Goal: Task Accomplishment & Management: Use online tool/utility

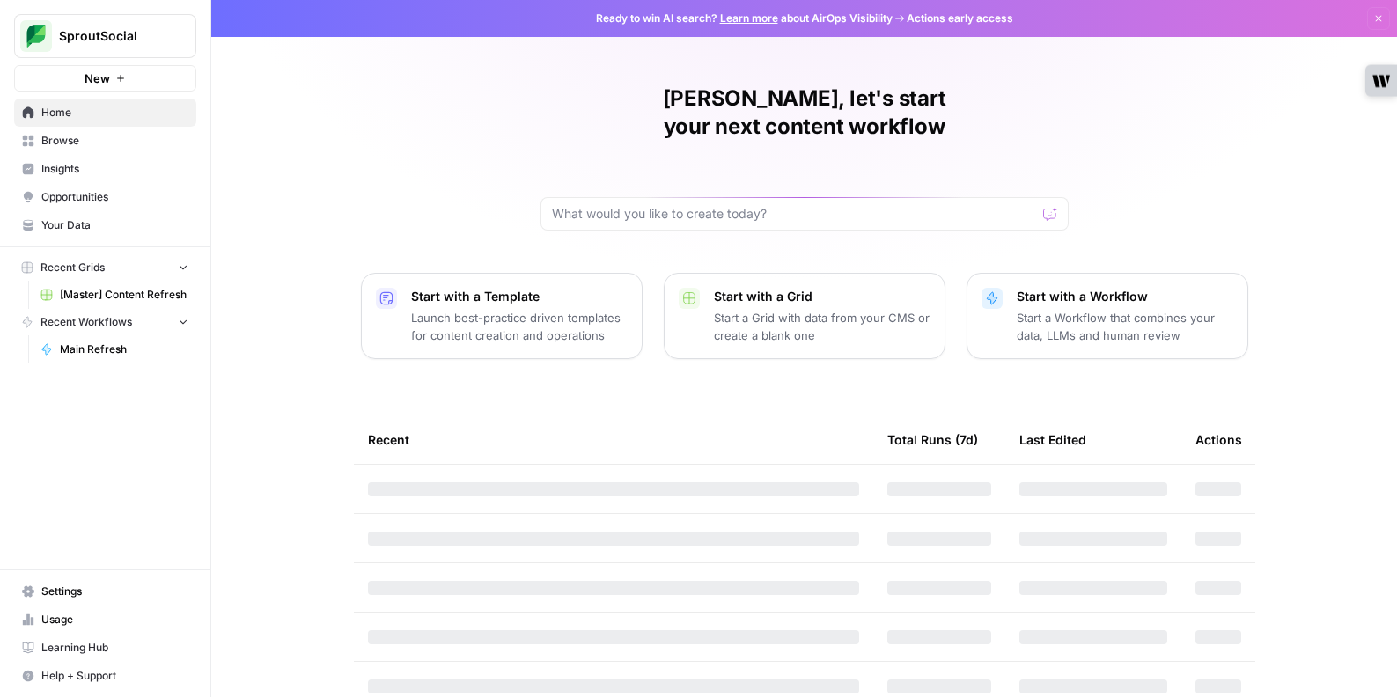
click at [122, 290] on span "[Master] Content Refresh" at bounding box center [124, 295] width 129 height 16
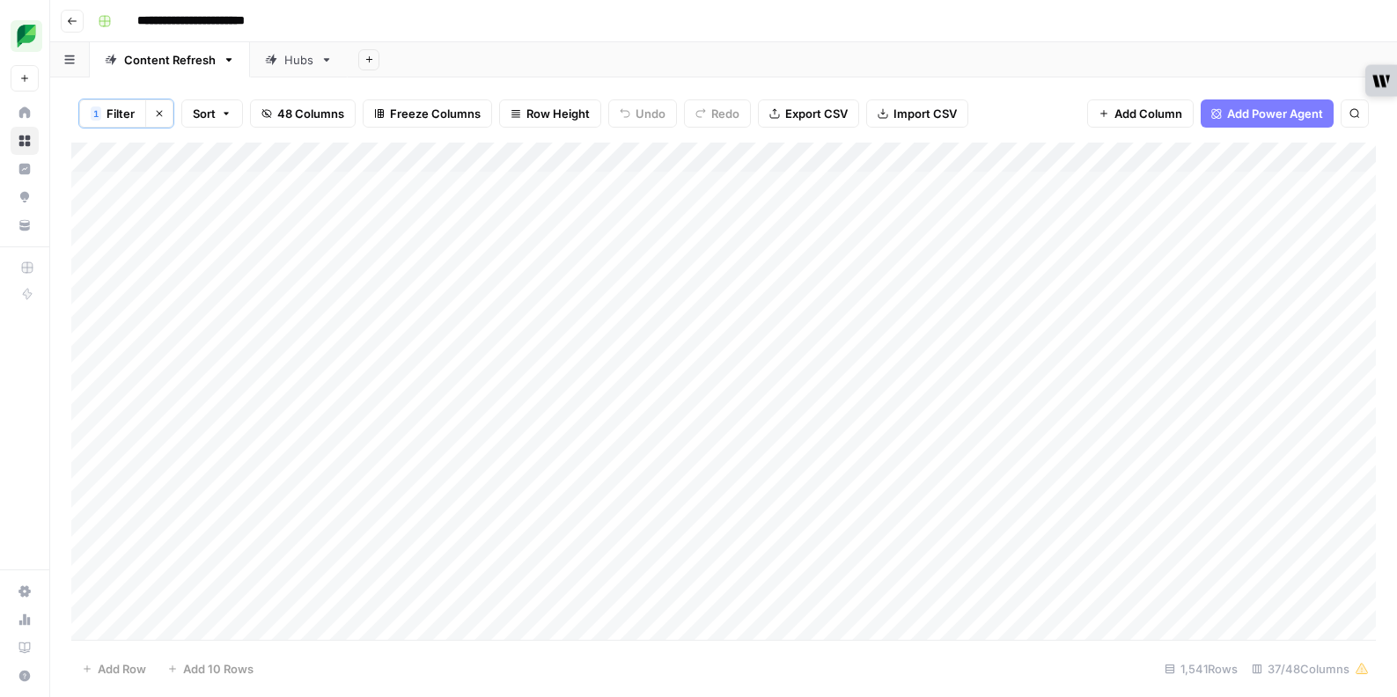
click at [1086, 158] on div "Add Column" at bounding box center [723, 391] width 1305 height 497
click at [1049, 272] on span "Sort Ascending" at bounding box center [1088, 281] width 154 height 18
click at [678, 318] on div "Add Column" at bounding box center [723, 391] width 1305 height 497
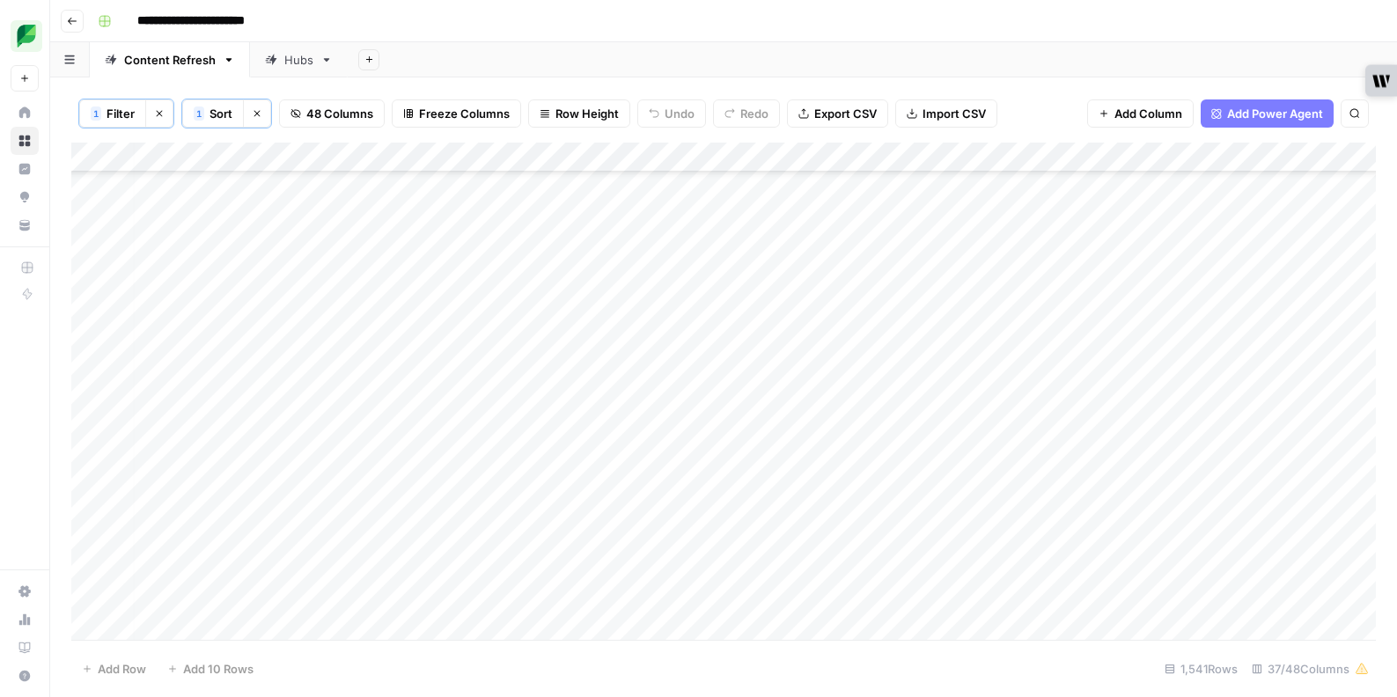
click at [582, 318] on div "Add Column" at bounding box center [723, 391] width 1305 height 497
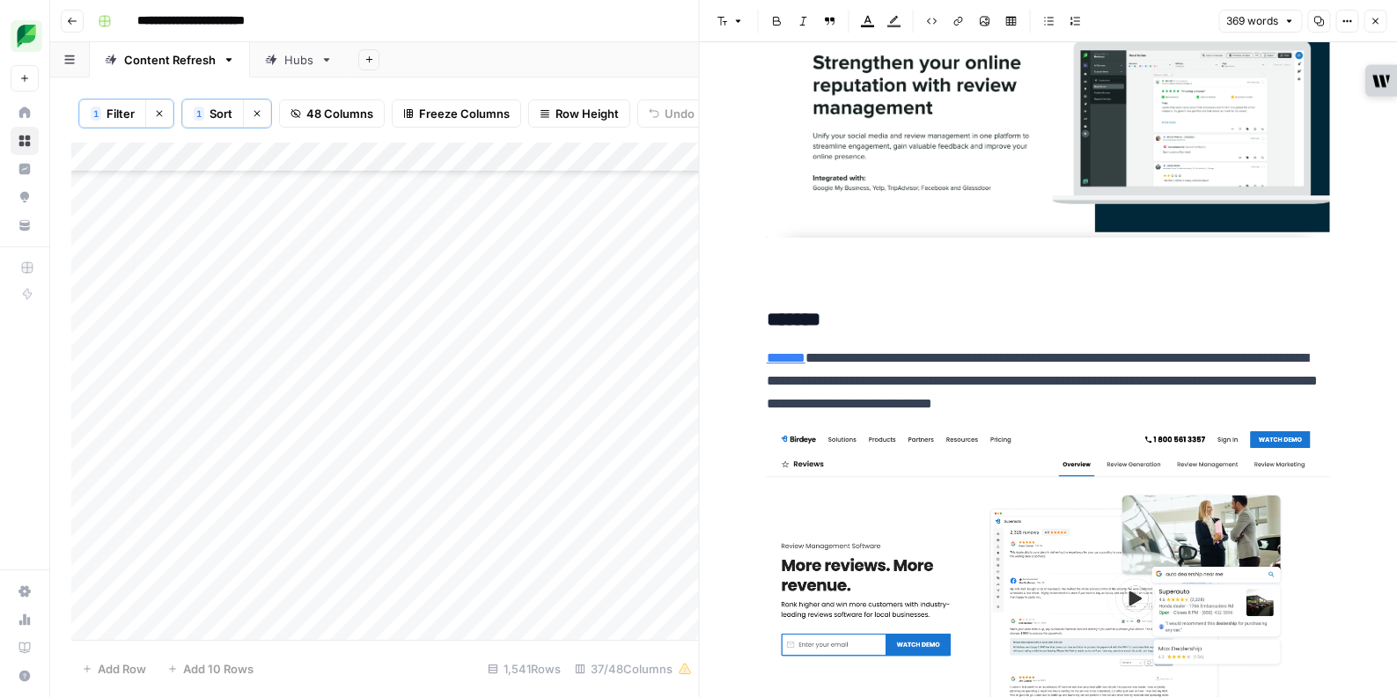
scroll to position [401, 0]
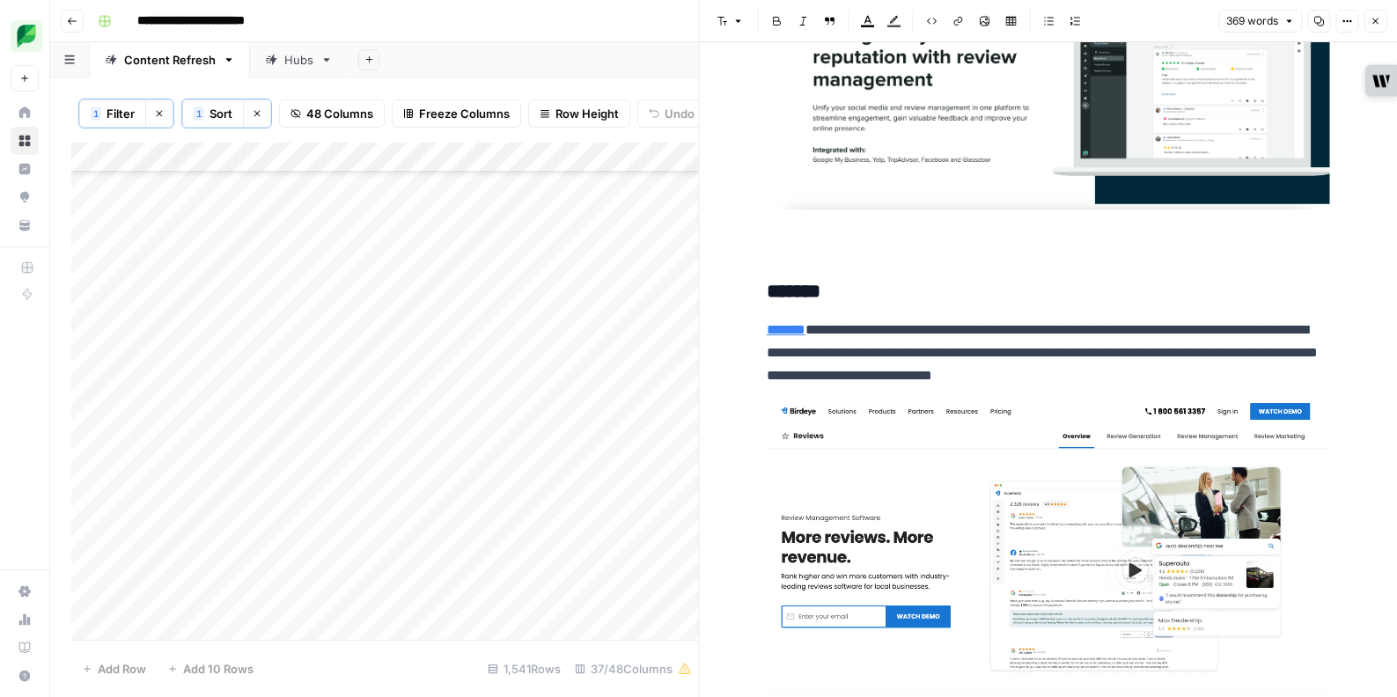
click at [769, 290] on h3 "*******" at bounding box center [1048, 292] width 563 height 25
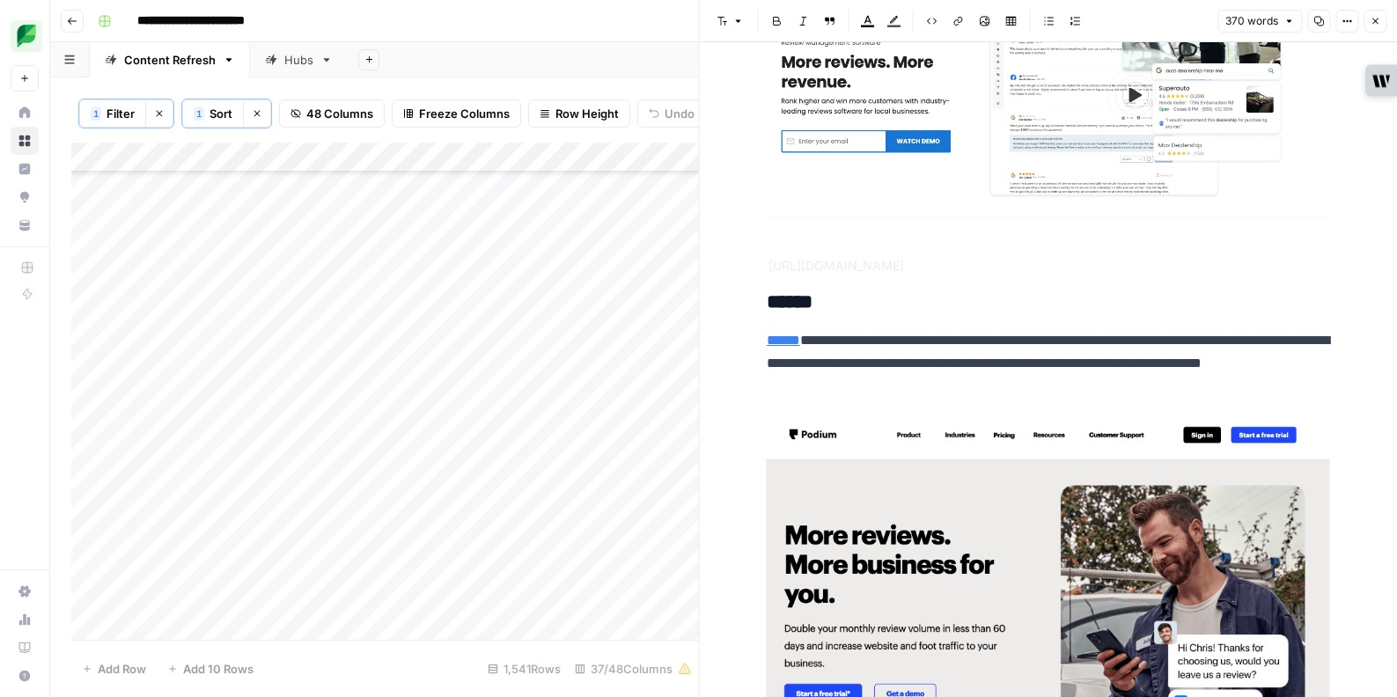
scroll to position [1003, 0]
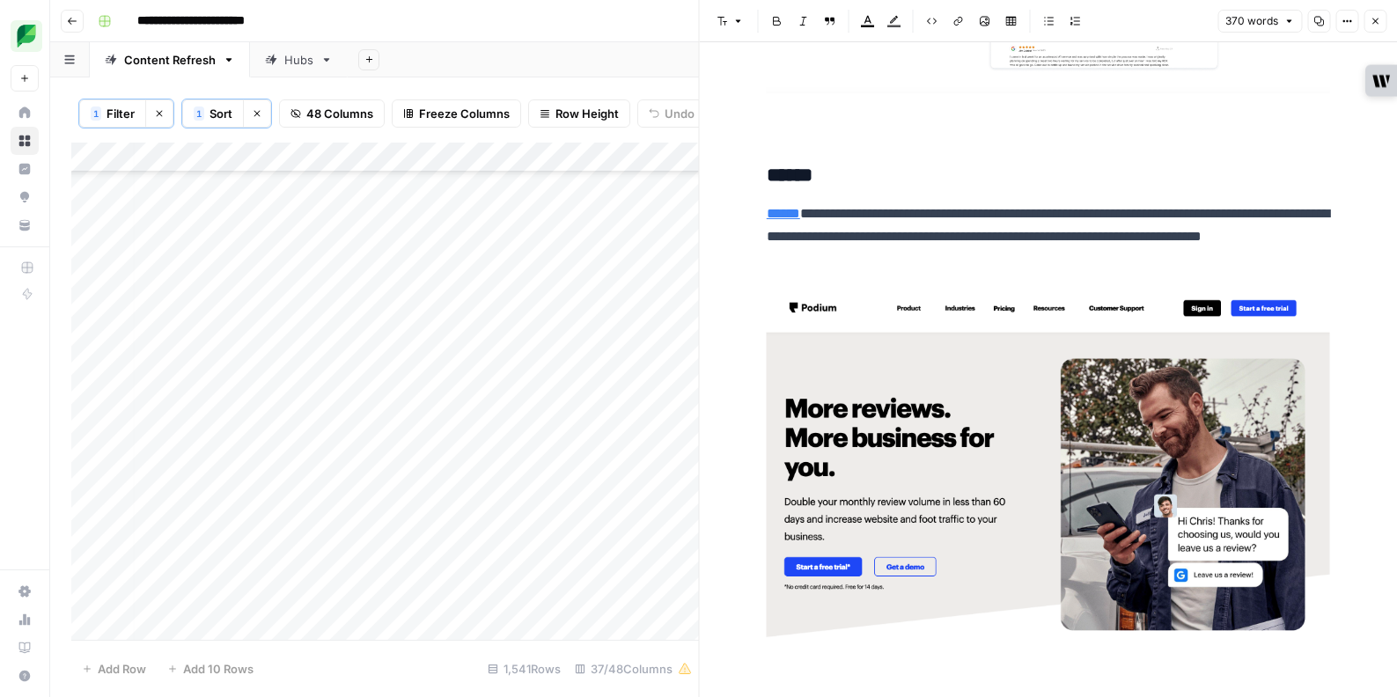
drag, startPoint x: 750, startPoint y: 171, endPoint x: 770, endPoint y: 187, distance: 25.7
click at [772, 185] on h3 "******" at bounding box center [1048, 176] width 563 height 25
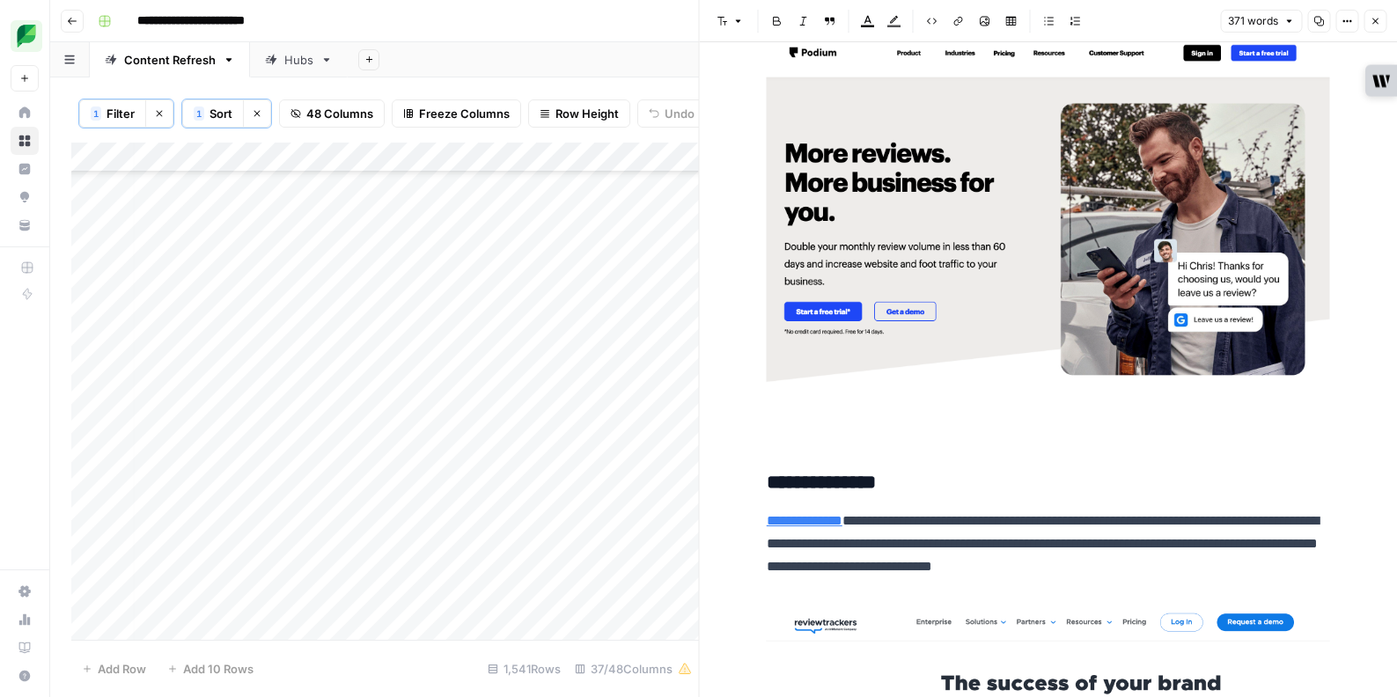
scroll to position [1433, 0]
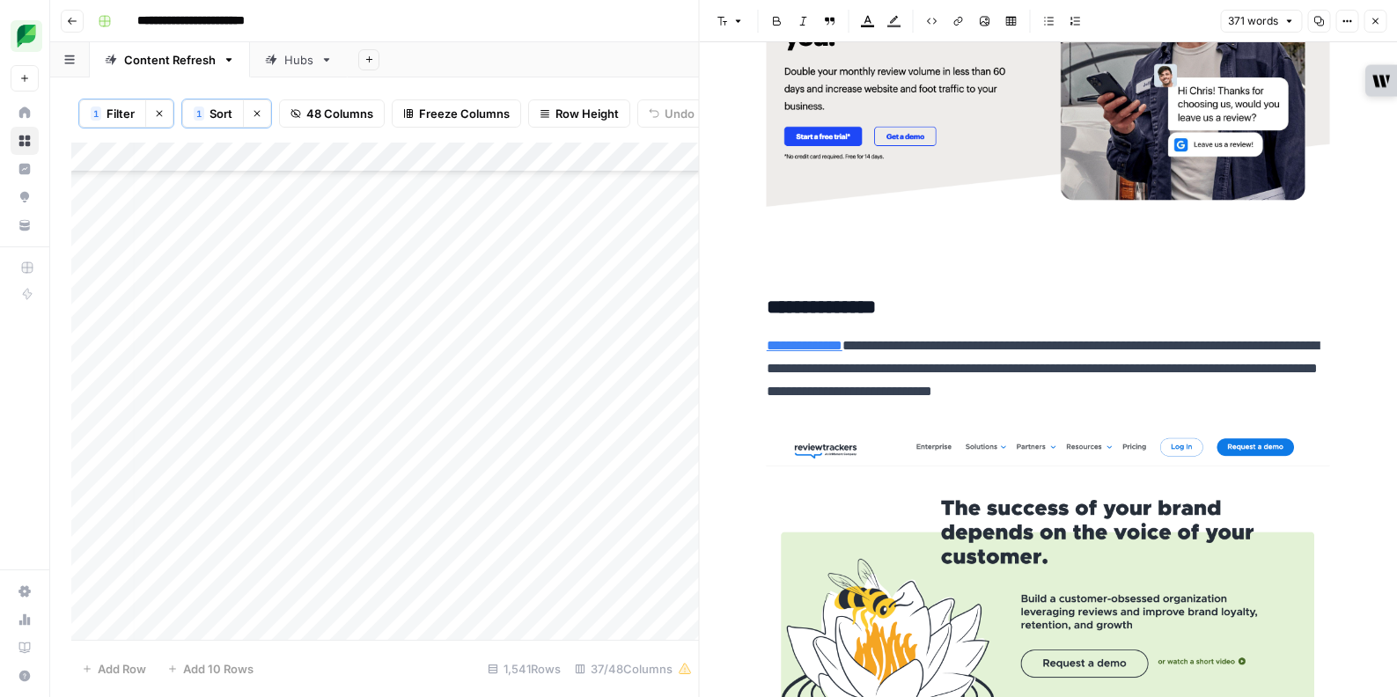
click at [770, 297] on h3 "**********" at bounding box center [1048, 308] width 563 height 25
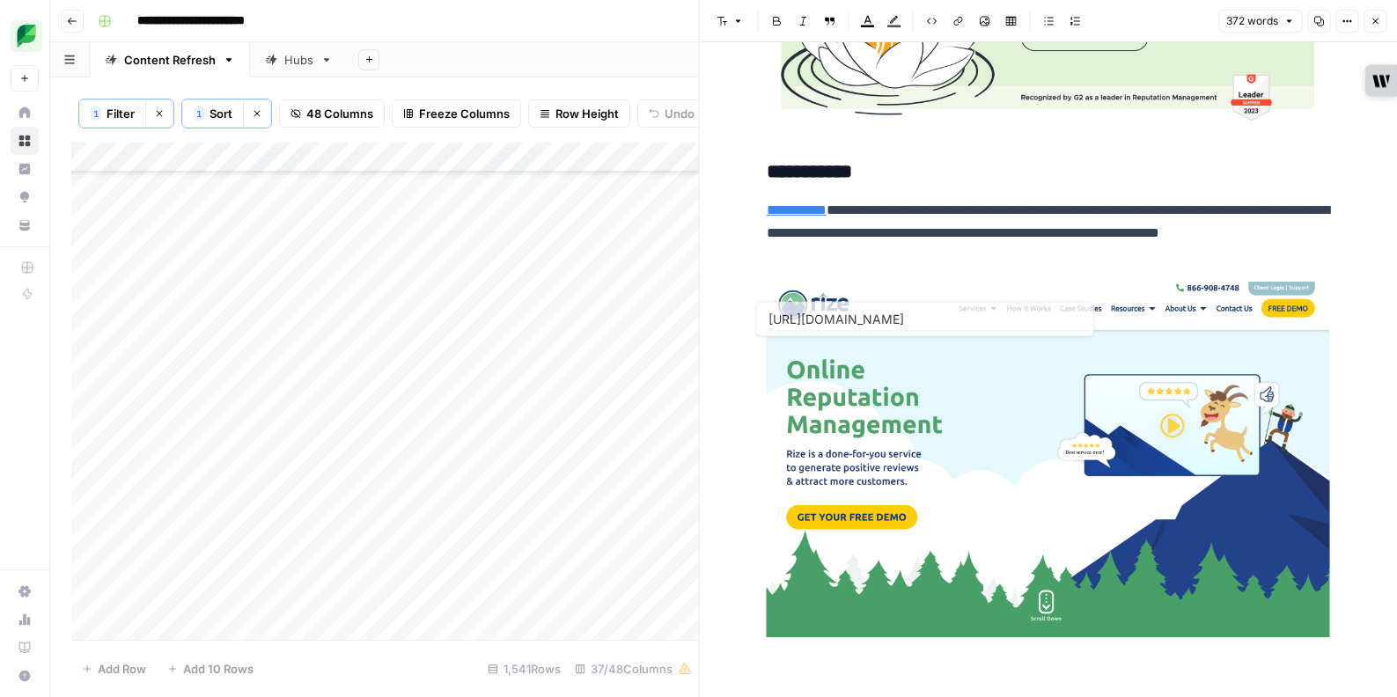
scroll to position [2152, 0]
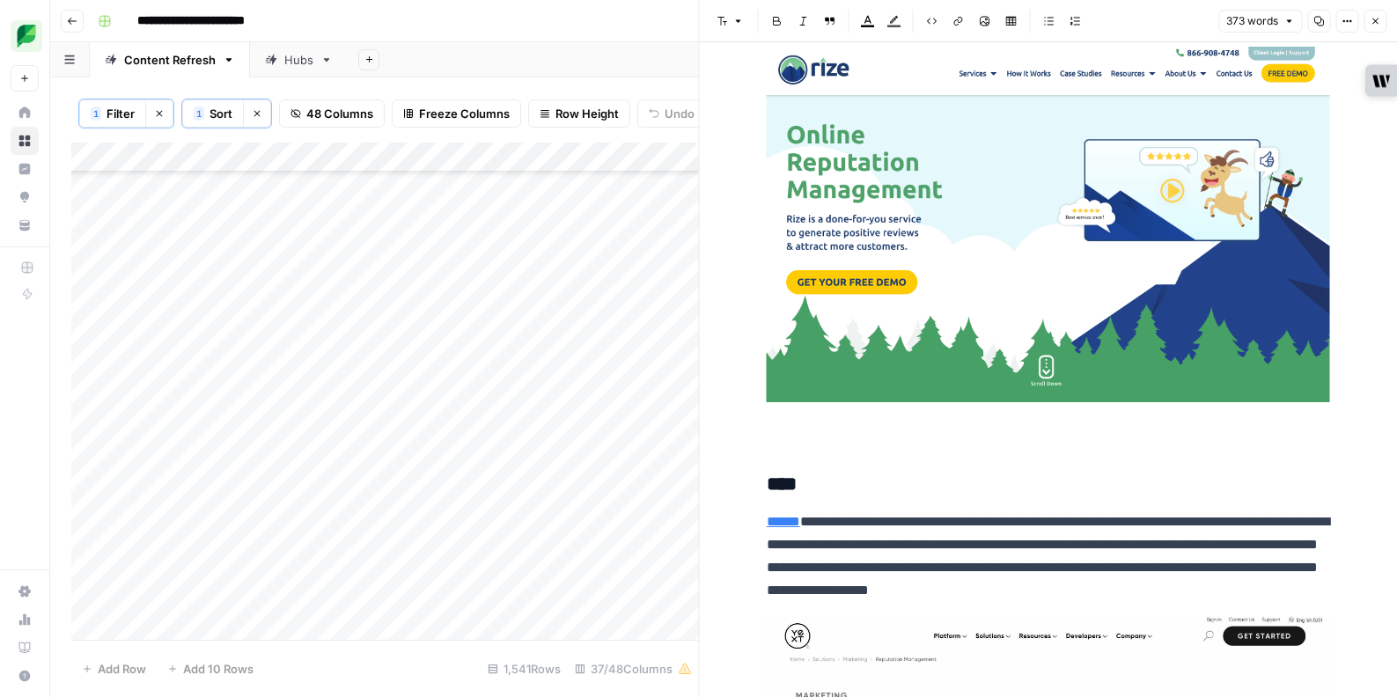
scroll to position [2366, 0]
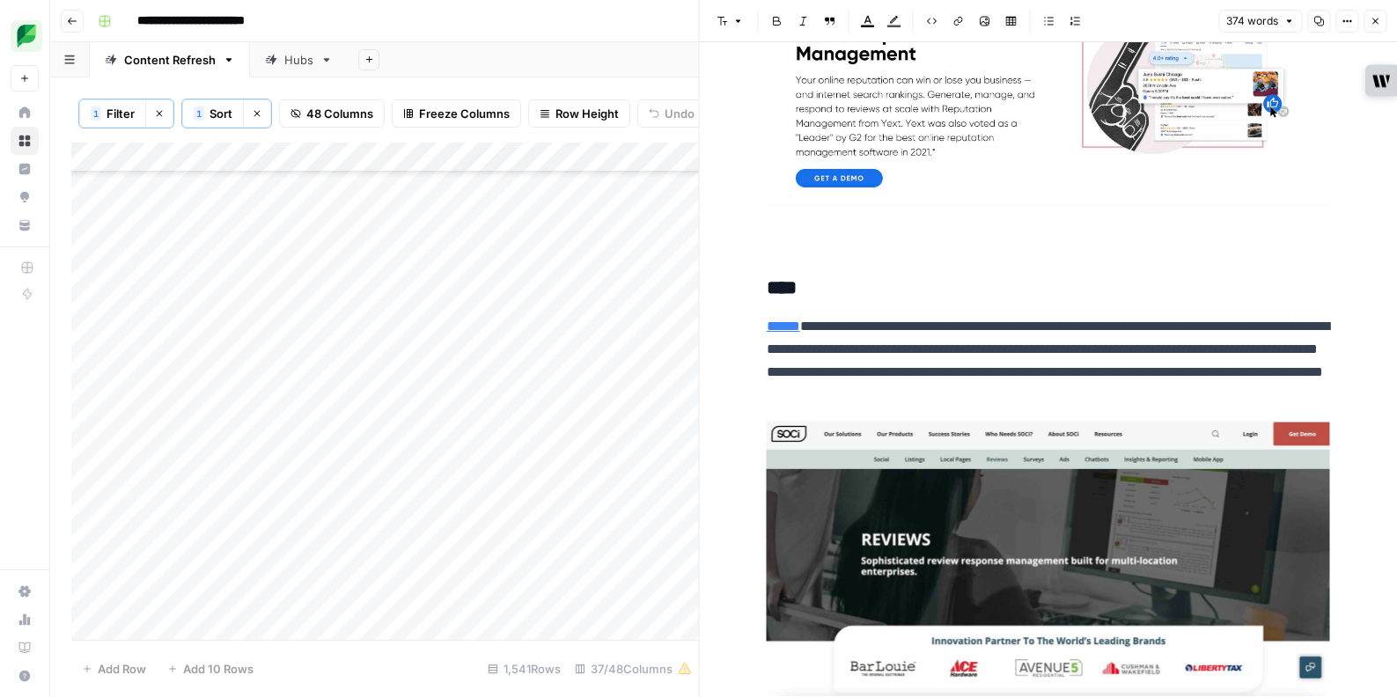
scroll to position [3053, 0]
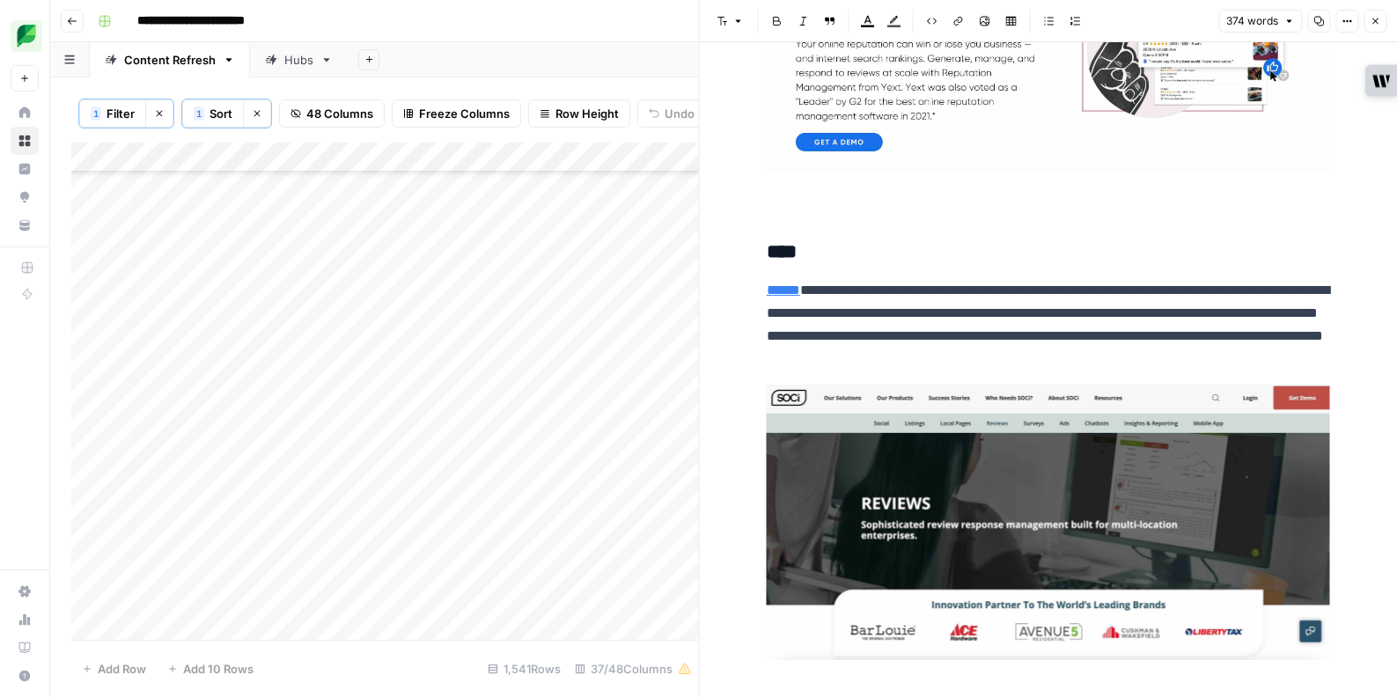
click at [767, 251] on h3 "****" at bounding box center [1048, 252] width 563 height 25
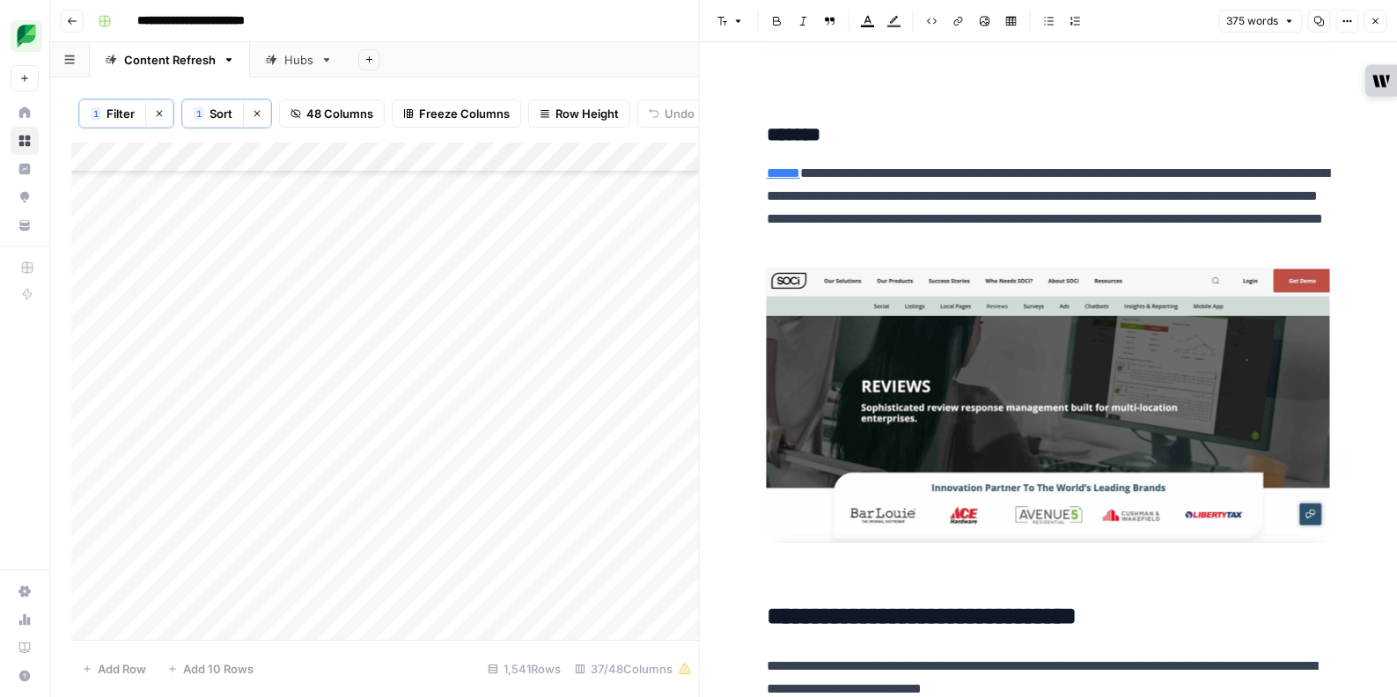
scroll to position [3440, 0]
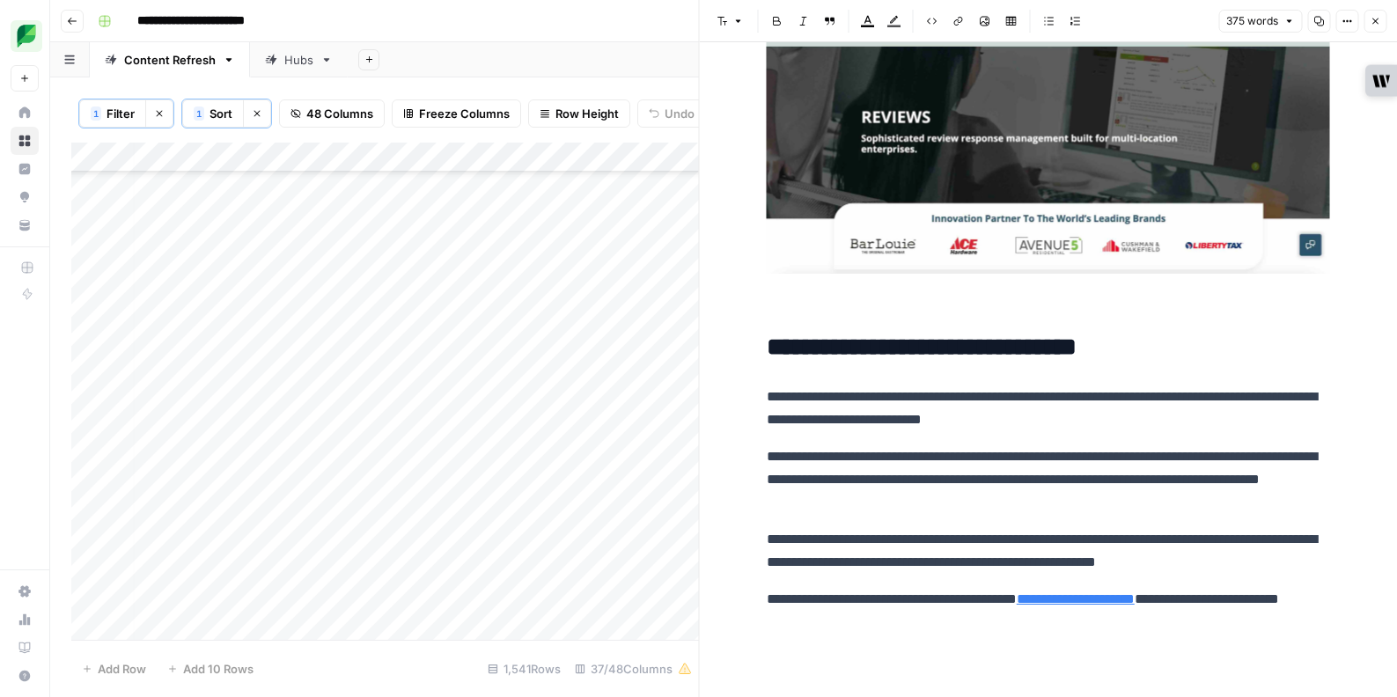
click at [1370, 27] on button "Close" at bounding box center [1375, 21] width 23 height 23
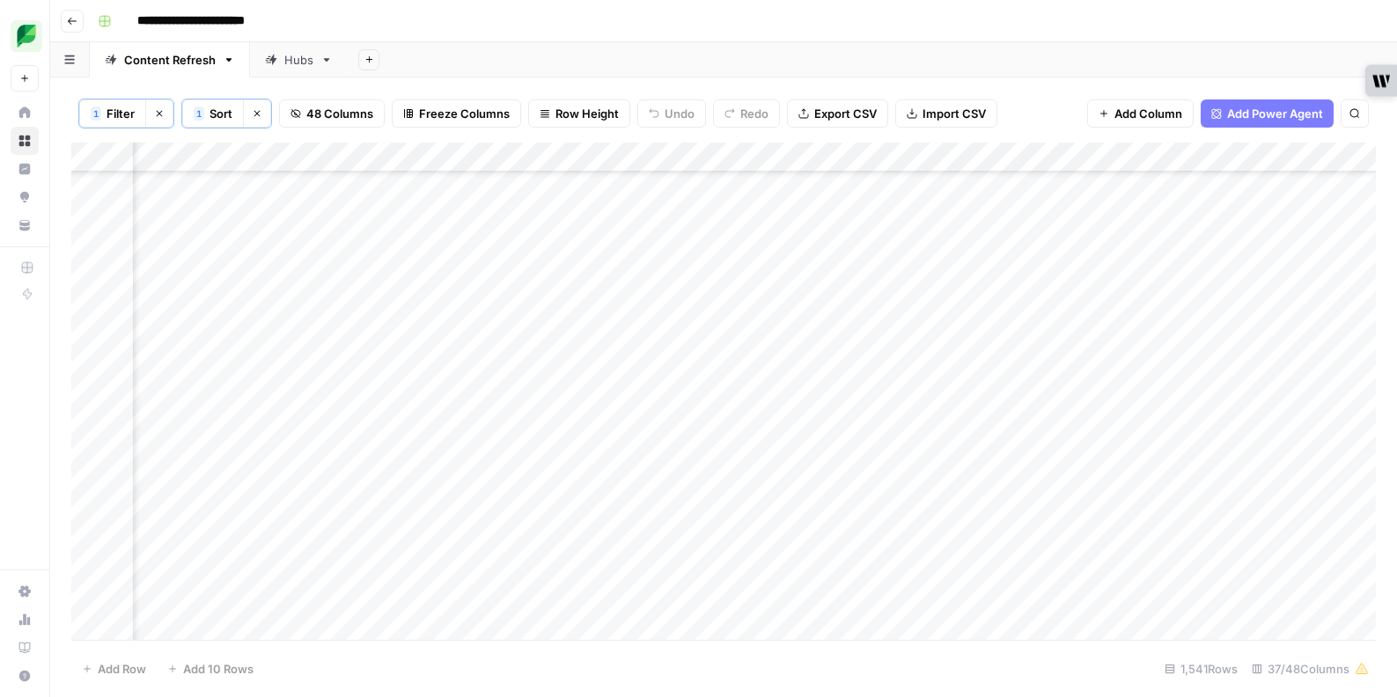
scroll to position [12174, 1007]
click at [758, 313] on div "Add Column" at bounding box center [723, 391] width 1305 height 497
click at [689, 314] on div "Add Column" at bounding box center [723, 391] width 1305 height 497
click at [741, 315] on div "Add Column" at bounding box center [723, 391] width 1305 height 497
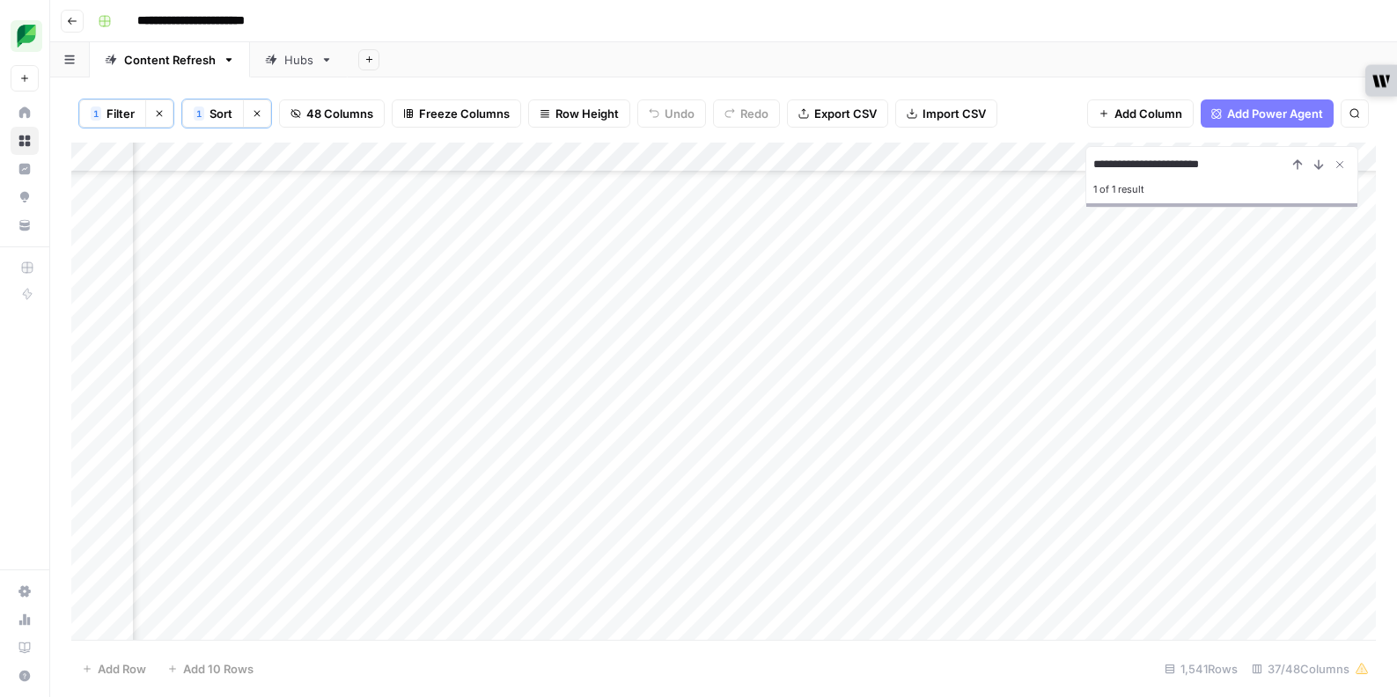
scroll to position [29557, 0]
click at [645, 475] on div "Add Column" at bounding box center [723, 391] width 1305 height 497
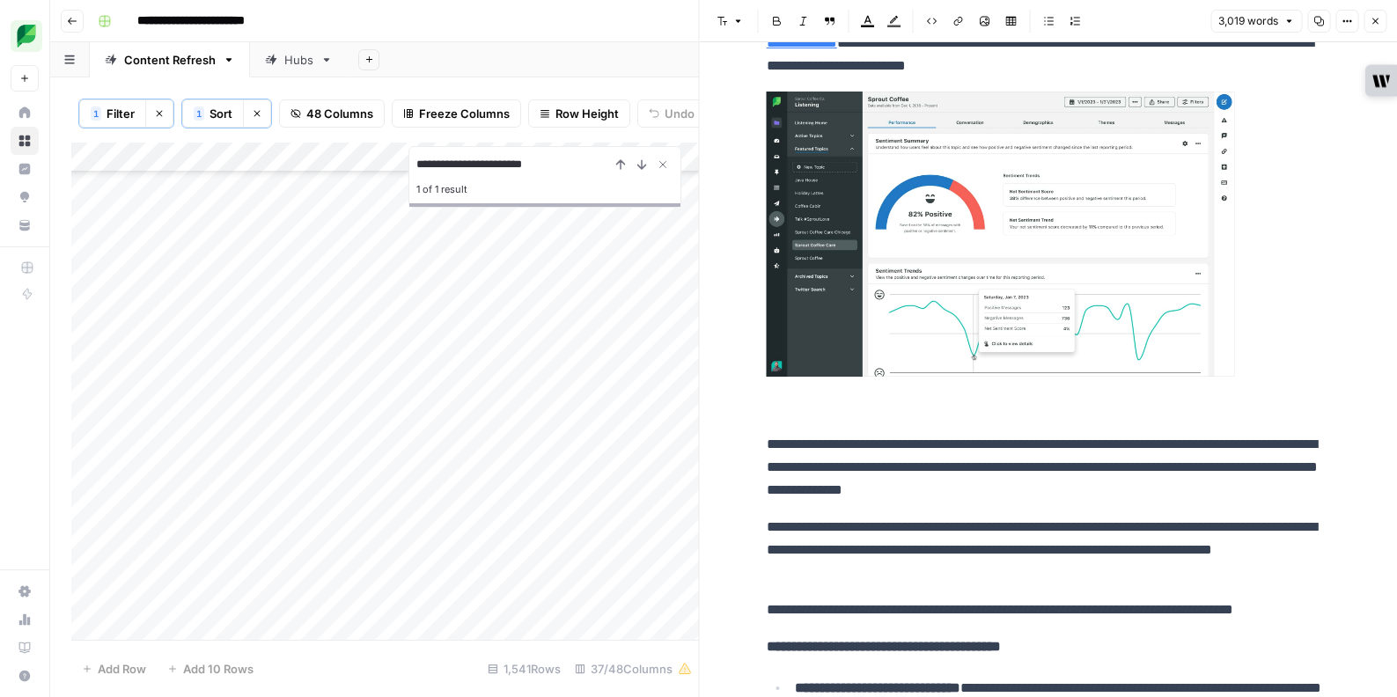
scroll to position [4869, 0]
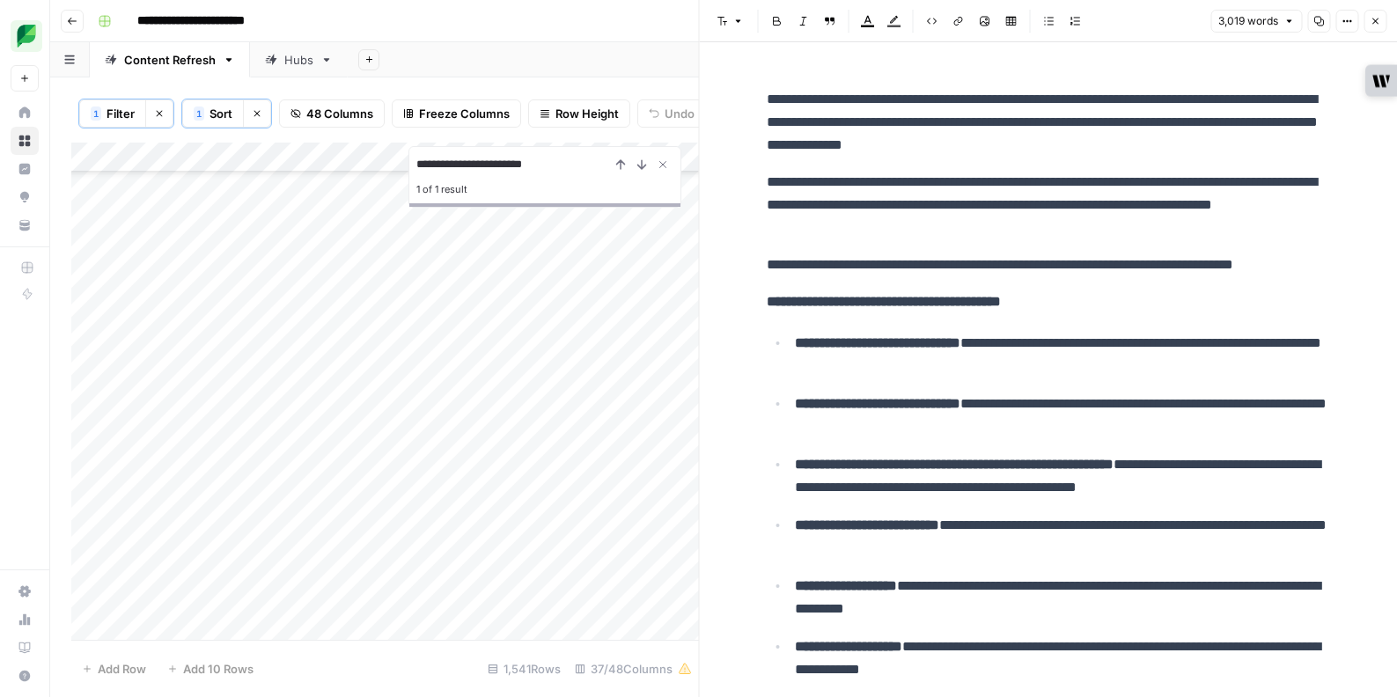
click at [1380, 15] on button "Close" at bounding box center [1375, 21] width 23 height 23
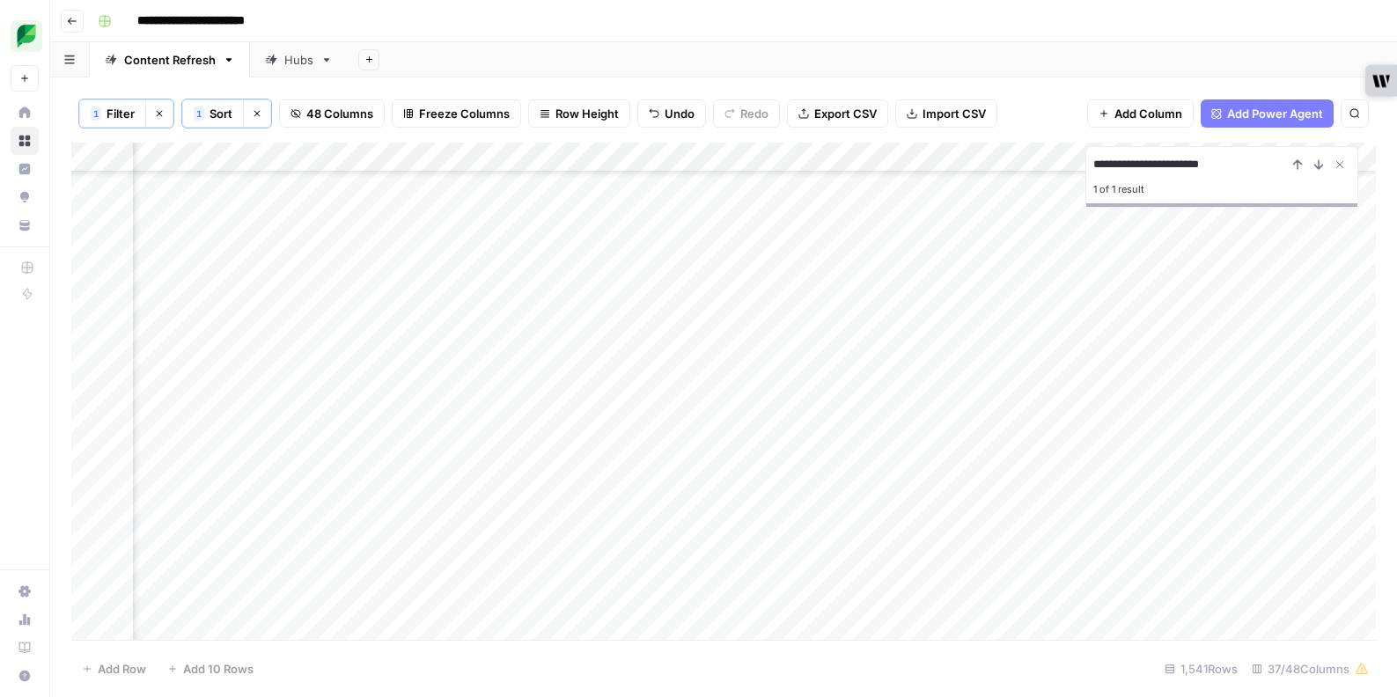
scroll to position [29557, 1622]
click at [1011, 476] on div "Add Column" at bounding box center [723, 391] width 1305 height 497
click at [1210, 155] on input "**********" at bounding box center [1191, 164] width 194 height 21
click at [1211, 157] on input "**********" at bounding box center [1191, 164] width 194 height 21
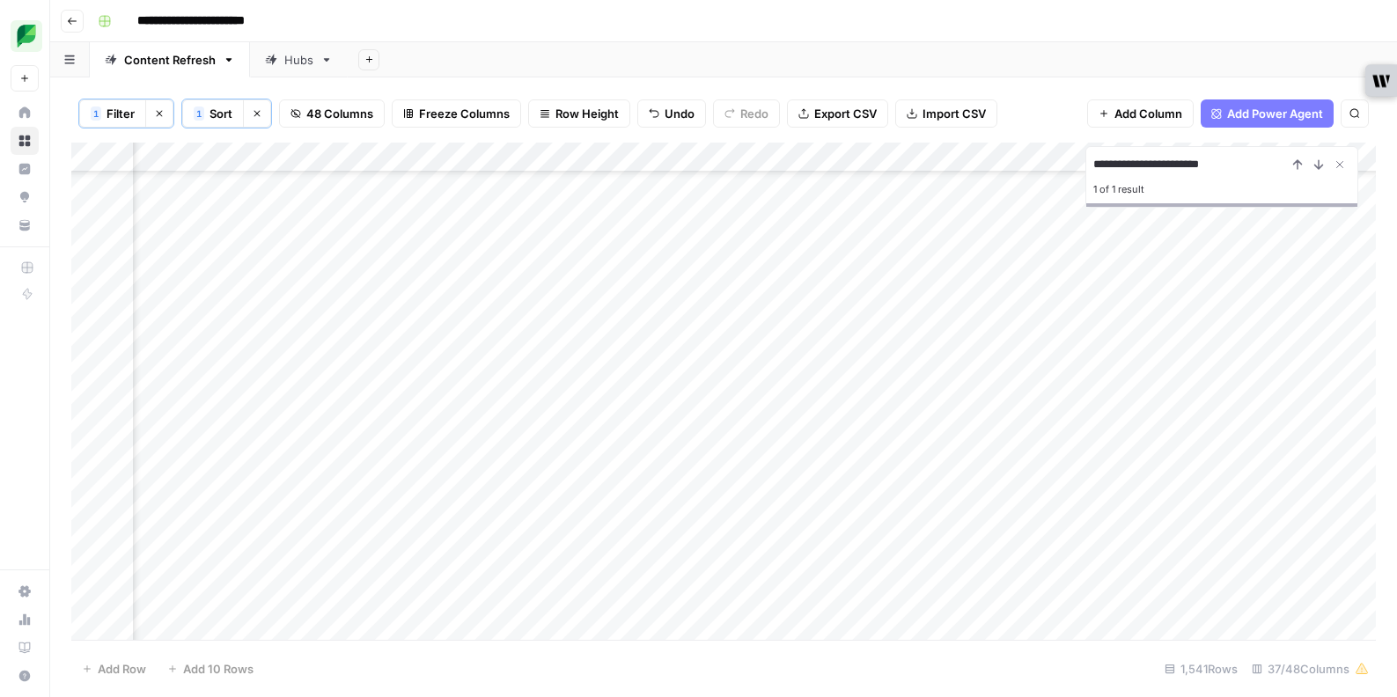
click at [1211, 157] on input "**********" at bounding box center [1191, 164] width 194 height 21
type input "**********"
click at [668, 521] on div "Add Column" at bounding box center [723, 391] width 1305 height 497
click at [692, 521] on div "Add Column" at bounding box center [723, 391] width 1305 height 497
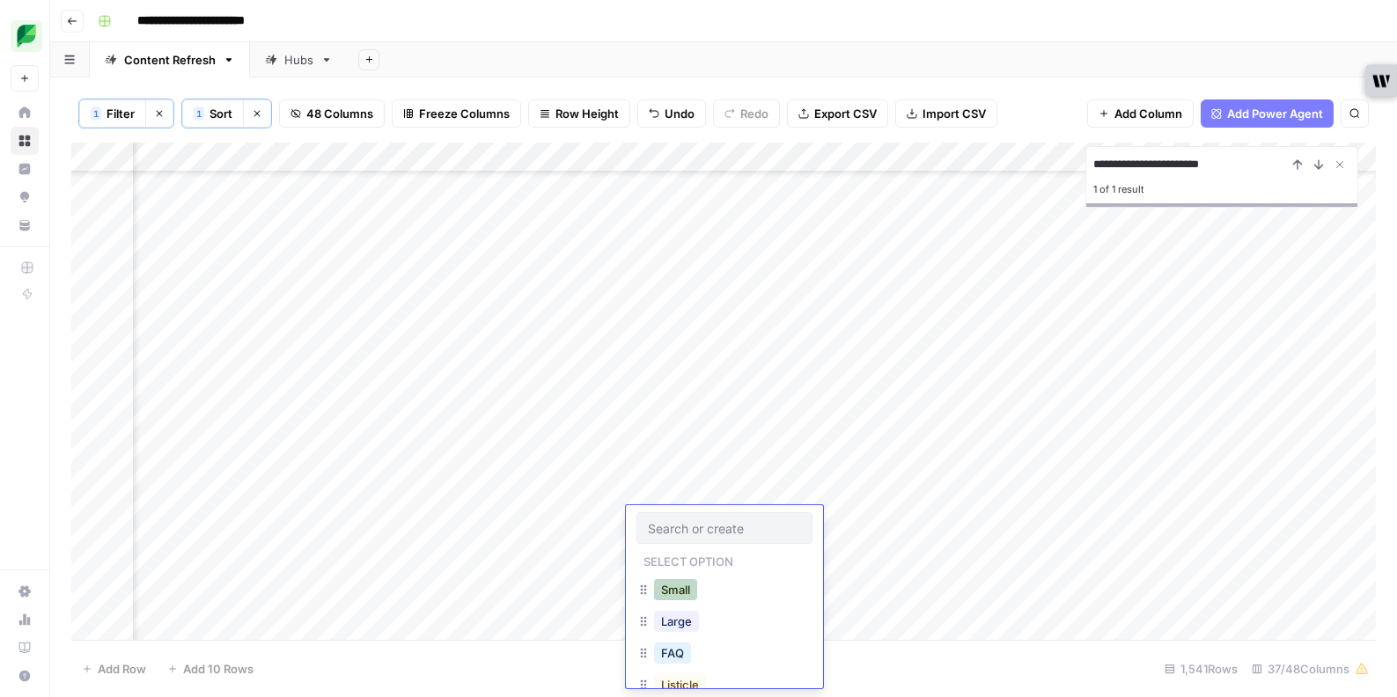
click at [689, 588] on button "Small" at bounding box center [675, 589] width 43 height 21
click at [849, 523] on div "Add Column" at bounding box center [723, 391] width 1305 height 497
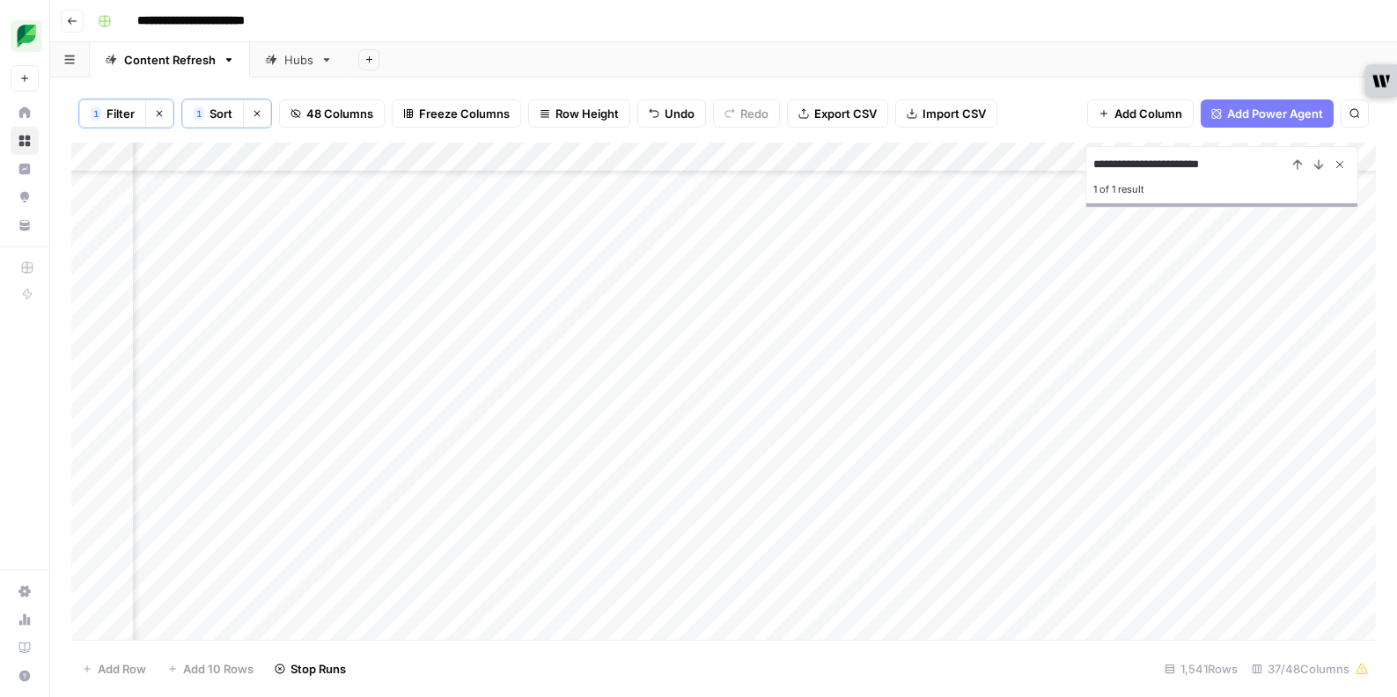
click at [1342, 164] on icon "Close Search" at bounding box center [1340, 165] width 14 height 14
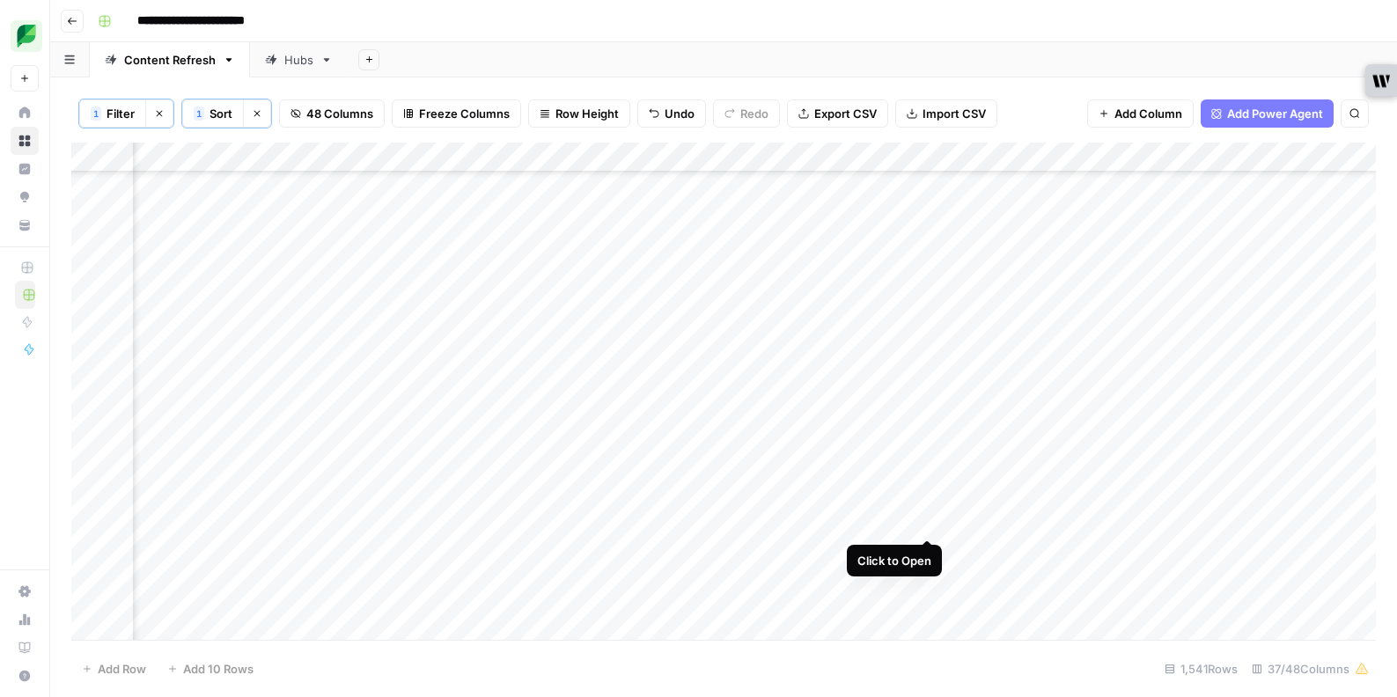
click at [929, 520] on div "Add Column" at bounding box center [723, 391] width 1305 height 497
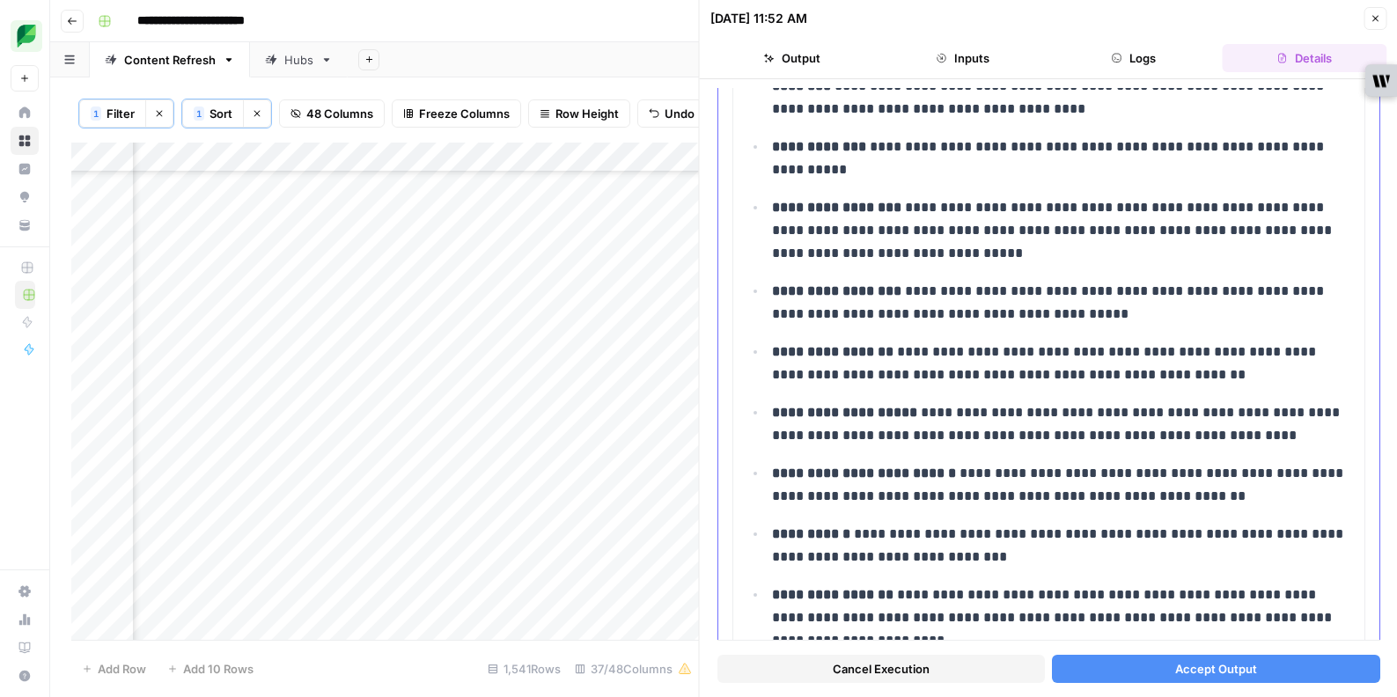
scroll to position [387, 0]
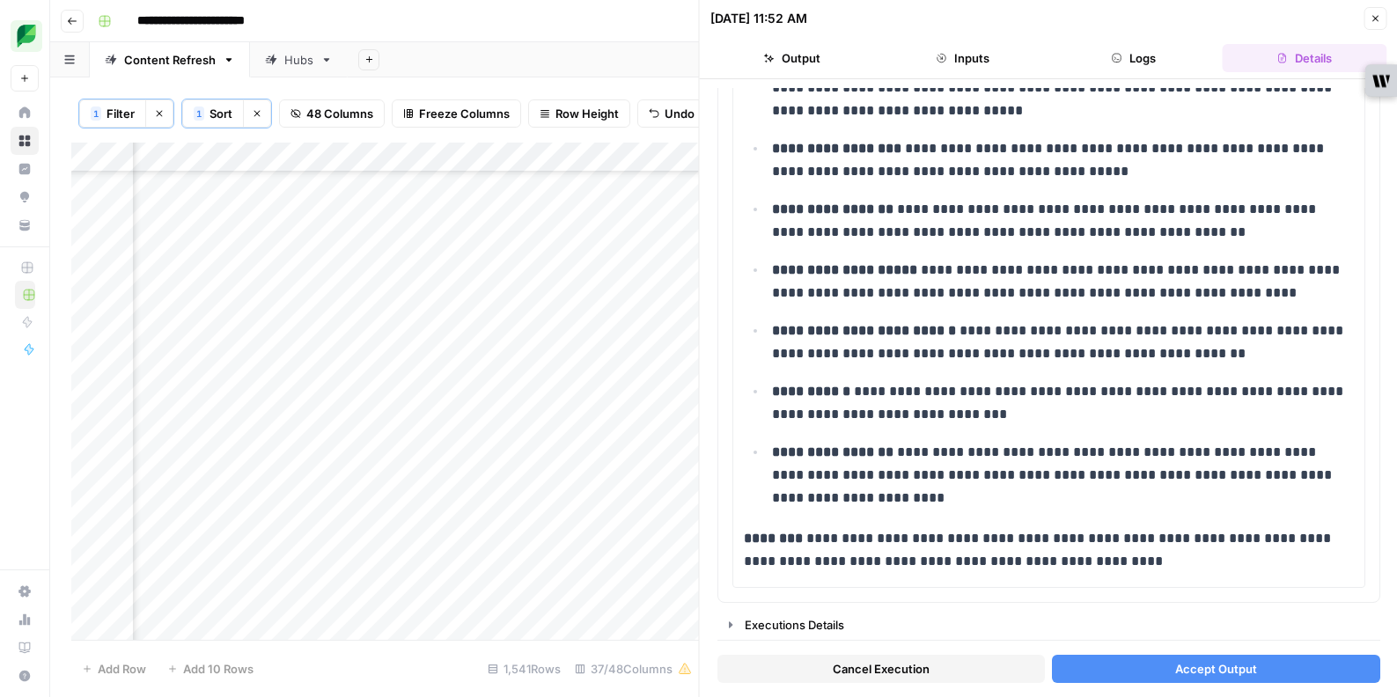
click at [1152, 664] on button "Accept Output" at bounding box center [1216, 669] width 328 height 28
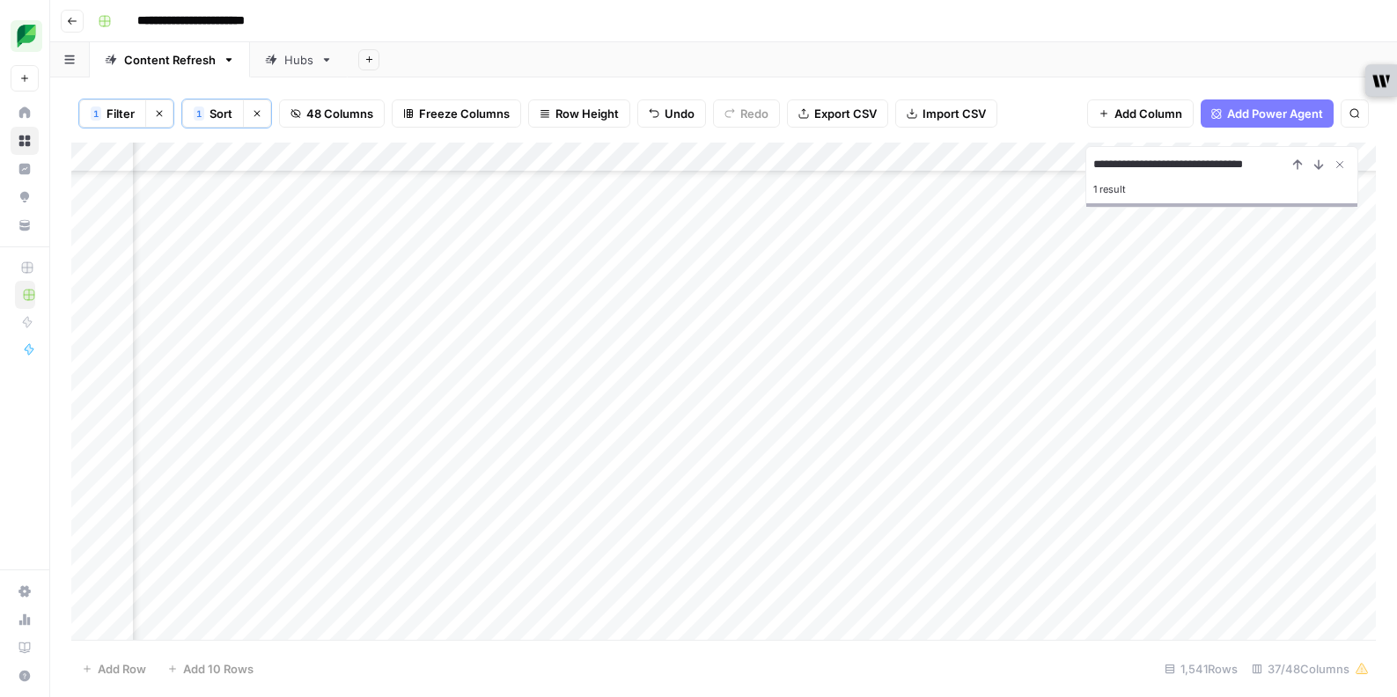
type input "**********"
click at [247, 462] on div "Add Column" at bounding box center [723, 391] width 1305 height 497
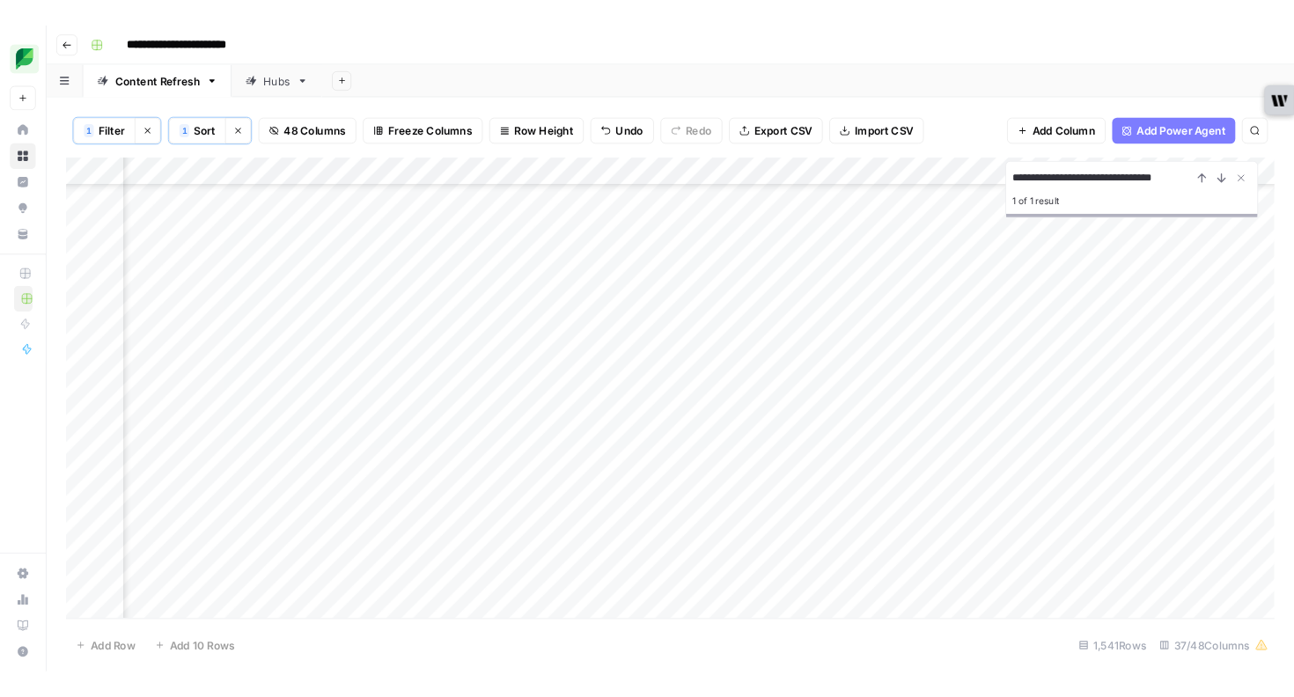
scroll to position [0, 0]
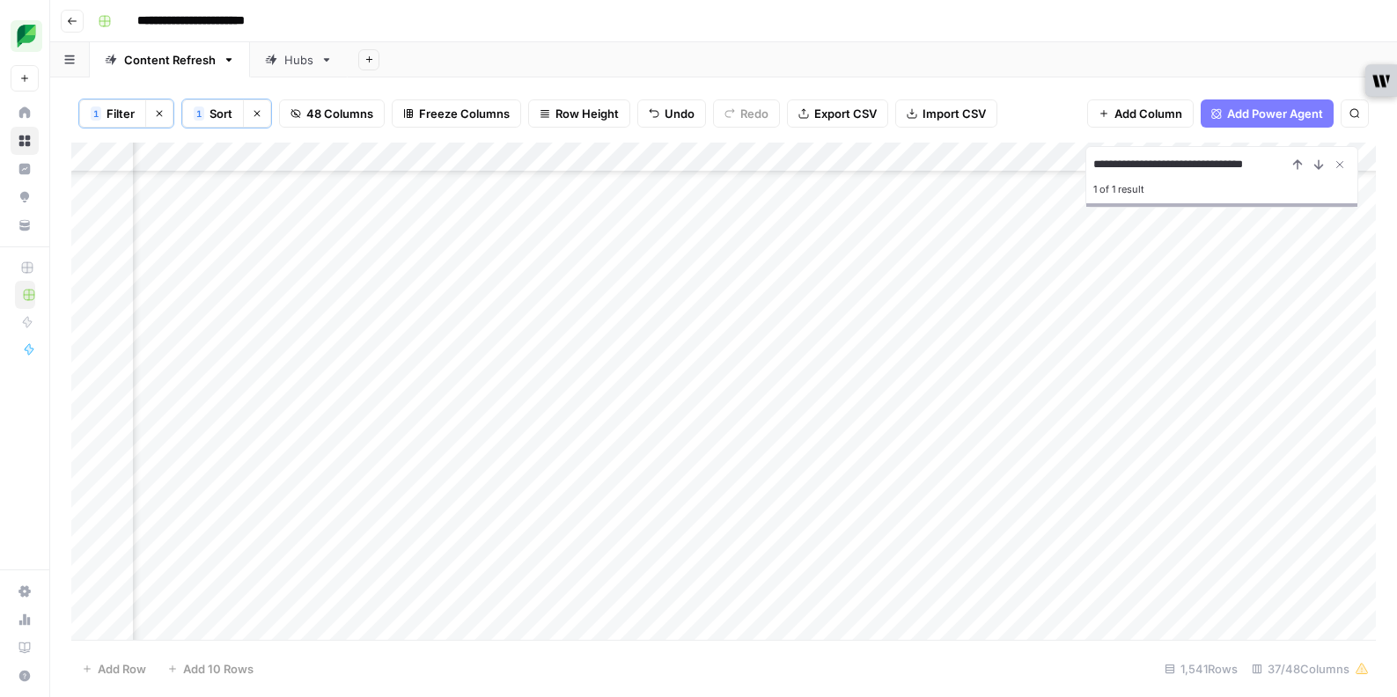
click at [247, 462] on div "Add Column" at bounding box center [723, 391] width 1305 height 497
click at [247, 462] on textarea "**********" at bounding box center [261, 463] width 282 height 25
click at [512, 453] on div "Add Column" at bounding box center [723, 391] width 1305 height 497
click at [334, 463] on div "Add Column" at bounding box center [723, 391] width 1305 height 497
click at [1346, 166] on icon "Close Search" at bounding box center [1340, 165] width 14 height 14
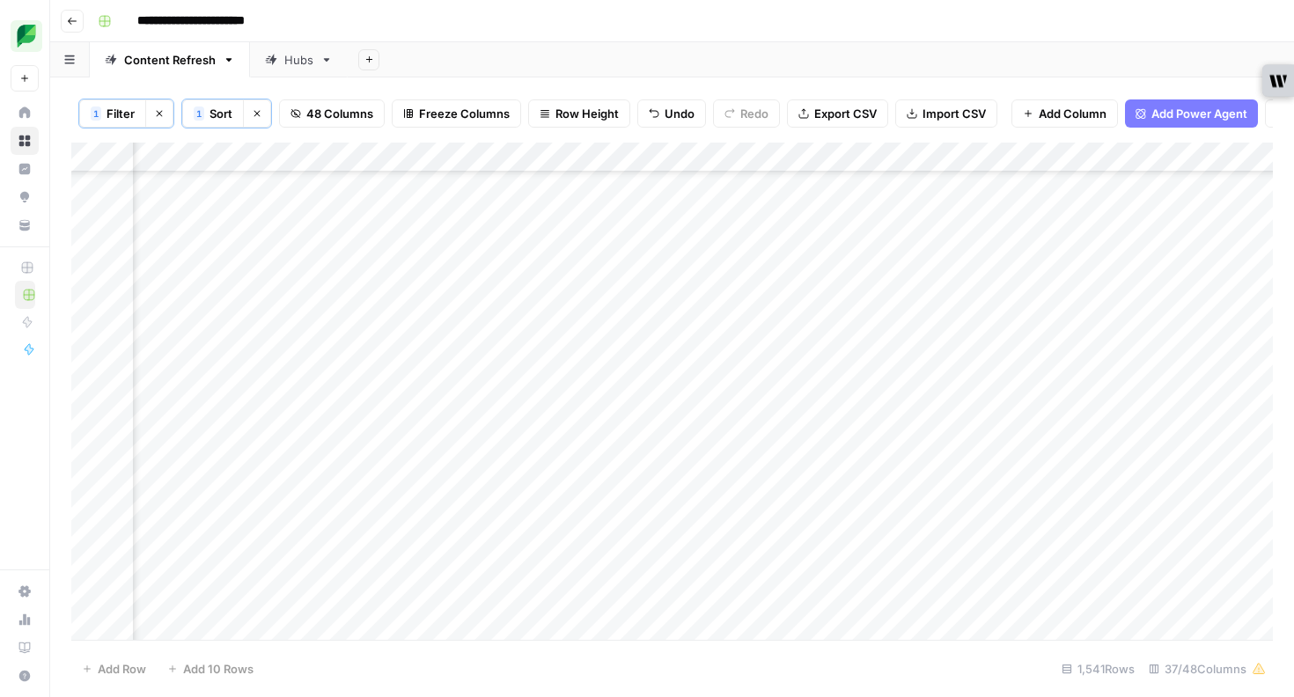
click at [988, 454] on div "Add Column" at bounding box center [672, 391] width 1202 height 497
click at [986, 462] on div "Add Column" at bounding box center [672, 391] width 1202 height 497
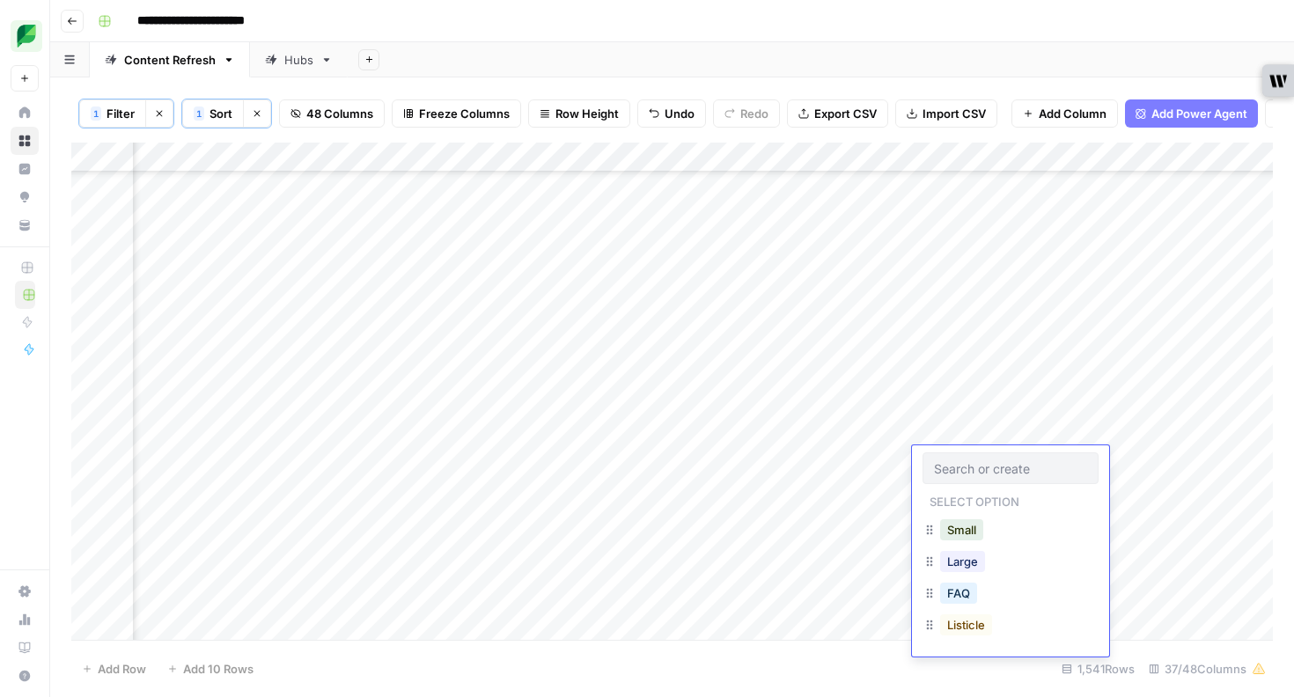
click at [986, 534] on div "Small" at bounding box center [962, 530] width 50 height 25
click at [957, 533] on button "Small" at bounding box center [961, 529] width 43 height 21
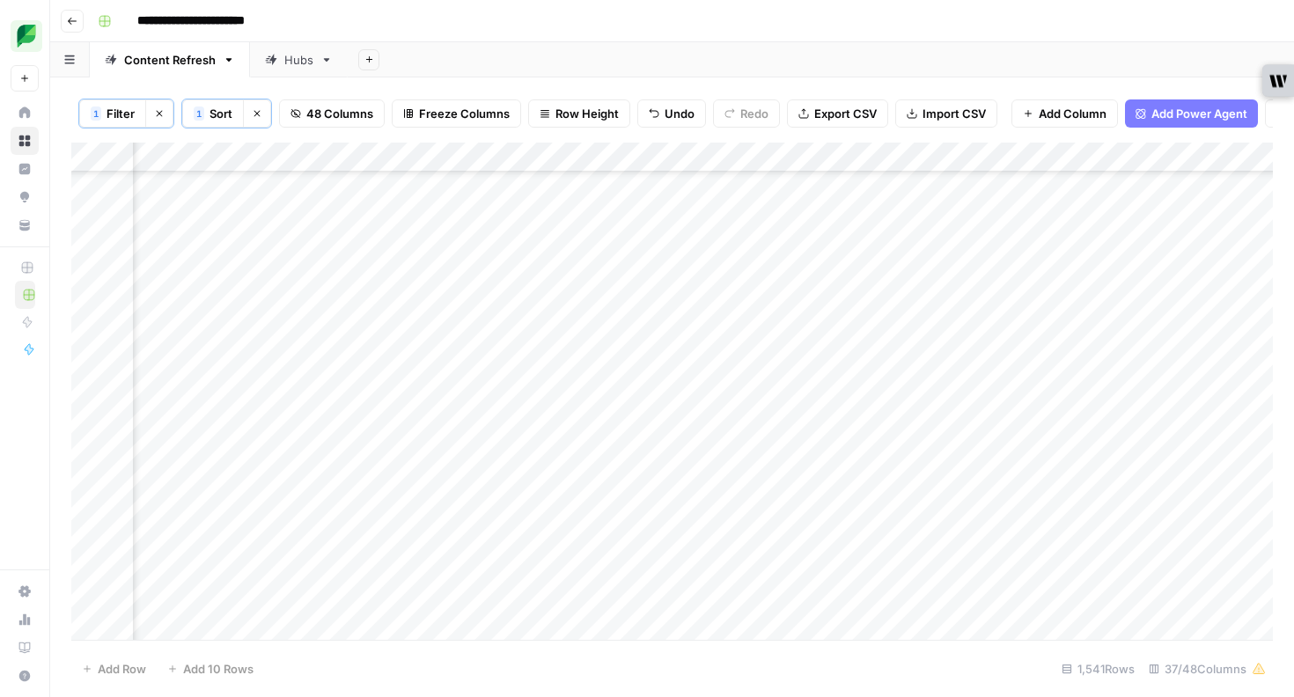
click at [1153, 460] on div "Add Column" at bounding box center [672, 391] width 1202 height 497
type input "**********"
click at [1154, 396] on div "Add Column" at bounding box center [672, 391] width 1202 height 497
click at [1202, 397] on div "Add Column" at bounding box center [672, 391] width 1202 height 497
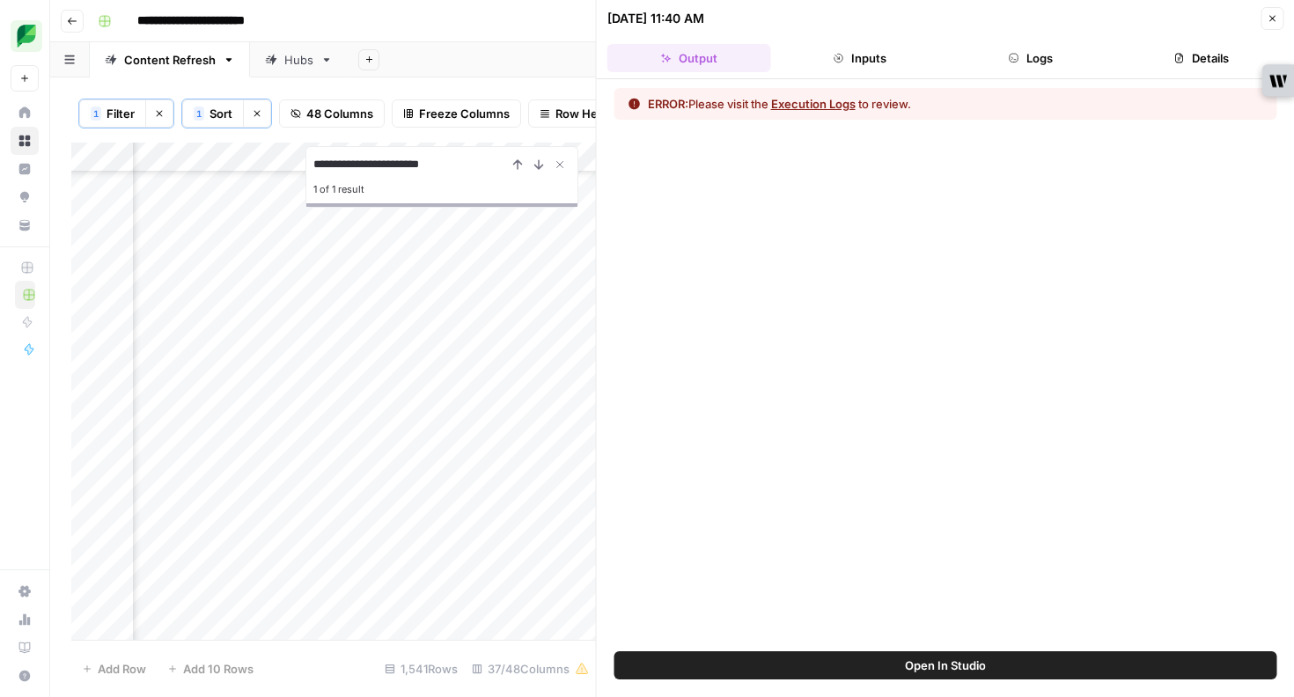
click at [1013, 61] on icon "button" at bounding box center [1014, 58] width 11 height 11
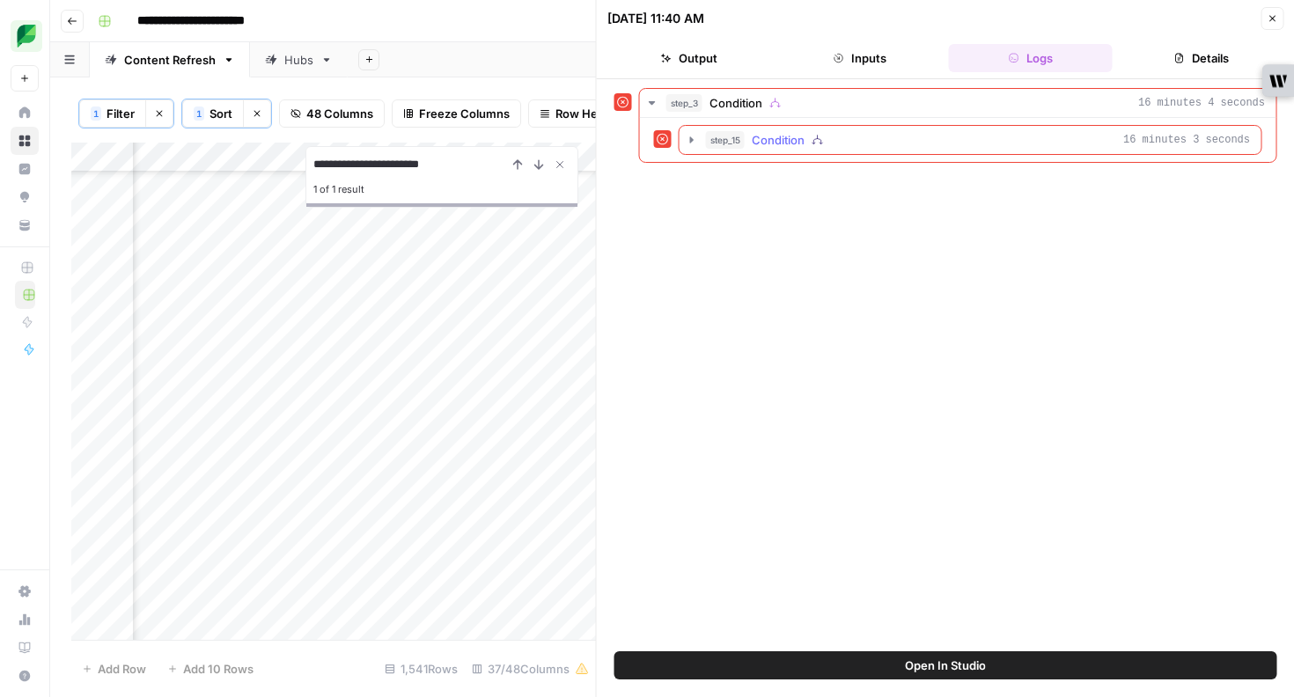
click at [694, 142] on icon "button" at bounding box center [692, 140] width 14 height 14
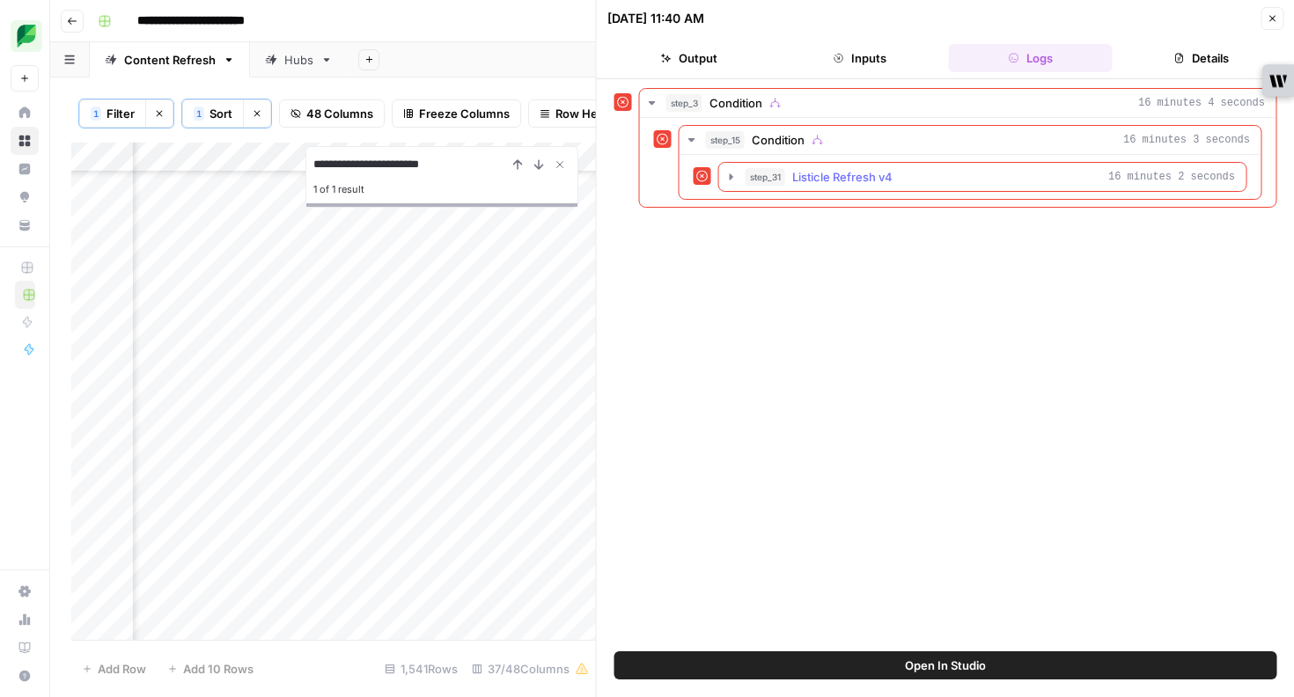
click at [730, 180] on icon "button" at bounding box center [732, 177] width 14 height 14
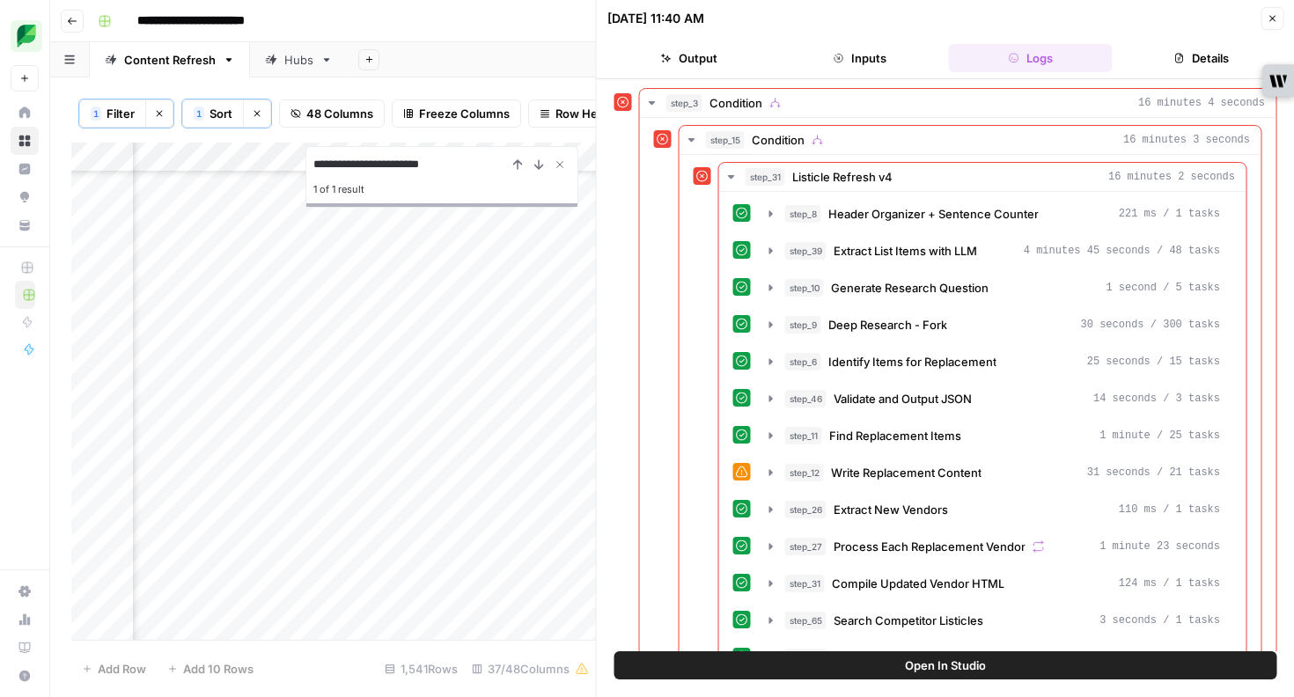
scroll to position [1223, 3146]
click at [1063, 17] on div "[DATE] 11:40 AM" at bounding box center [932, 19] width 649 height 18
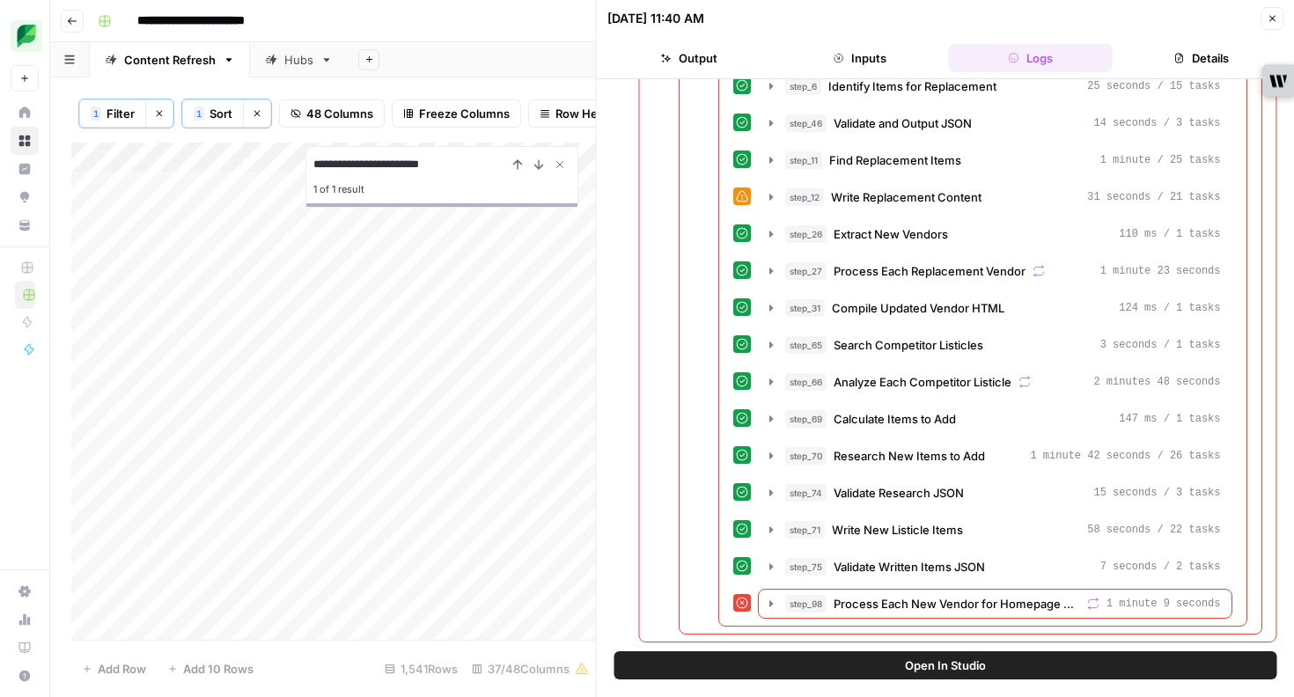
click at [560, 163] on icon "Close Search" at bounding box center [559, 165] width 6 height 6
click at [1269, 16] on icon "button" at bounding box center [1272, 18] width 11 height 11
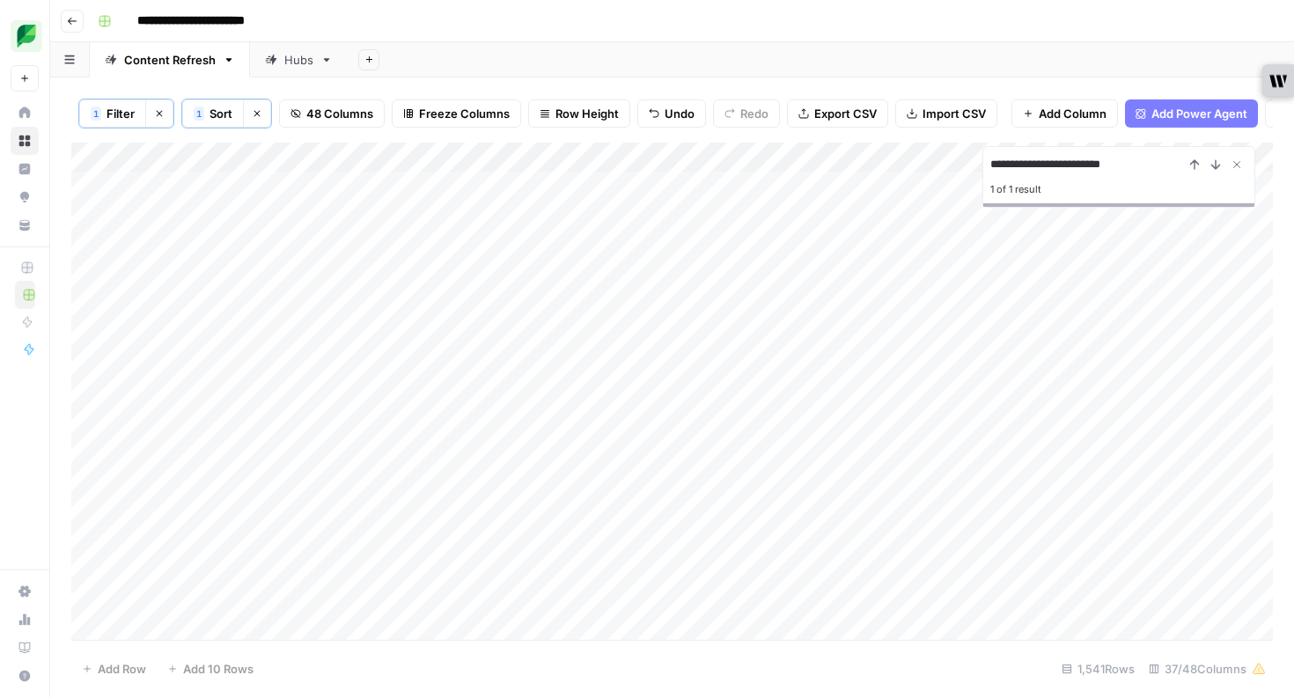
type input "**********"
click at [1239, 160] on icon "Close Search" at bounding box center [1237, 165] width 14 height 14
type input "**********"
click at [1233, 168] on icon "Close Search" at bounding box center [1237, 165] width 14 height 14
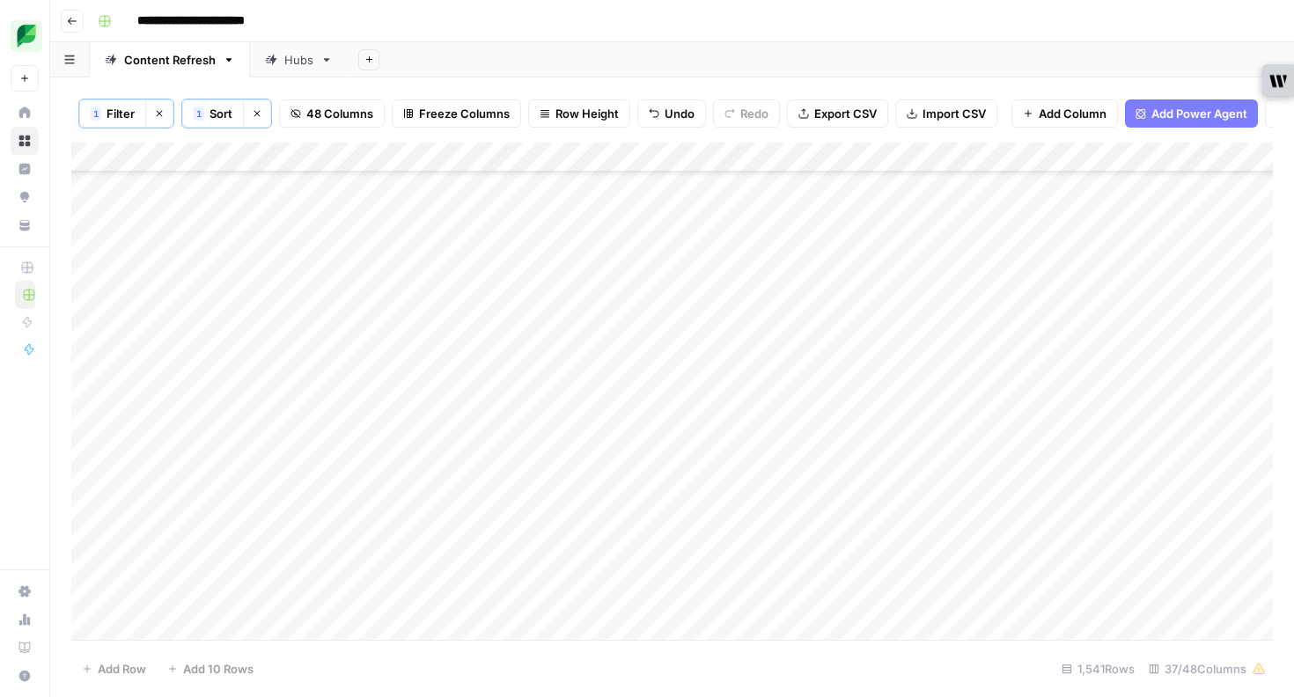
scroll to position [5382, 0]
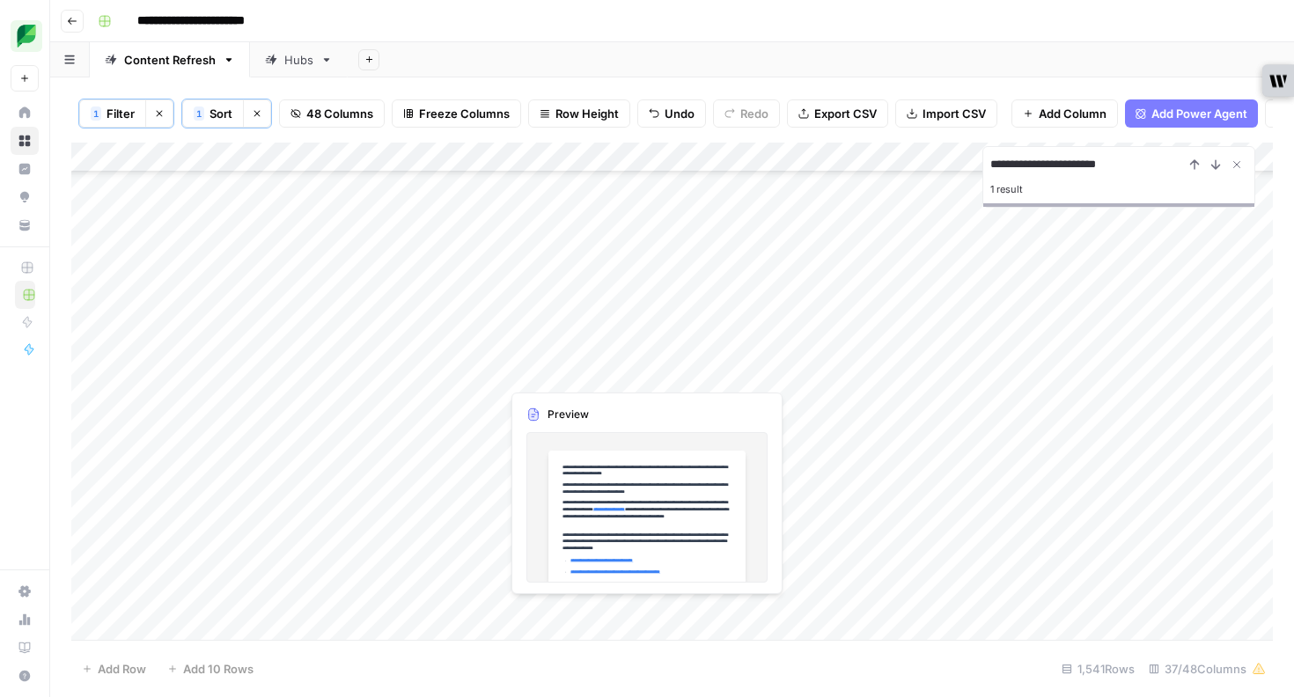
type input "**********"
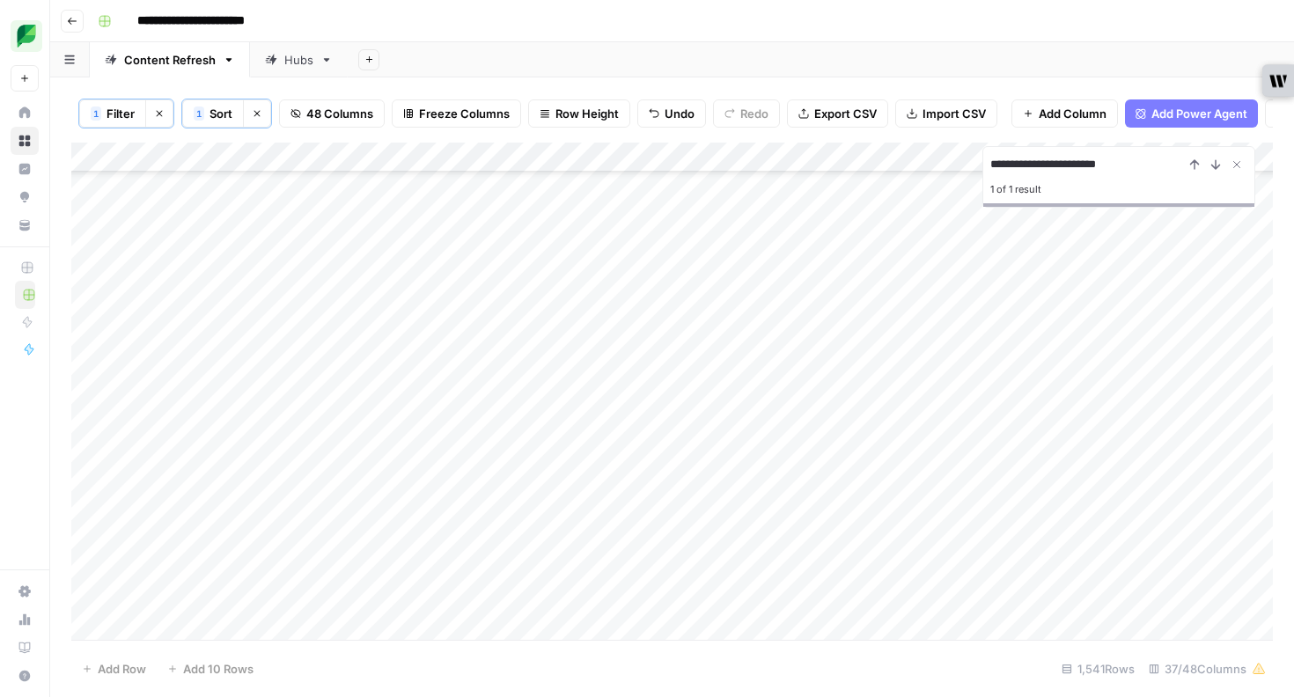
scroll to position [6275, 0]
click at [105, 114] on button "1 Filter" at bounding box center [112, 113] width 67 height 28
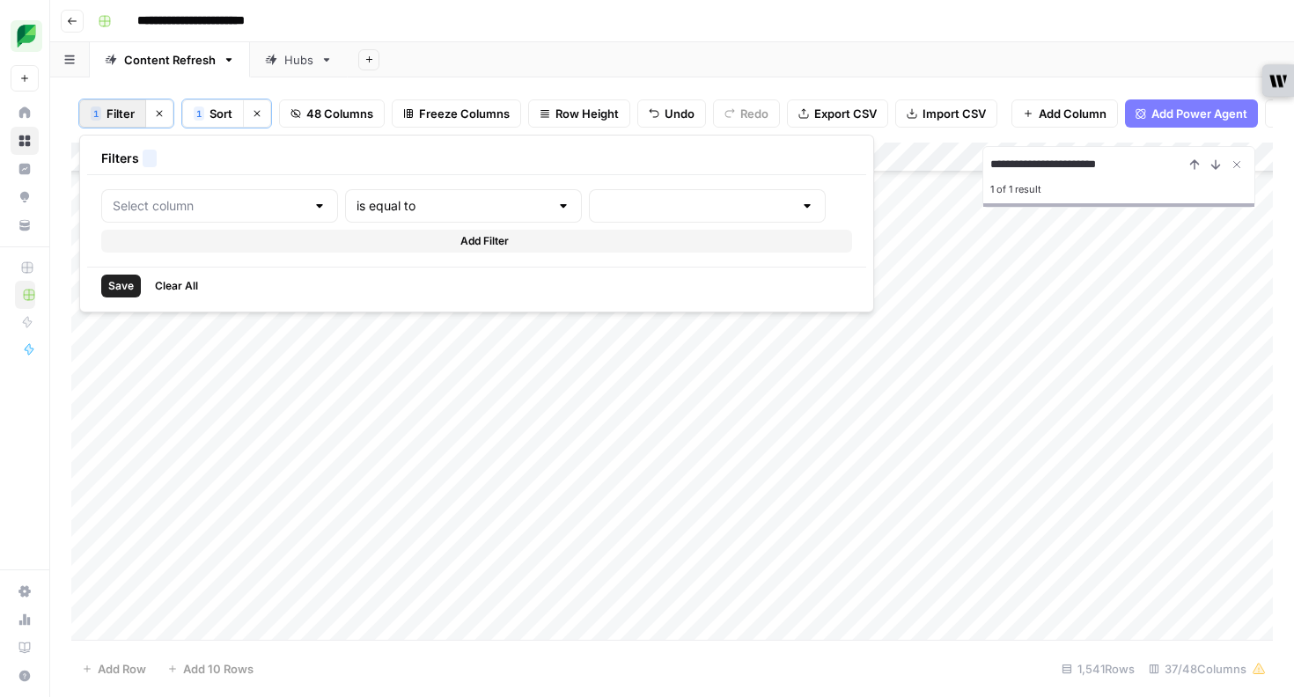
type input "Wordpress Export"
click at [169, 279] on span "Clear All" at bounding box center [176, 286] width 43 height 16
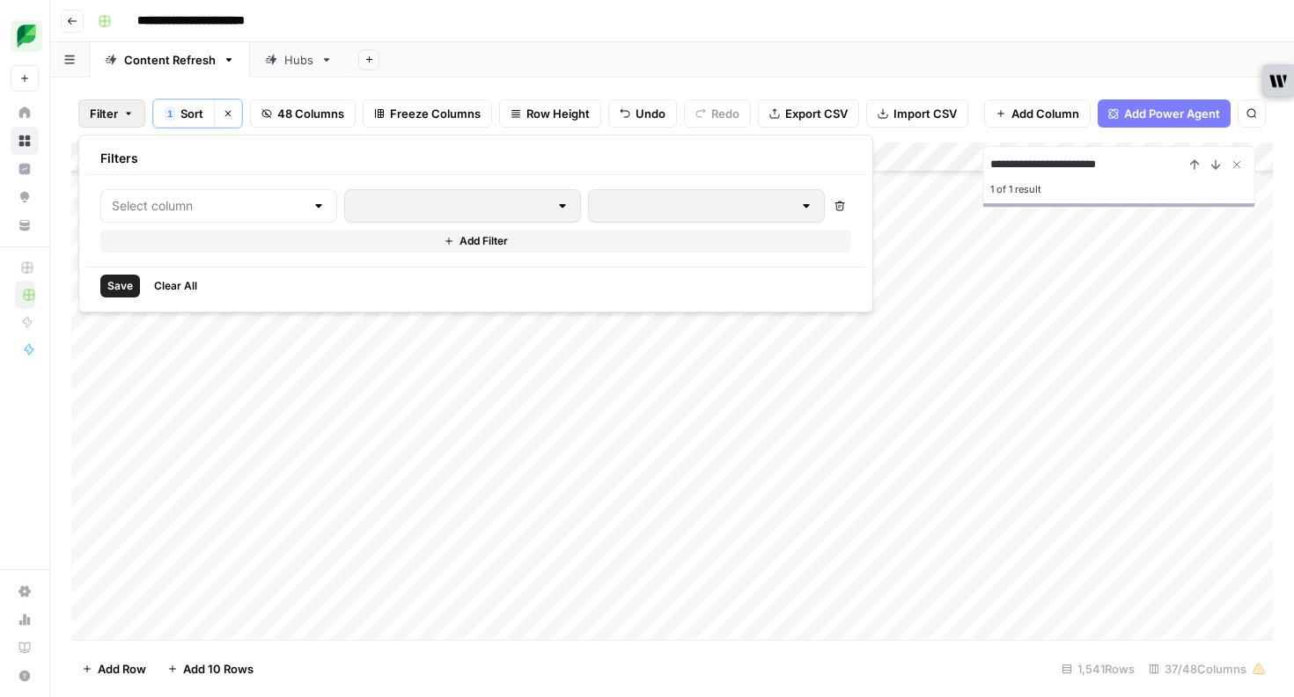
click at [395, 47] on div "Add Sheet" at bounding box center [821, 59] width 946 height 35
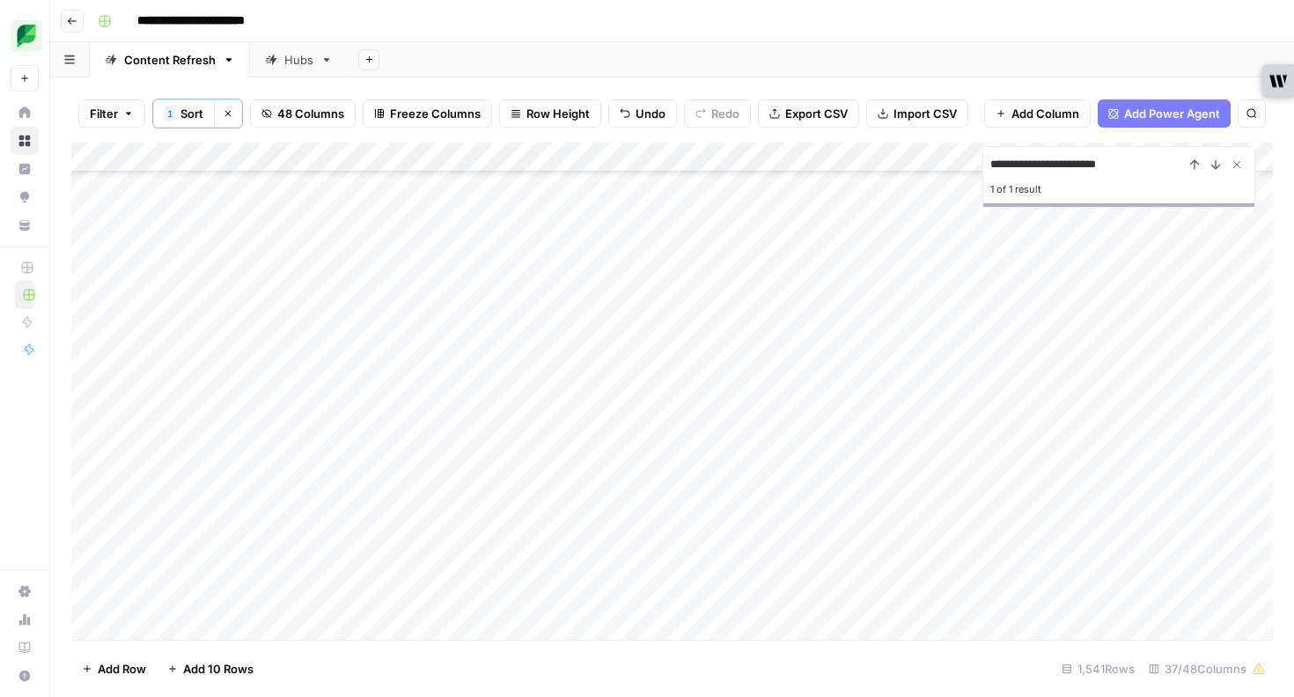
click at [1103, 167] on input "**********" at bounding box center [1088, 164] width 194 height 21
click at [1238, 166] on icon "Close Search" at bounding box center [1237, 165] width 14 height 14
click at [1103, 160] on div "Add Column" at bounding box center [672, 391] width 1202 height 497
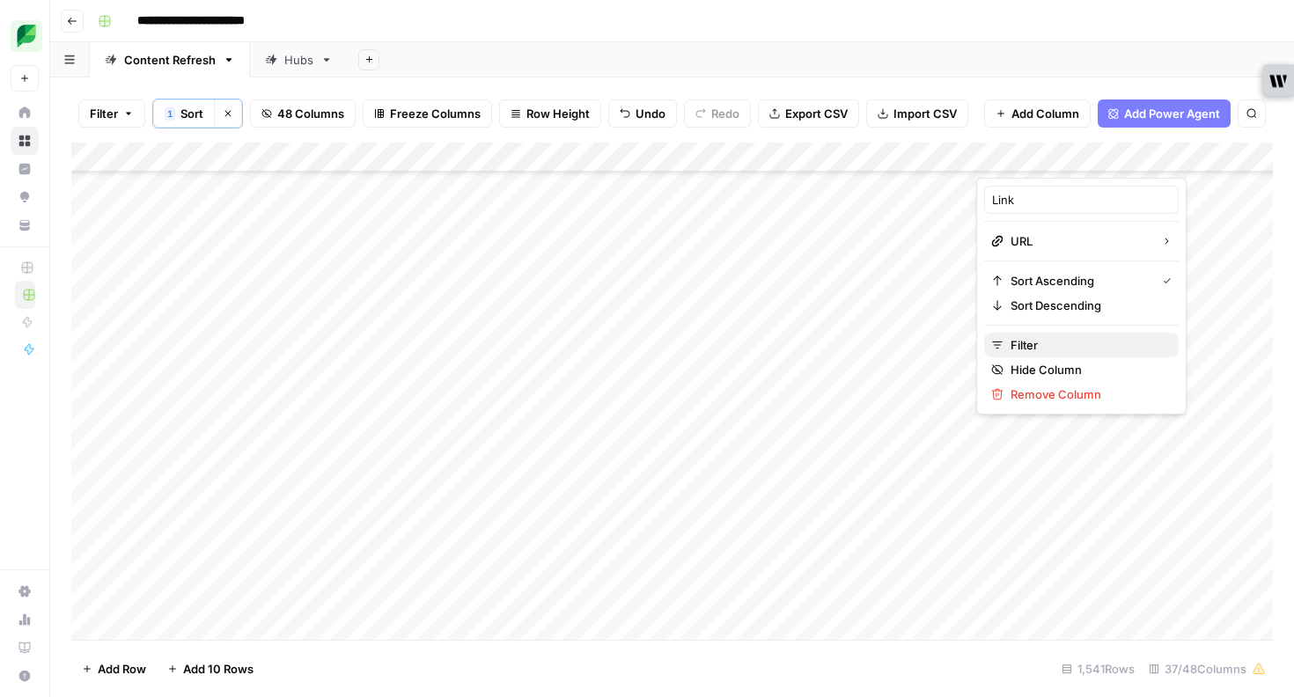
click at [1044, 338] on span "Filter" at bounding box center [1088, 345] width 154 height 18
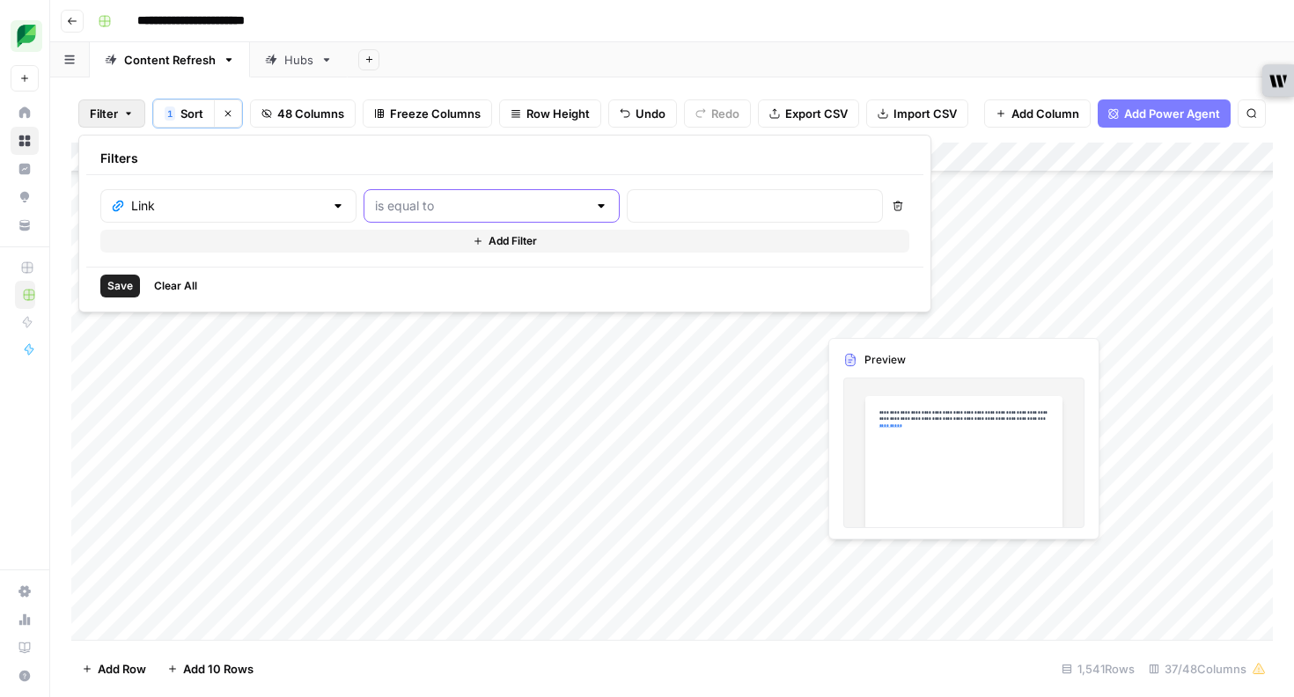
click at [375, 213] on input "text" at bounding box center [481, 206] width 212 height 18
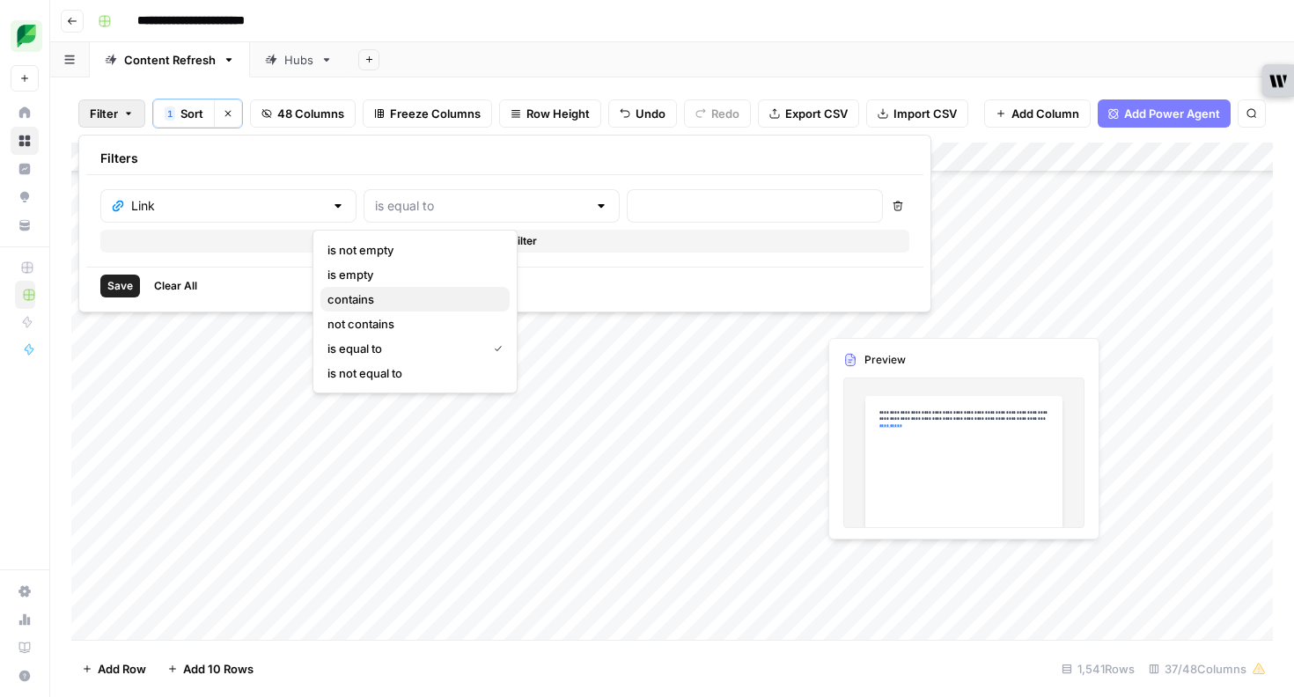
drag, startPoint x: 402, startPoint y: 291, endPoint x: 517, endPoint y: 259, distance: 118.8
click at [404, 291] on span "contains" at bounding box center [412, 300] width 168 height 18
type input "contains"
click at [638, 210] on input "text" at bounding box center [754, 206] width 233 height 18
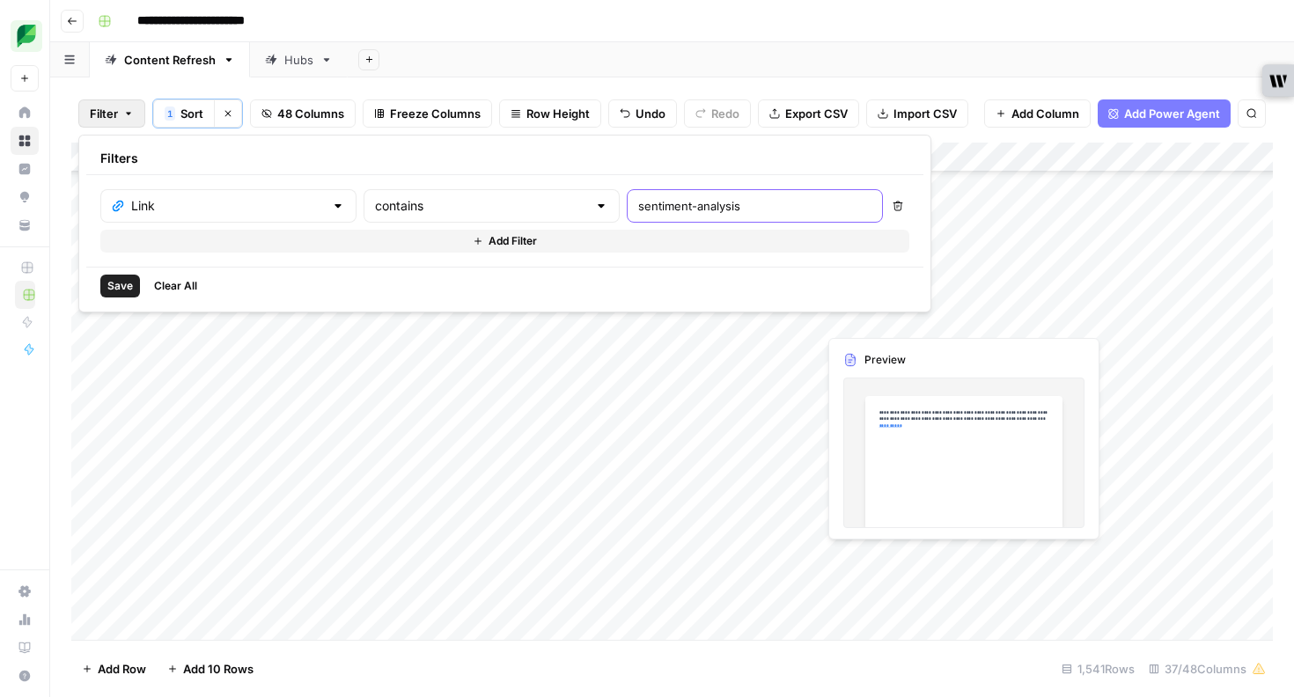
type input "sentiment-analysis"
click at [123, 292] on span "Save" at bounding box center [120, 286] width 26 height 16
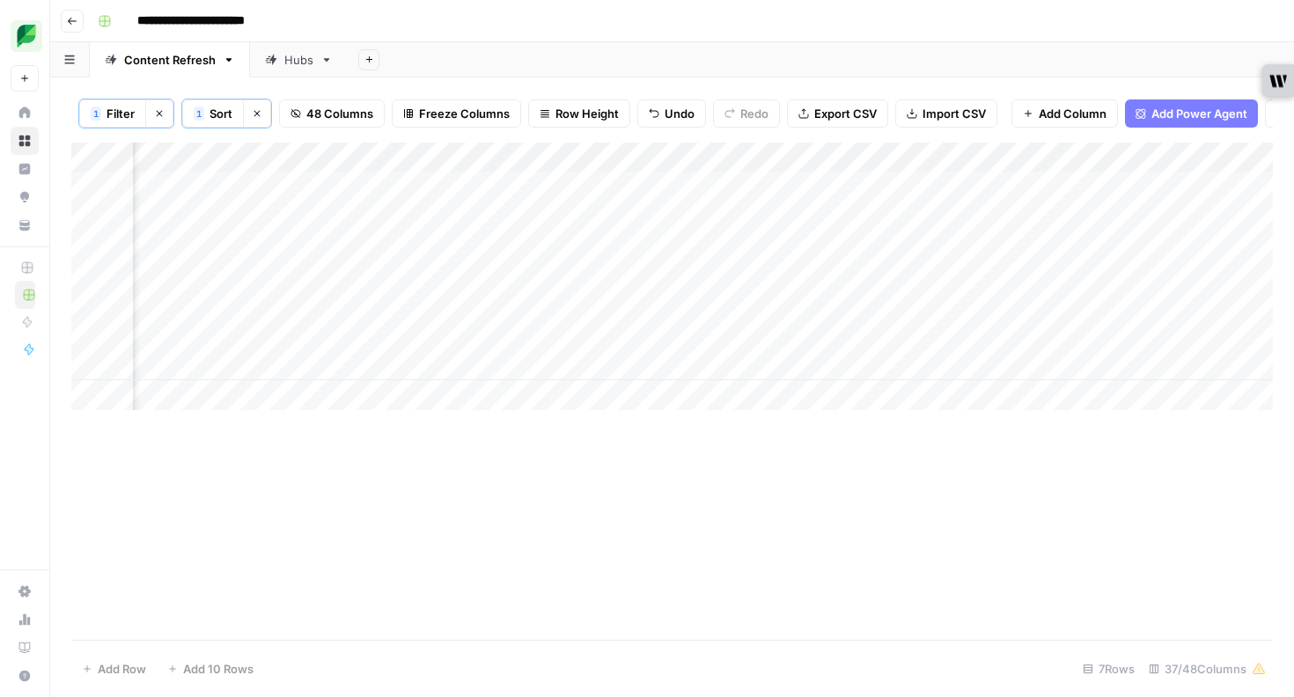
scroll to position [0, 2002]
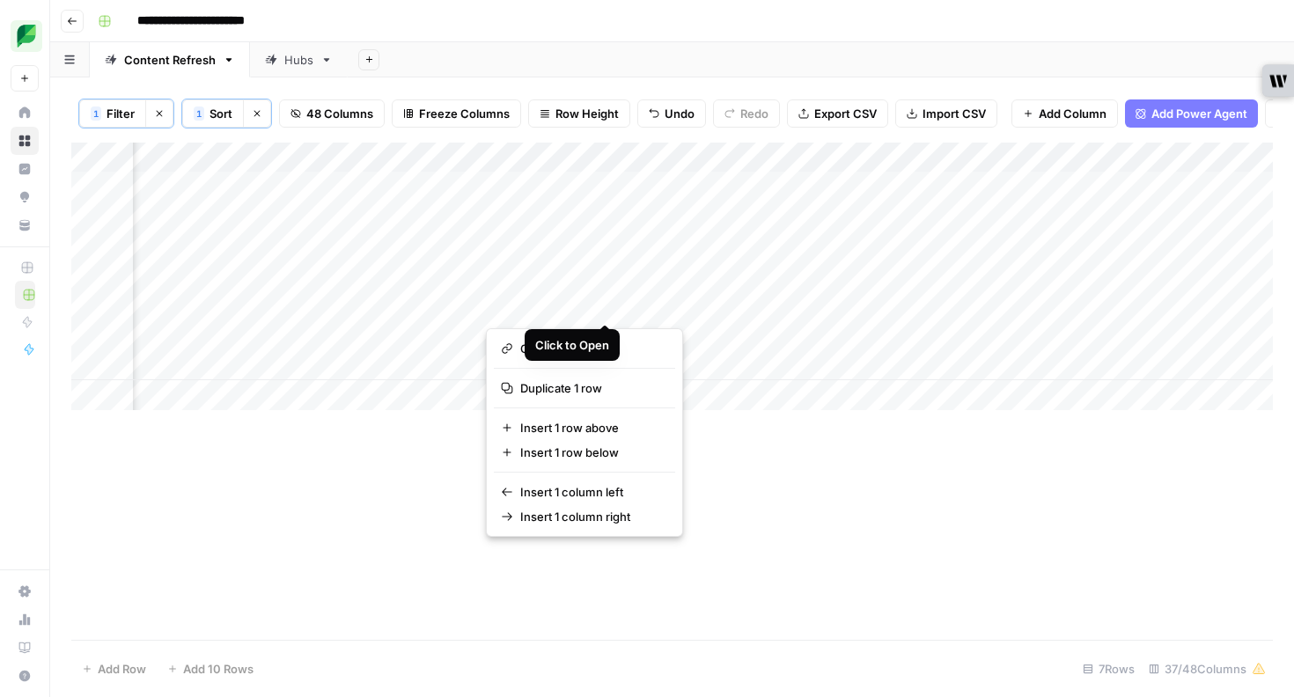
click at [605, 309] on button "button" at bounding box center [565, 306] width 159 height 31
click at [536, 302] on button "button" at bounding box center [565, 306] width 159 height 31
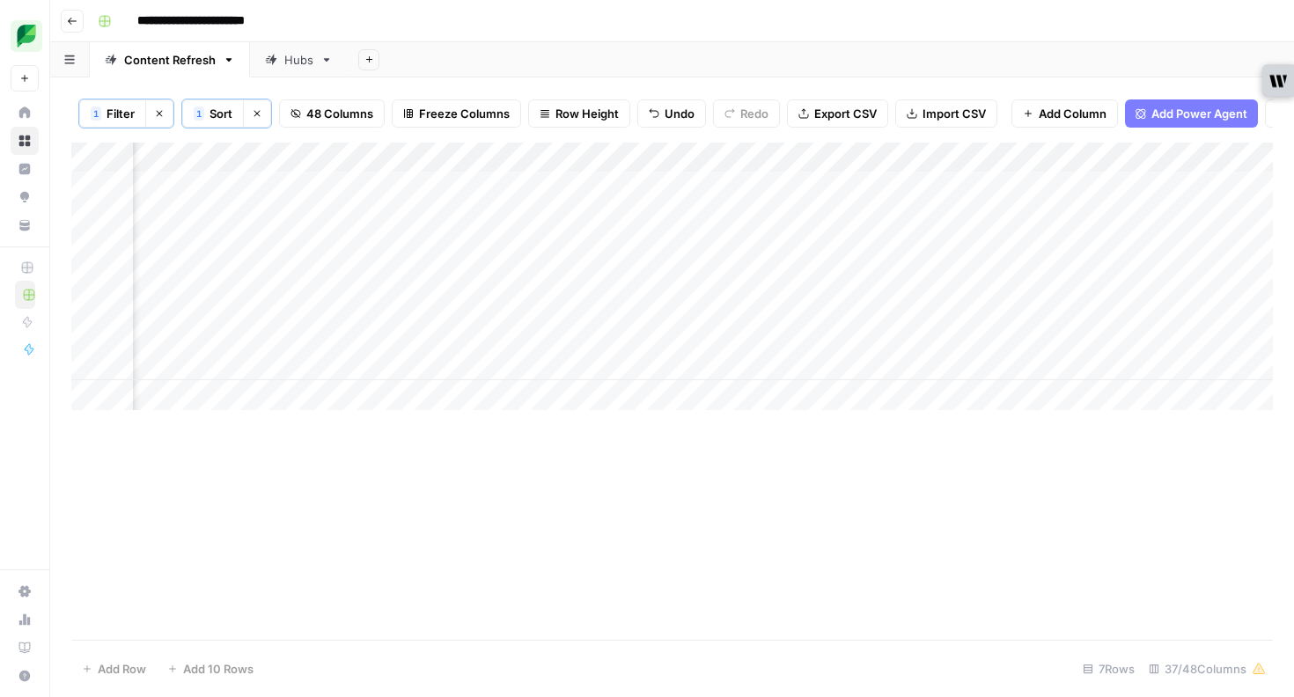
drag, startPoint x: 880, startPoint y: 431, endPoint x: 842, endPoint y: 413, distance: 42.9
click at [866, 425] on div "Add Column" at bounding box center [672, 391] width 1202 height 497
click at [606, 308] on div "Add Column" at bounding box center [672, 277] width 1202 height 268
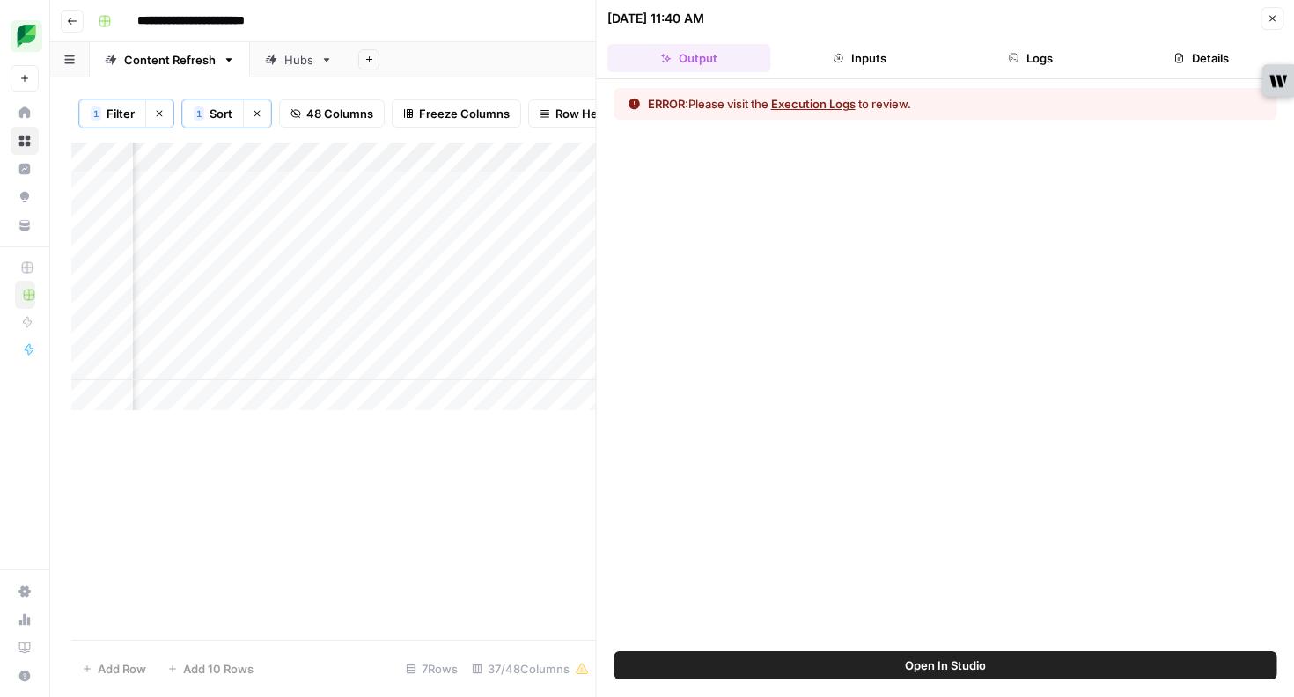
click at [1012, 59] on icon "button" at bounding box center [1014, 58] width 11 height 11
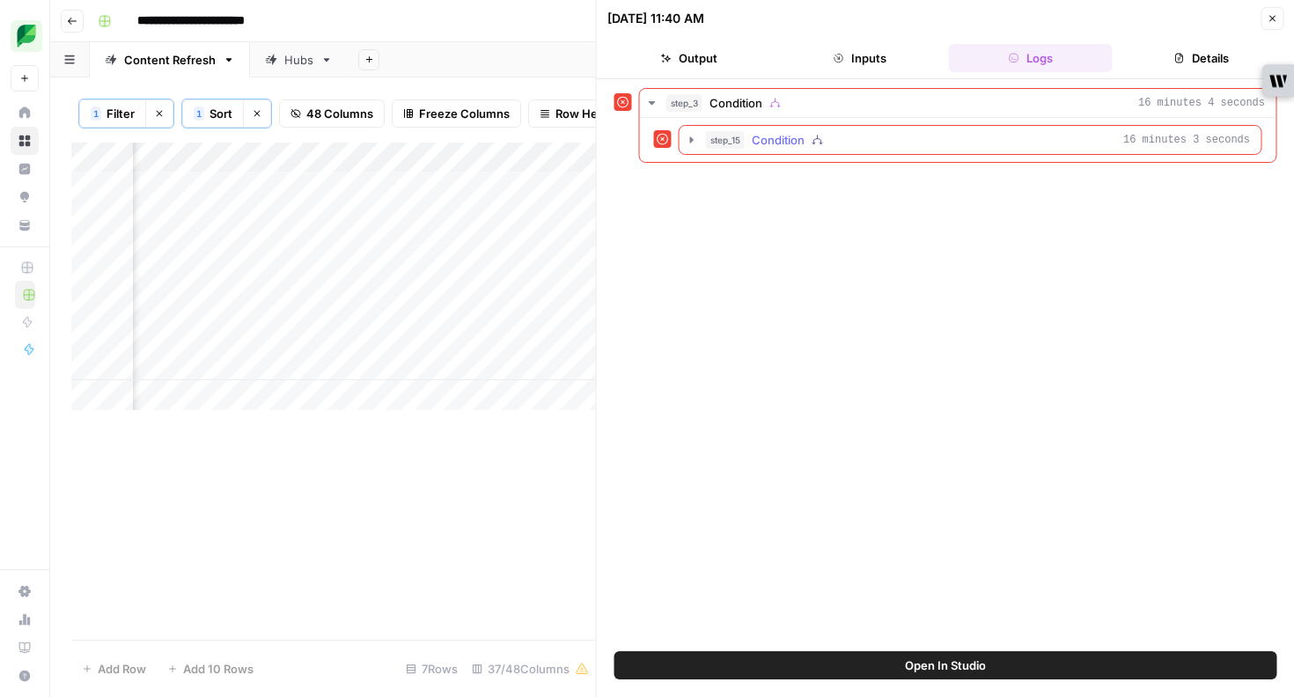
click at [690, 139] on icon "button" at bounding box center [692, 139] width 4 height 6
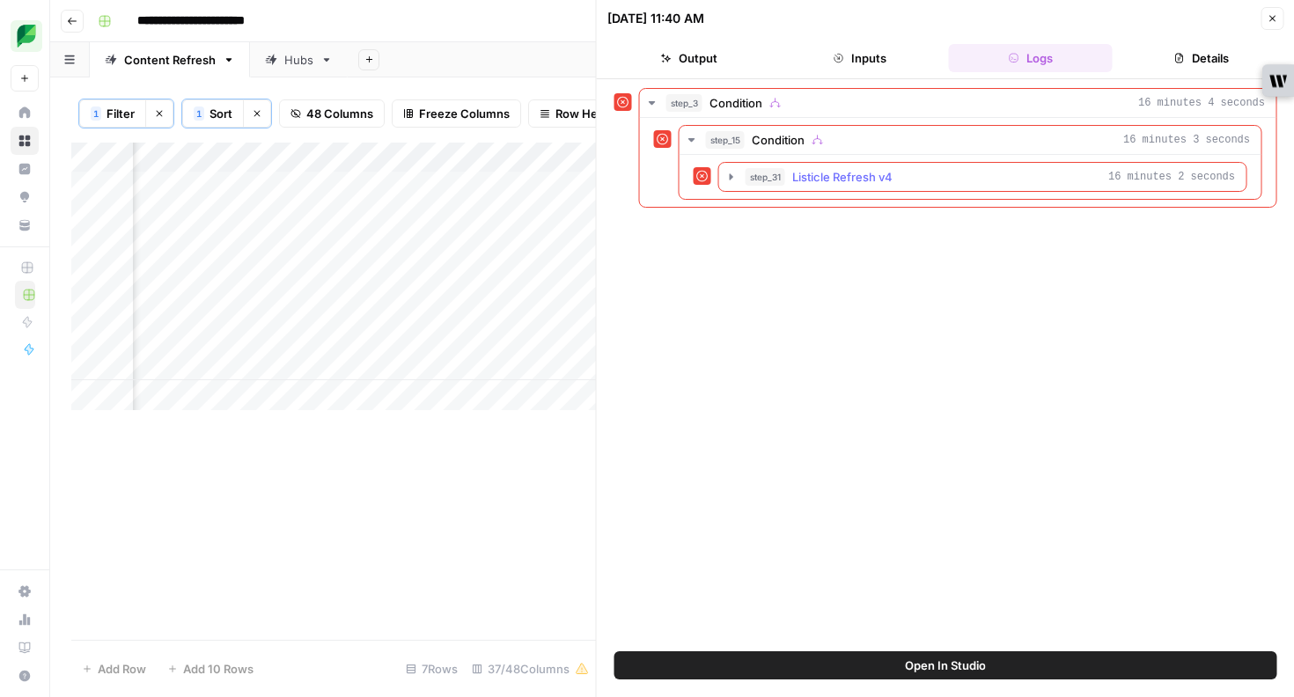
click at [732, 180] on icon "button" at bounding box center [732, 177] width 14 height 14
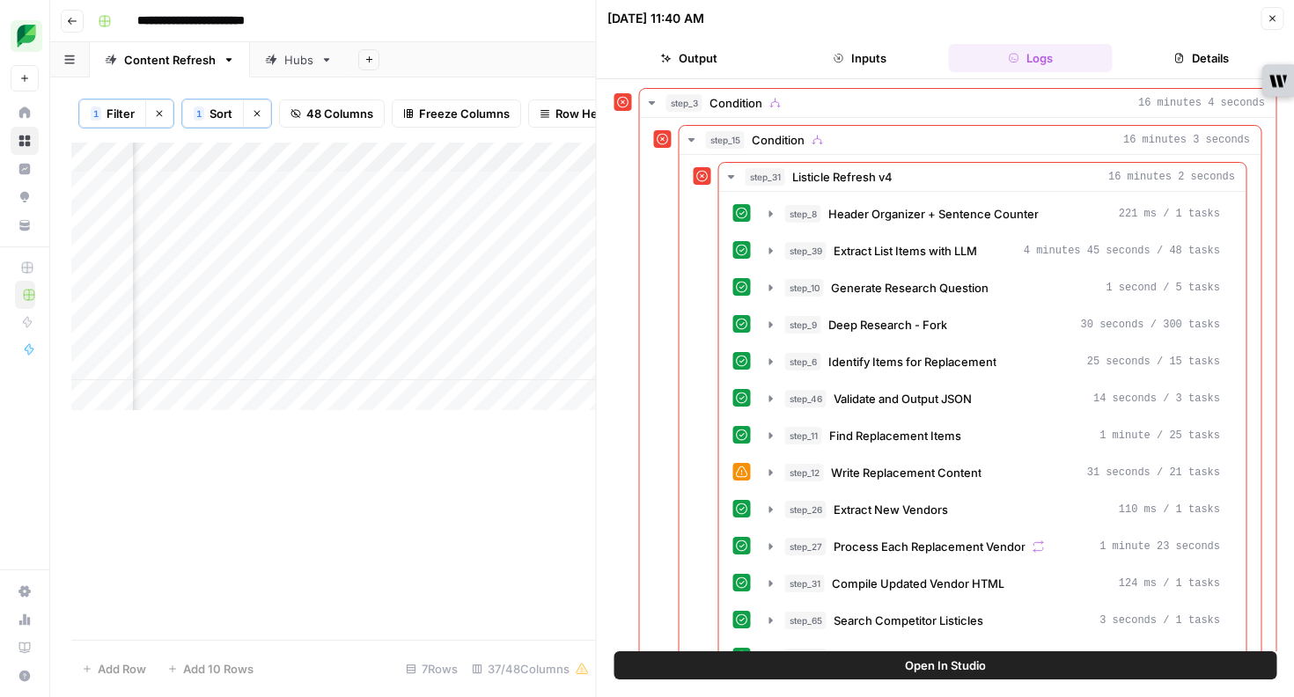
scroll to position [276, 0]
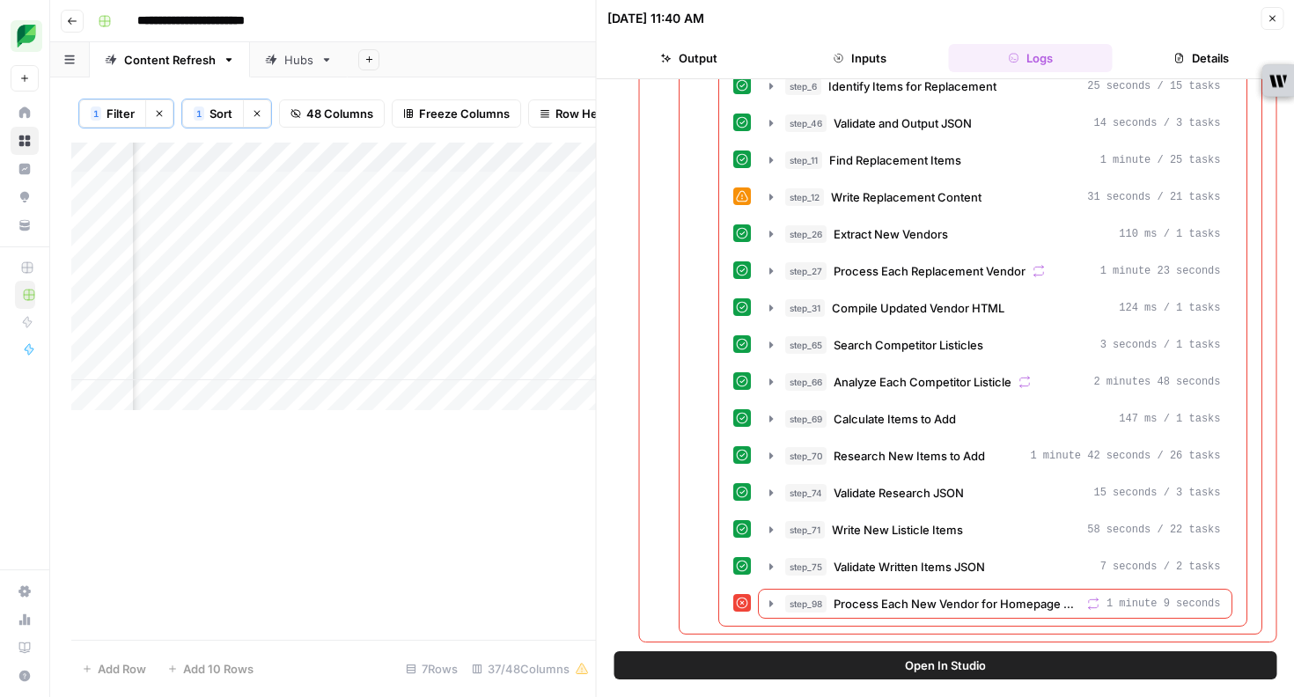
click at [1267, 19] on icon "button" at bounding box center [1272, 18] width 11 height 11
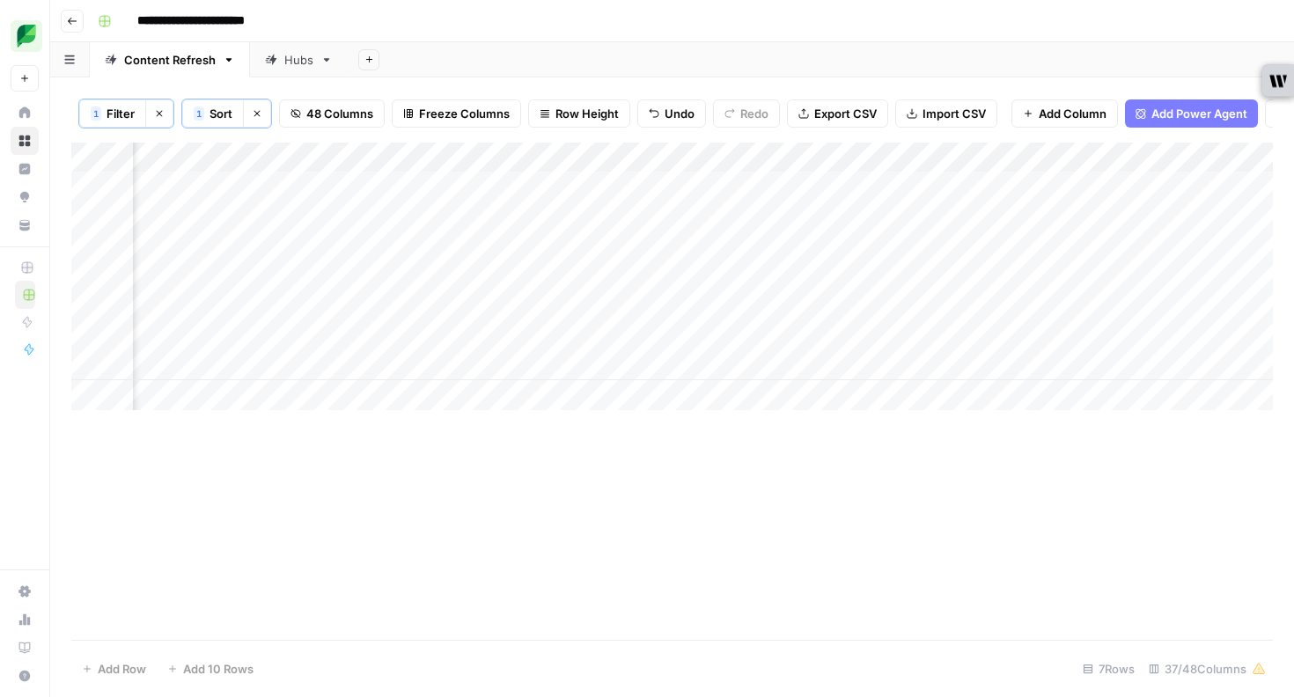
click at [117, 113] on span "Filter" at bounding box center [121, 114] width 28 height 18
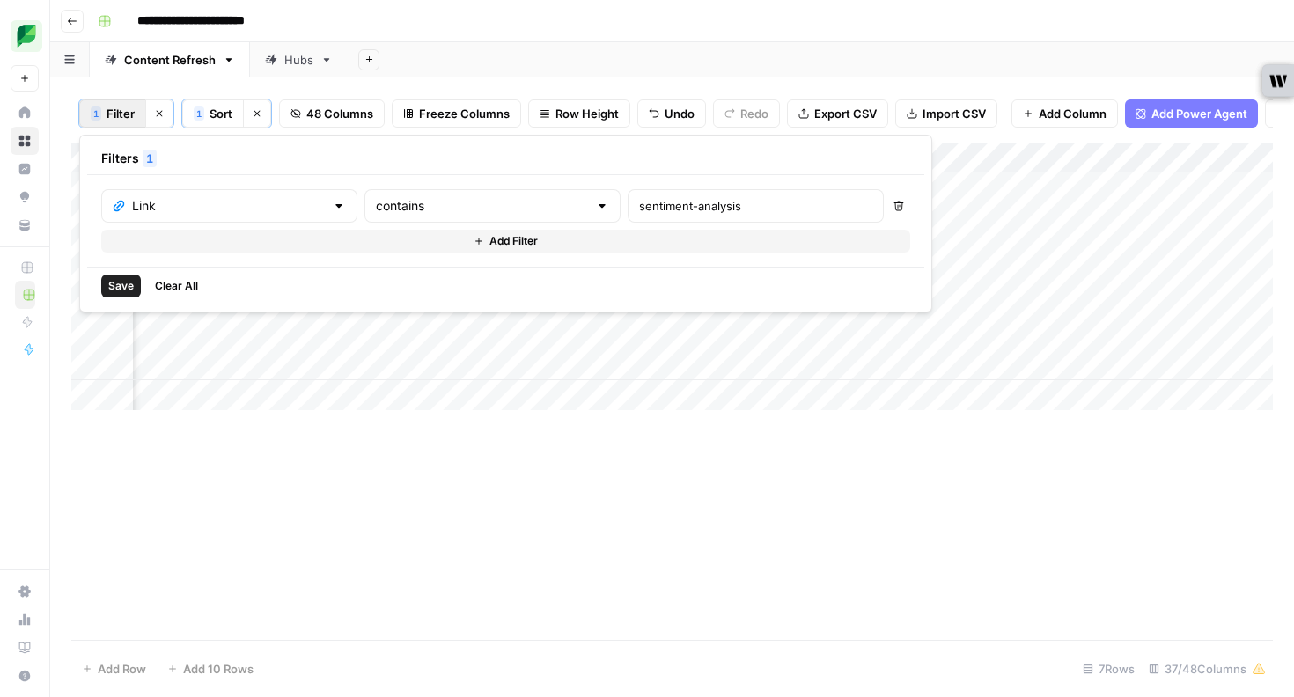
click at [182, 287] on span "Clear All" at bounding box center [176, 286] width 43 height 16
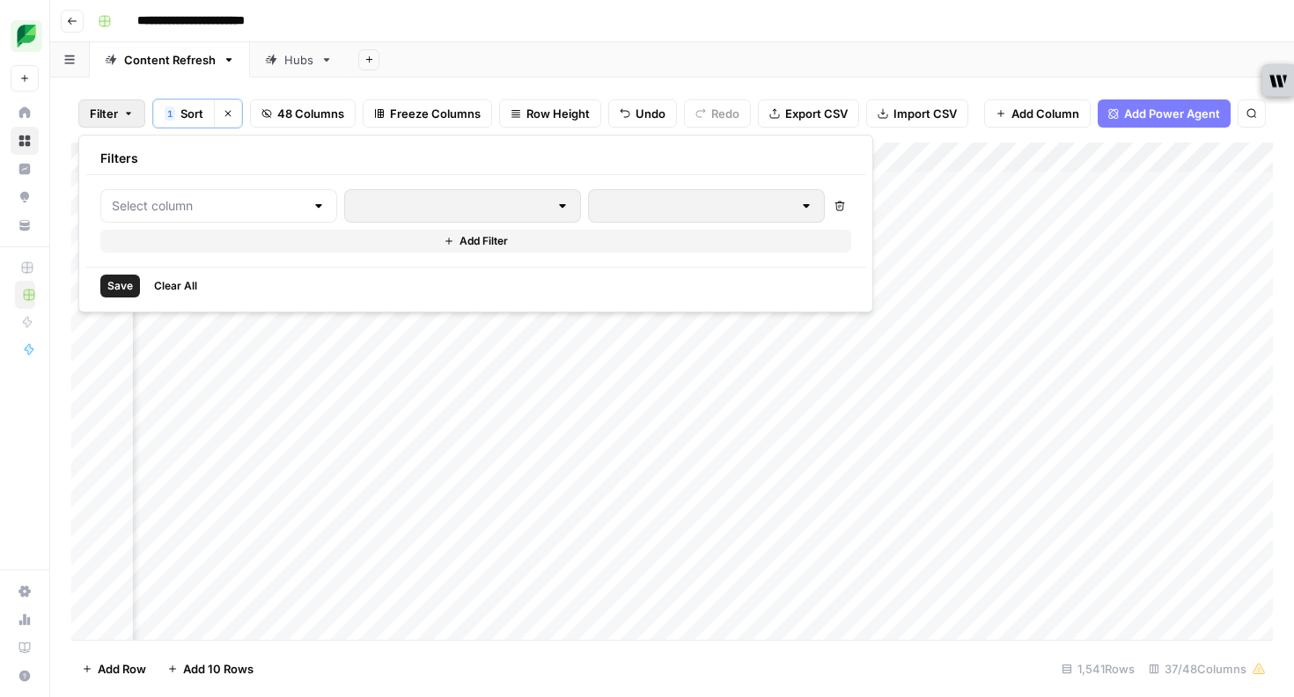
click at [541, 72] on div "Add Sheet" at bounding box center [821, 59] width 946 height 35
click at [180, 112] on span "Sort" at bounding box center [191, 114] width 23 height 18
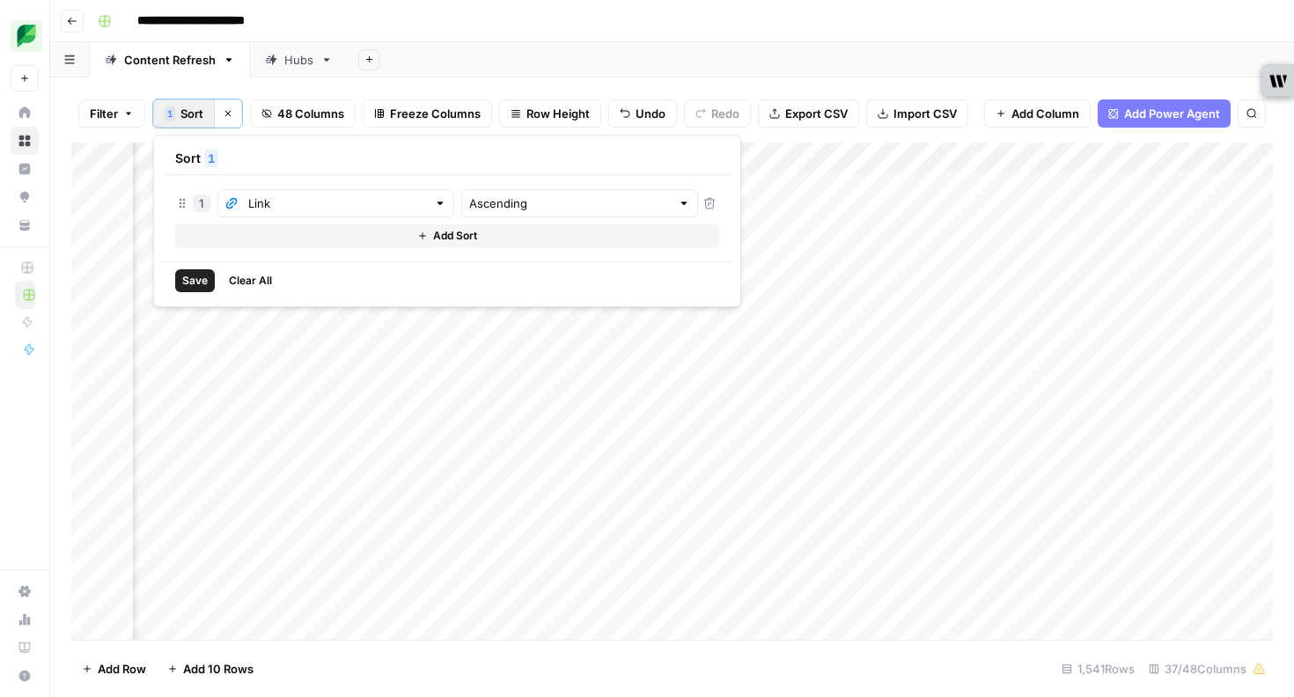
click at [180, 111] on span "Sort" at bounding box center [191, 114] width 23 height 18
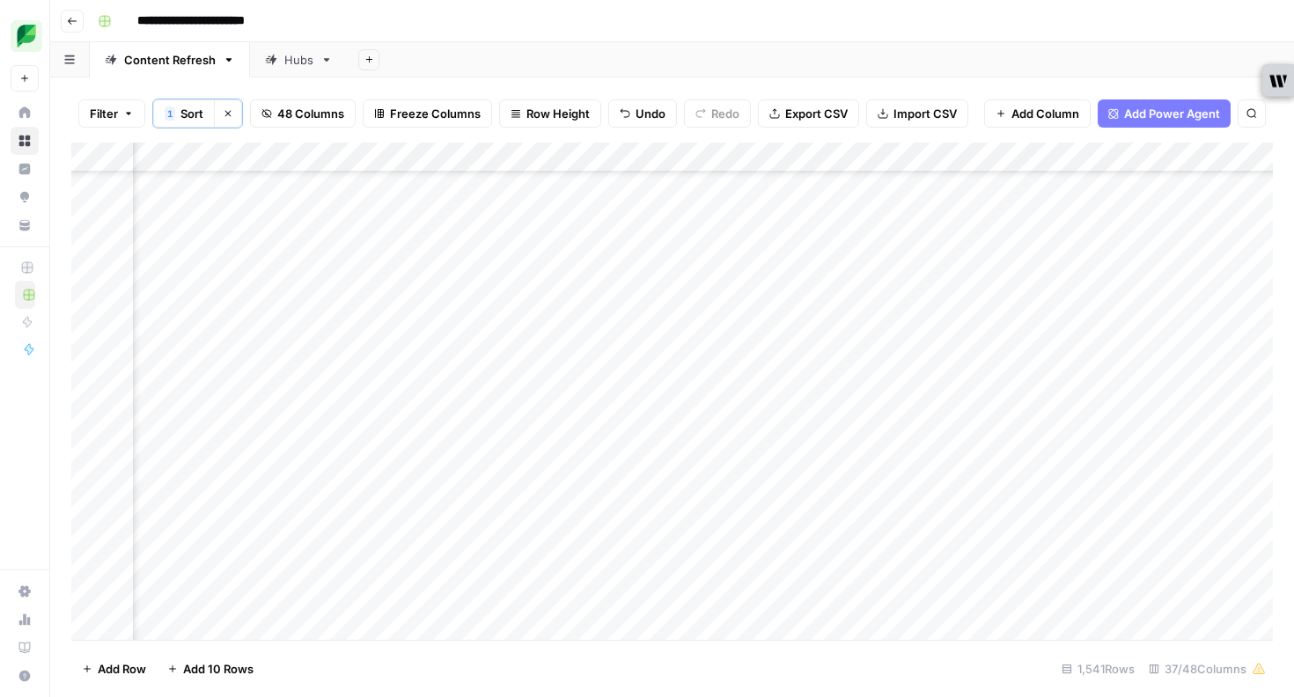
scroll to position [232, 188]
click at [231, 118] on icon "button" at bounding box center [228, 113] width 11 height 11
click at [182, 114] on span "Sort" at bounding box center [175, 113] width 23 height 18
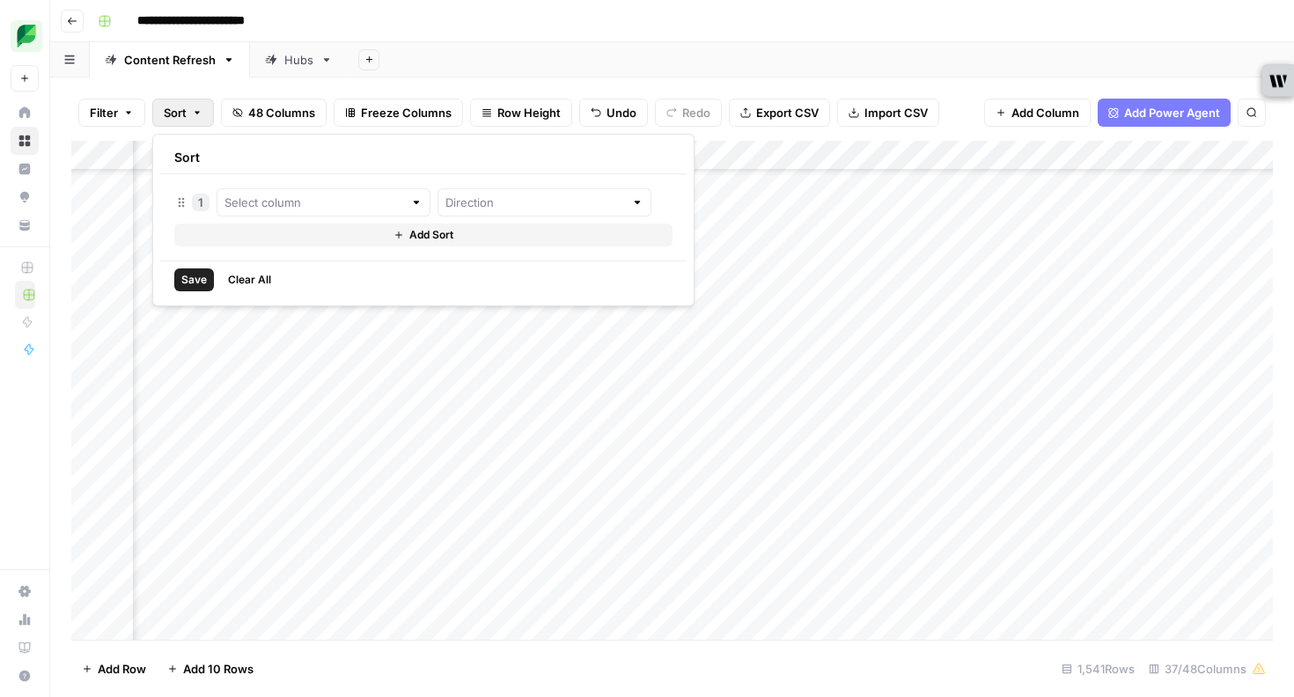
click at [858, 149] on div "Add Column" at bounding box center [672, 390] width 1202 height 499
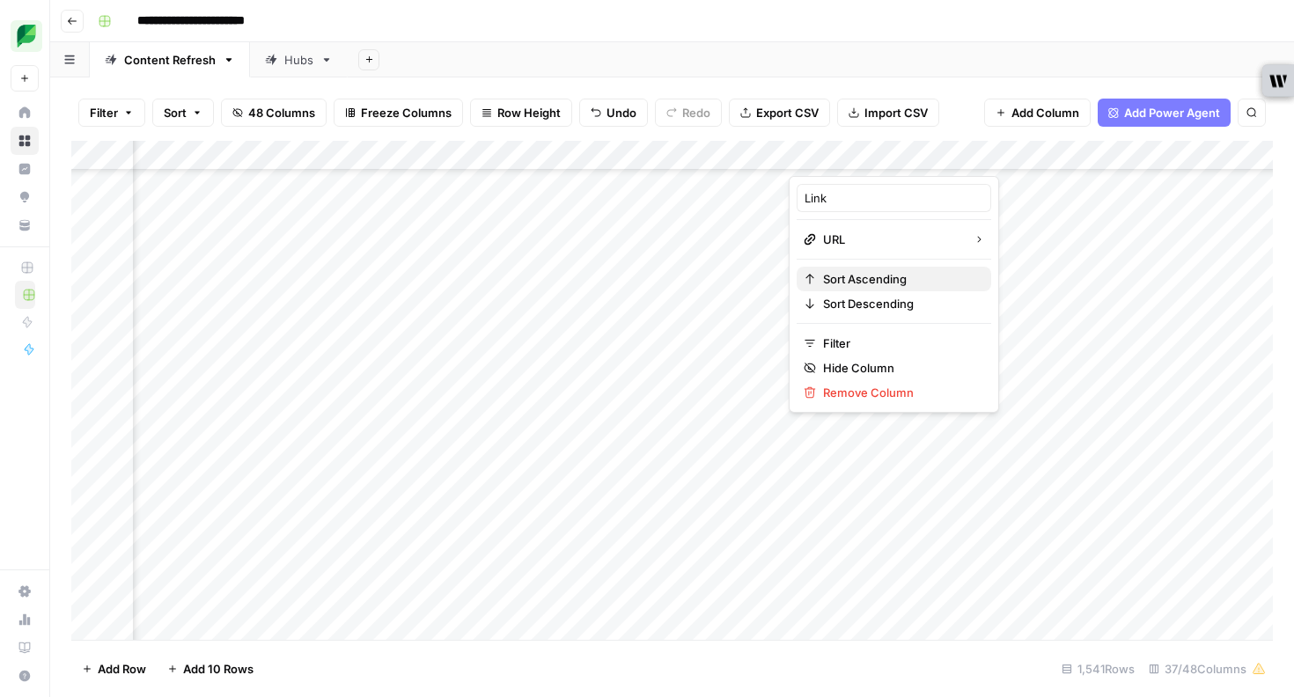
click at [867, 275] on span "Sort Ascending" at bounding box center [900, 279] width 154 height 18
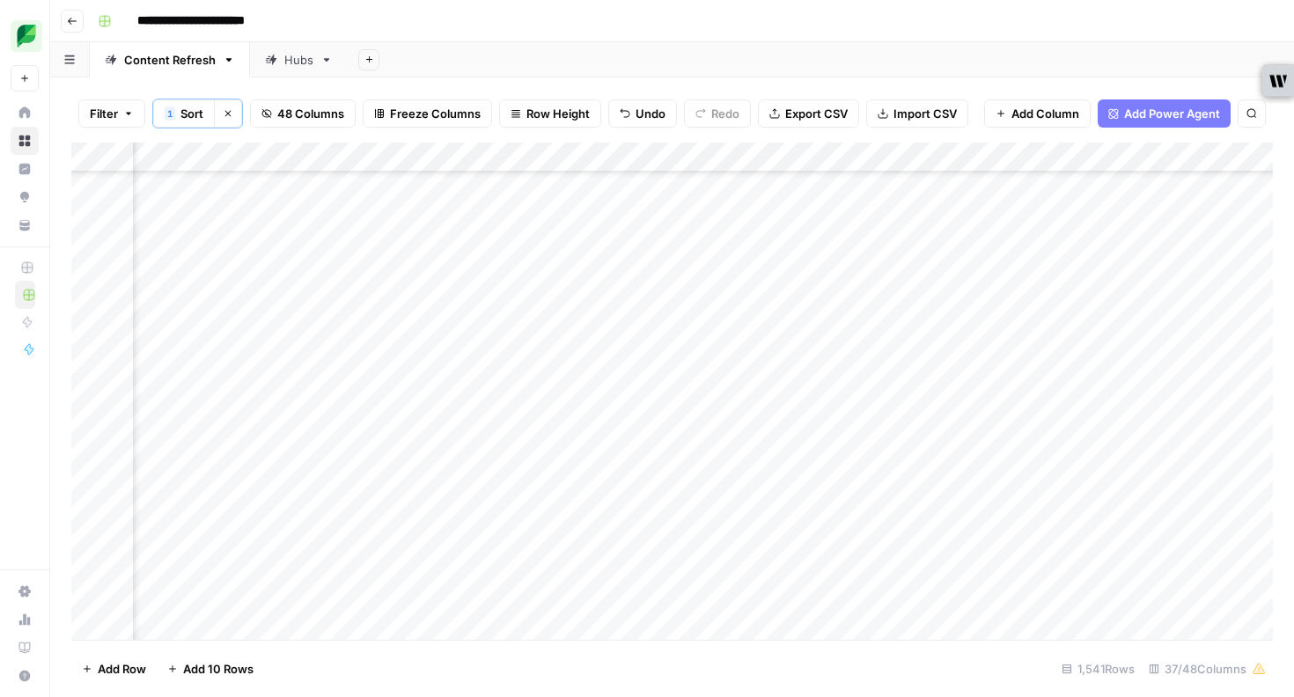
scroll to position [12040, 1851]
click at [740, 451] on div "Add Column" at bounding box center [672, 391] width 1202 height 497
click at [774, 449] on div "Add Column" at bounding box center [672, 391] width 1202 height 497
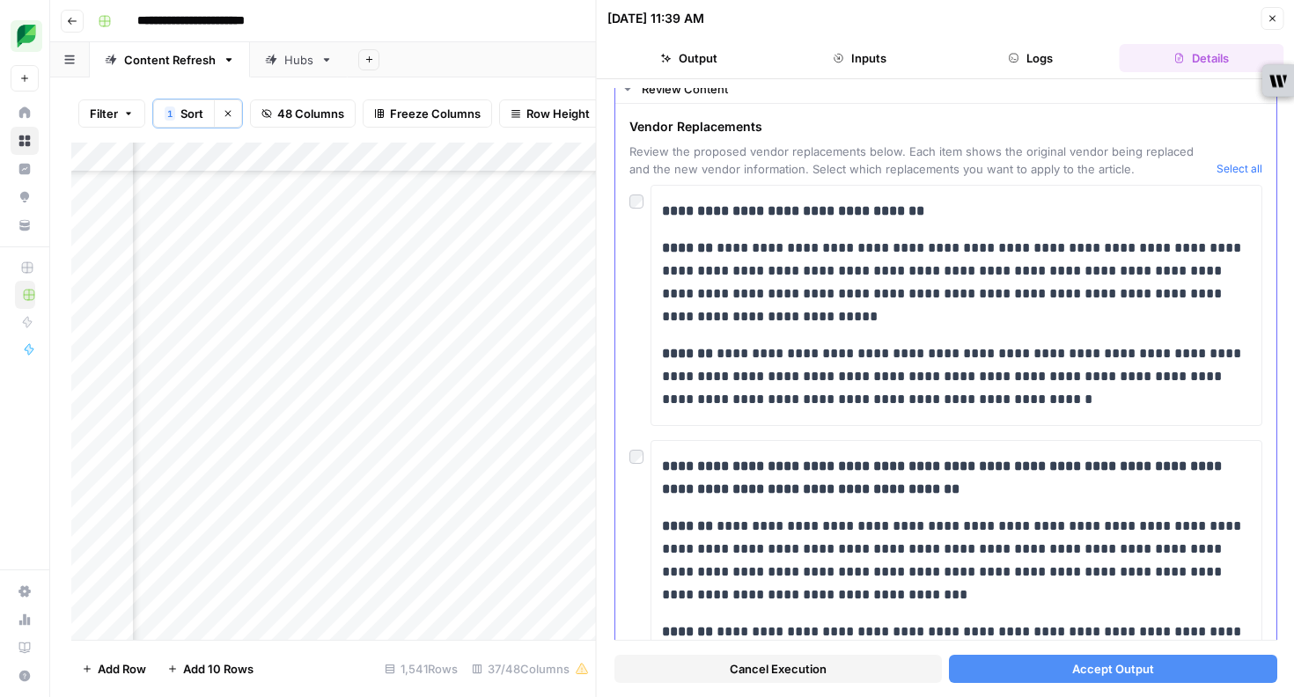
scroll to position [44, 0]
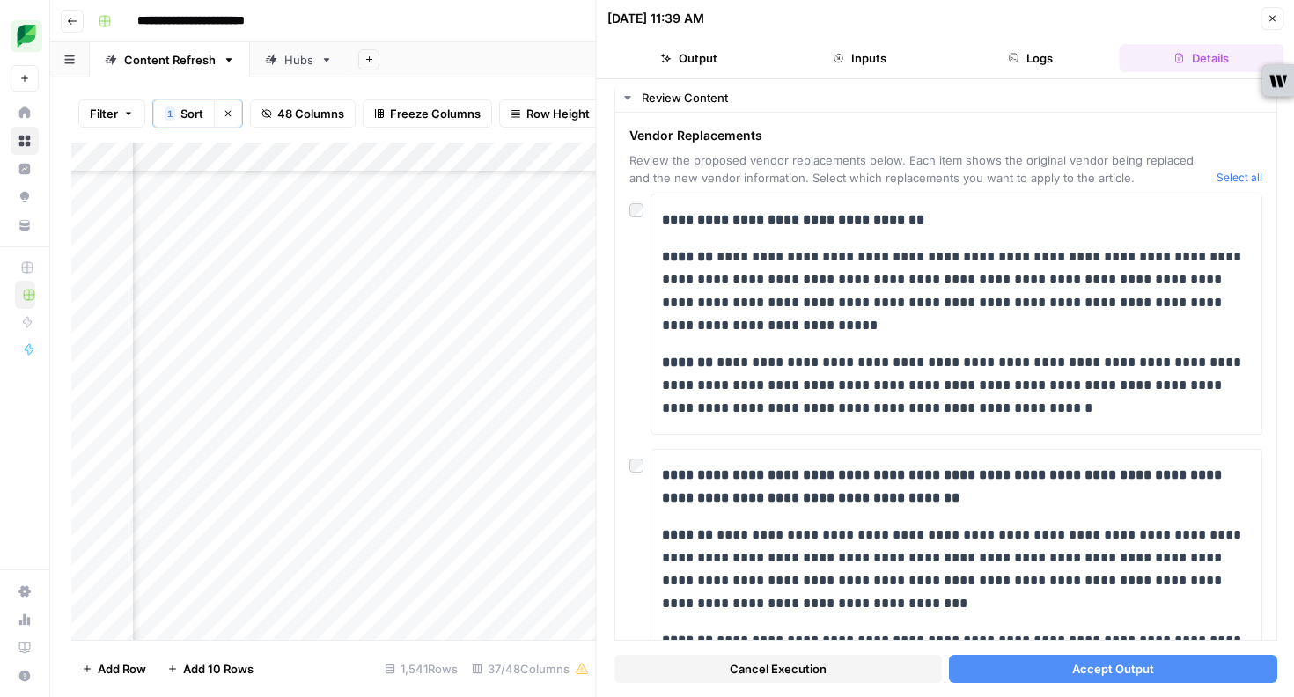
click at [1270, 25] on button "Close" at bounding box center [1272, 18] width 23 height 23
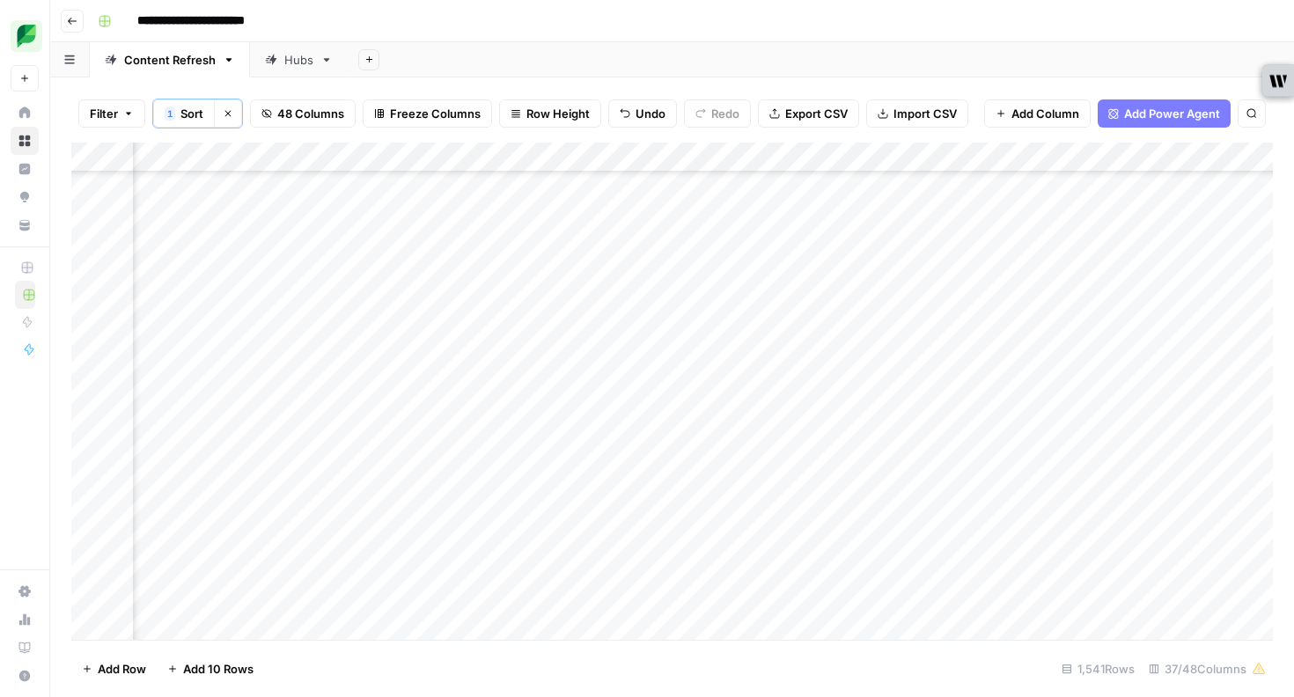
scroll to position [12040, 655]
click at [704, 420] on div "Add Column" at bounding box center [672, 391] width 1202 height 497
click at [1004, 453] on div "Add Column" at bounding box center [672, 391] width 1202 height 497
click at [1075, 451] on div "Add Column" at bounding box center [672, 391] width 1202 height 497
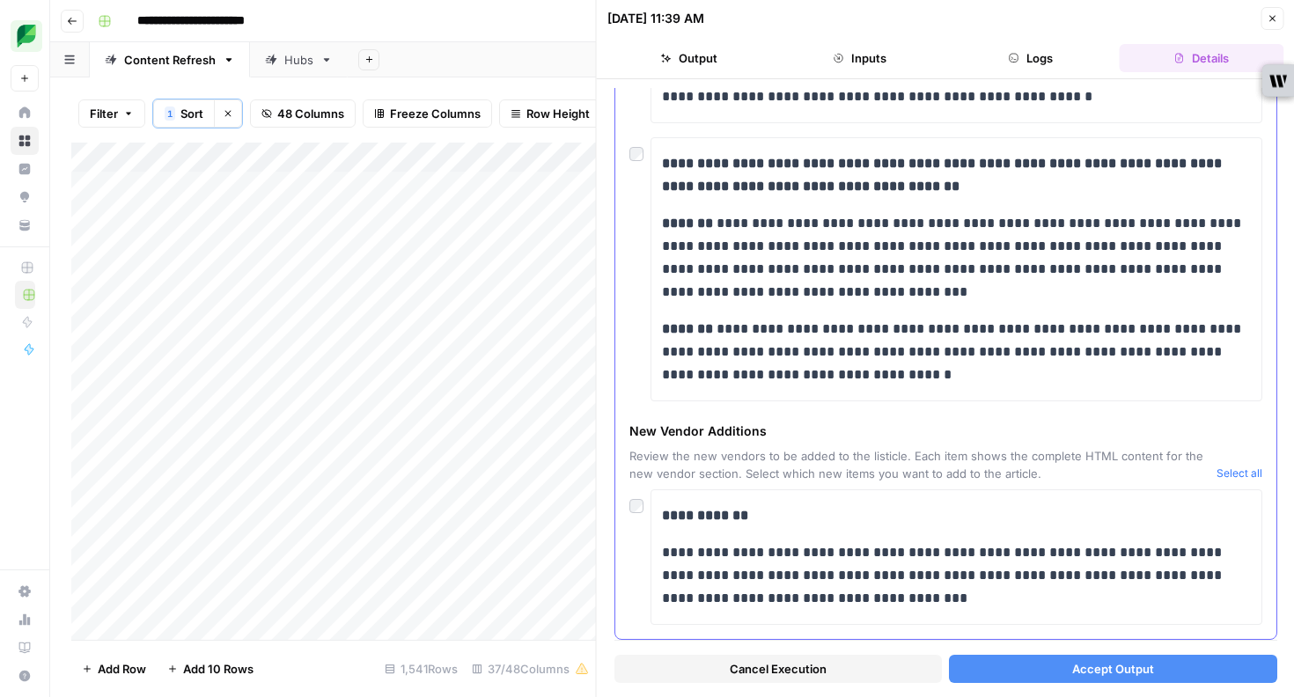
scroll to position [393, 0]
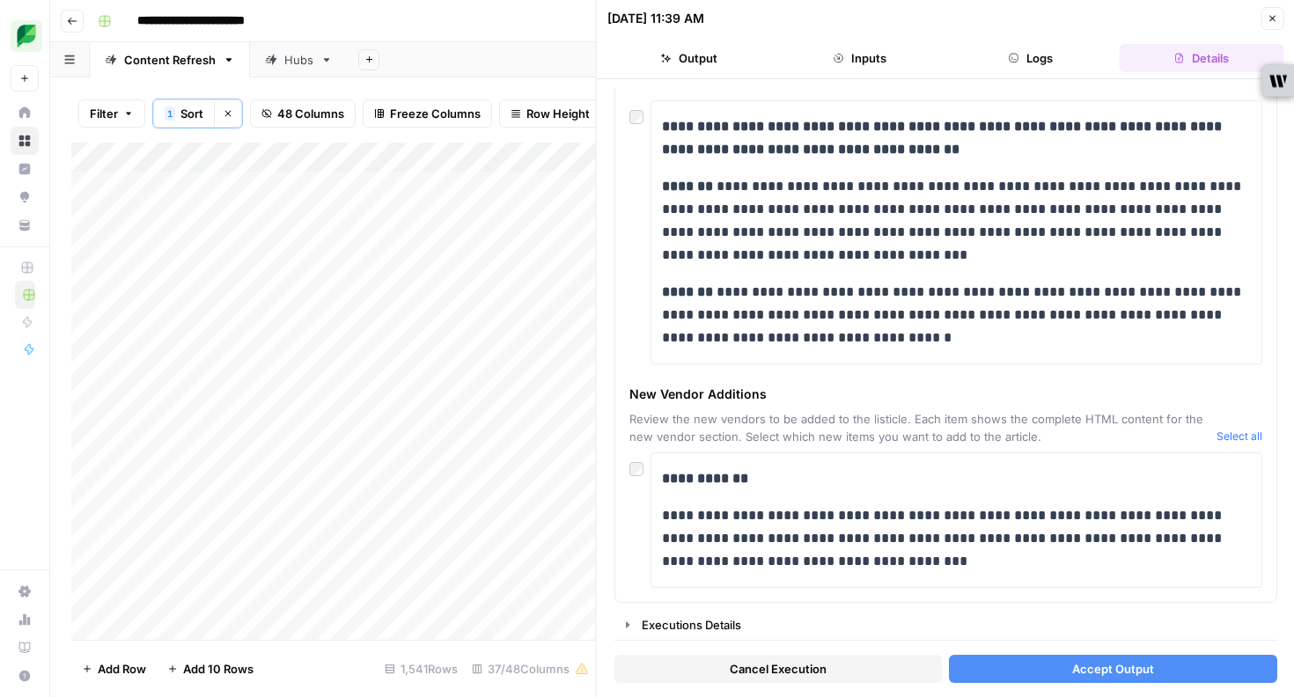
click at [1162, 664] on button "Accept Output" at bounding box center [1113, 669] width 328 height 28
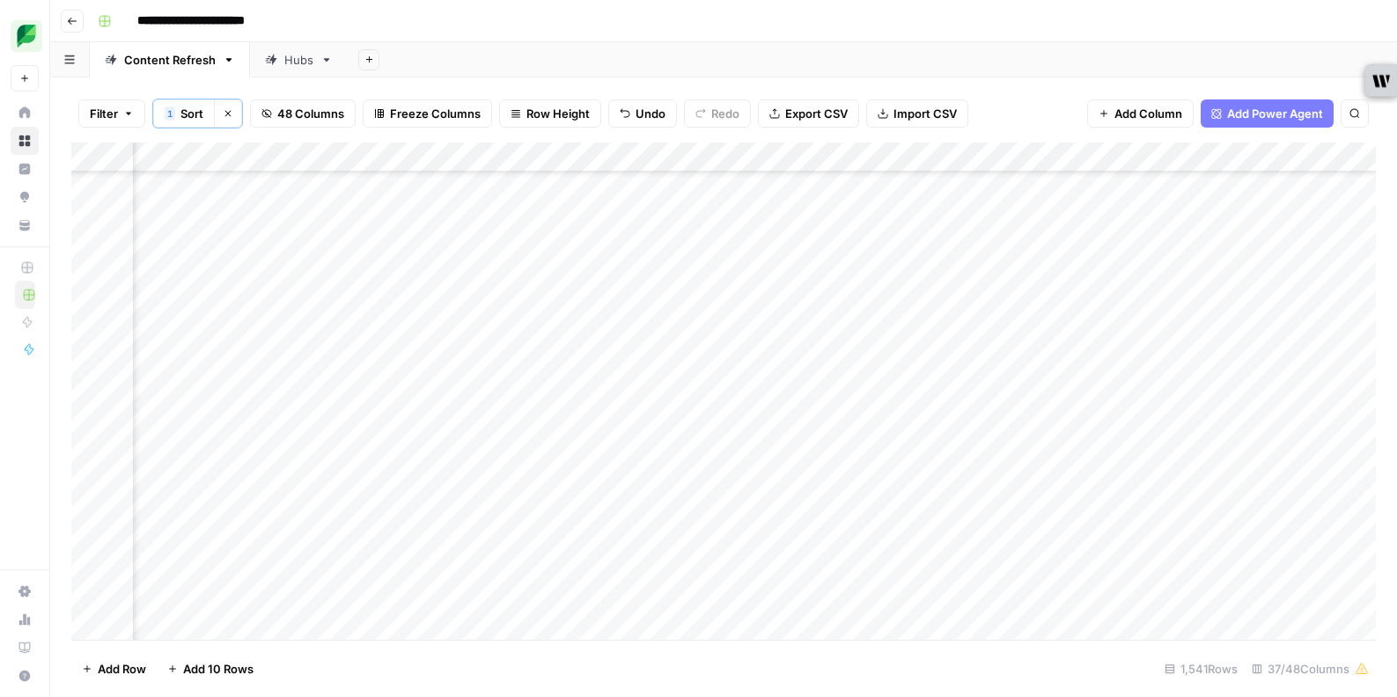
scroll to position [12061, 1649]
click at [955, 427] on div "Add Column" at bounding box center [723, 391] width 1305 height 497
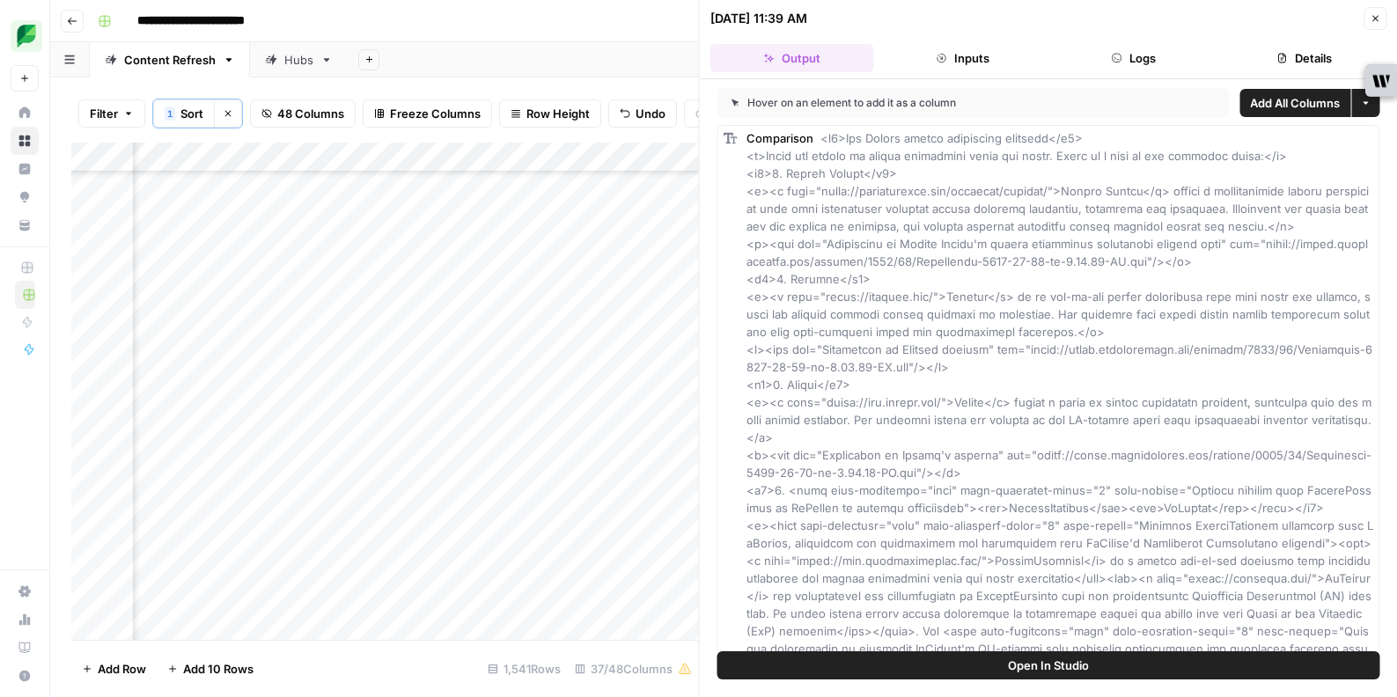
click at [1373, 19] on icon "button" at bounding box center [1376, 19] width 6 height 6
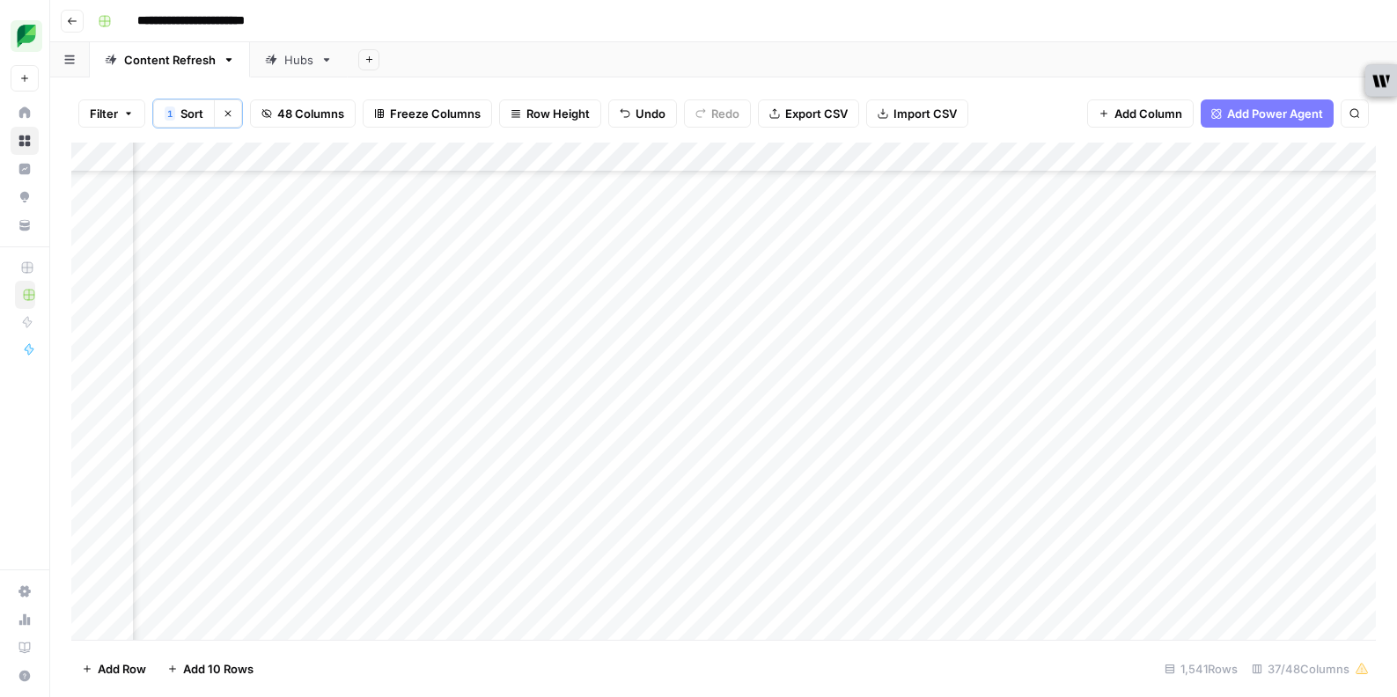
scroll to position [12061, 2615]
click at [490, 429] on div "Add Column" at bounding box center [723, 391] width 1305 height 497
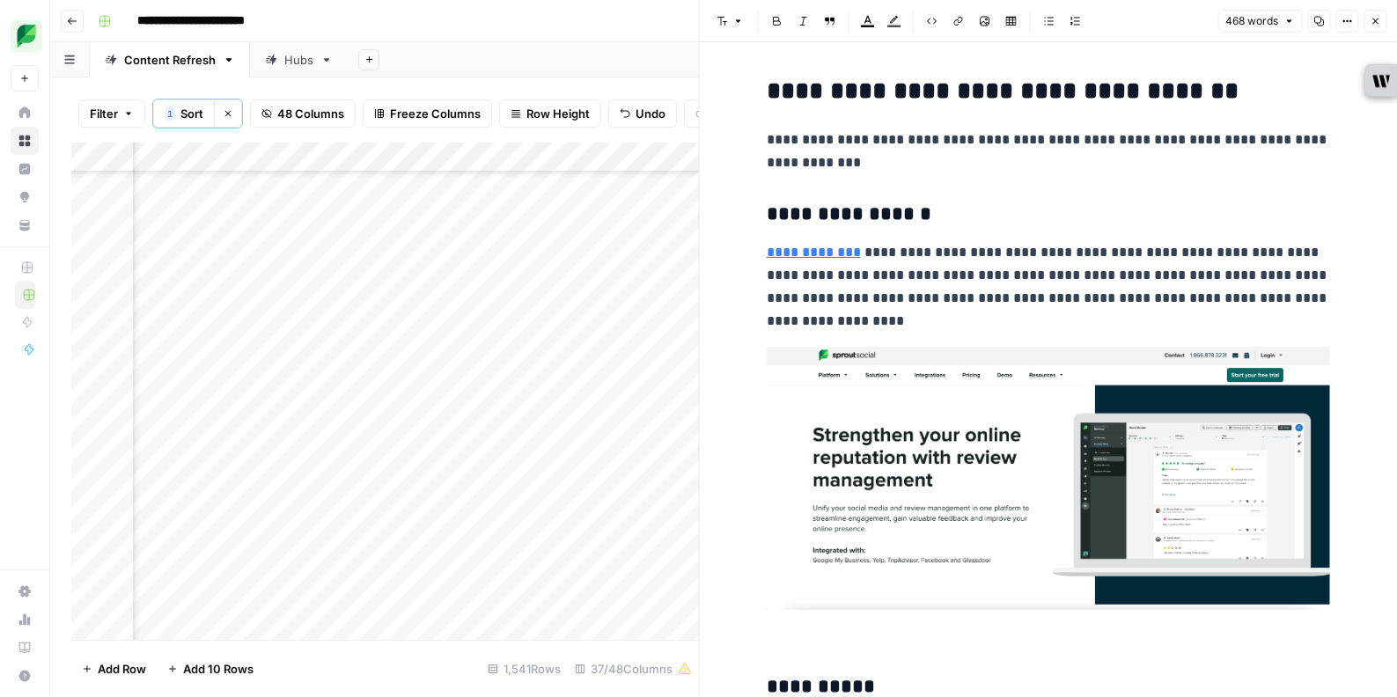
click at [1377, 15] on button "Close" at bounding box center [1375, 21] width 23 height 23
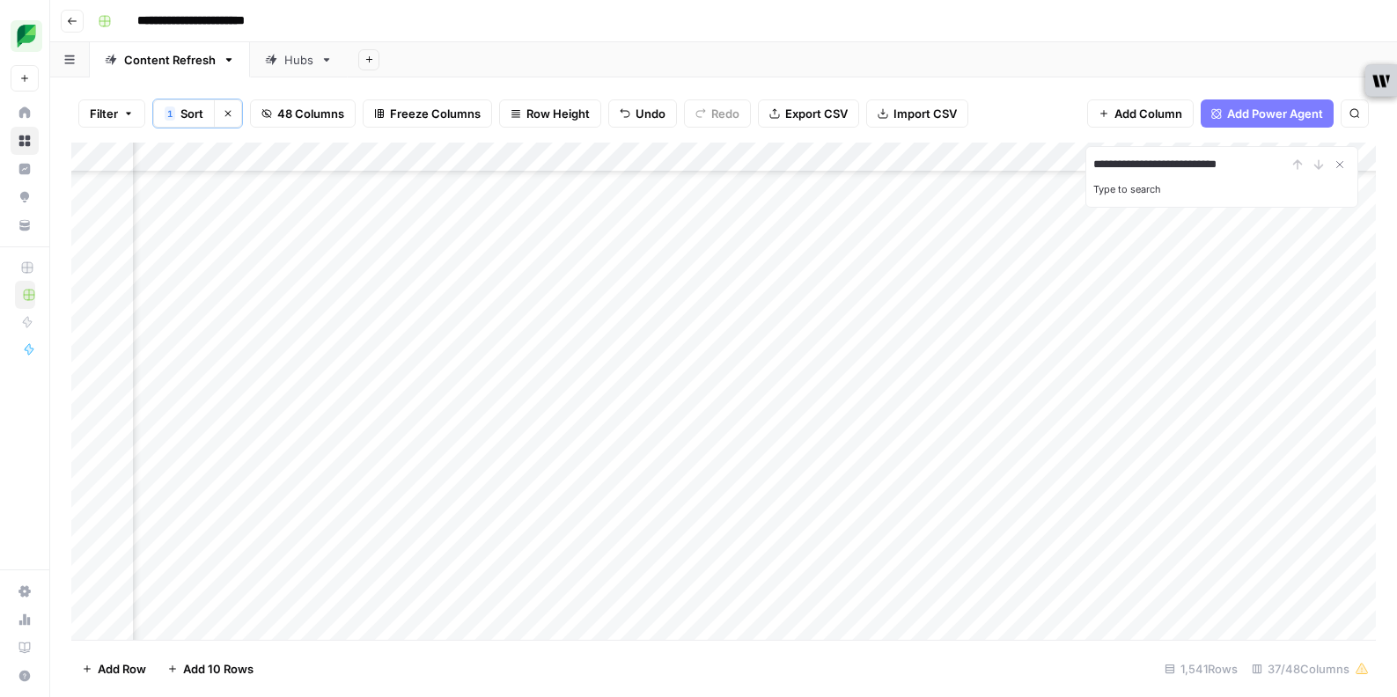
type input "**********"
click at [1114, 190] on div "1 result" at bounding box center [1222, 189] width 257 height 21
click at [1295, 166] on icon "Previous Result" at bounding box center [1298, 165] width 14 height 14
click at [749, 519] on div "Add Column" at bounding box center [723, 391] width 1305 height 497
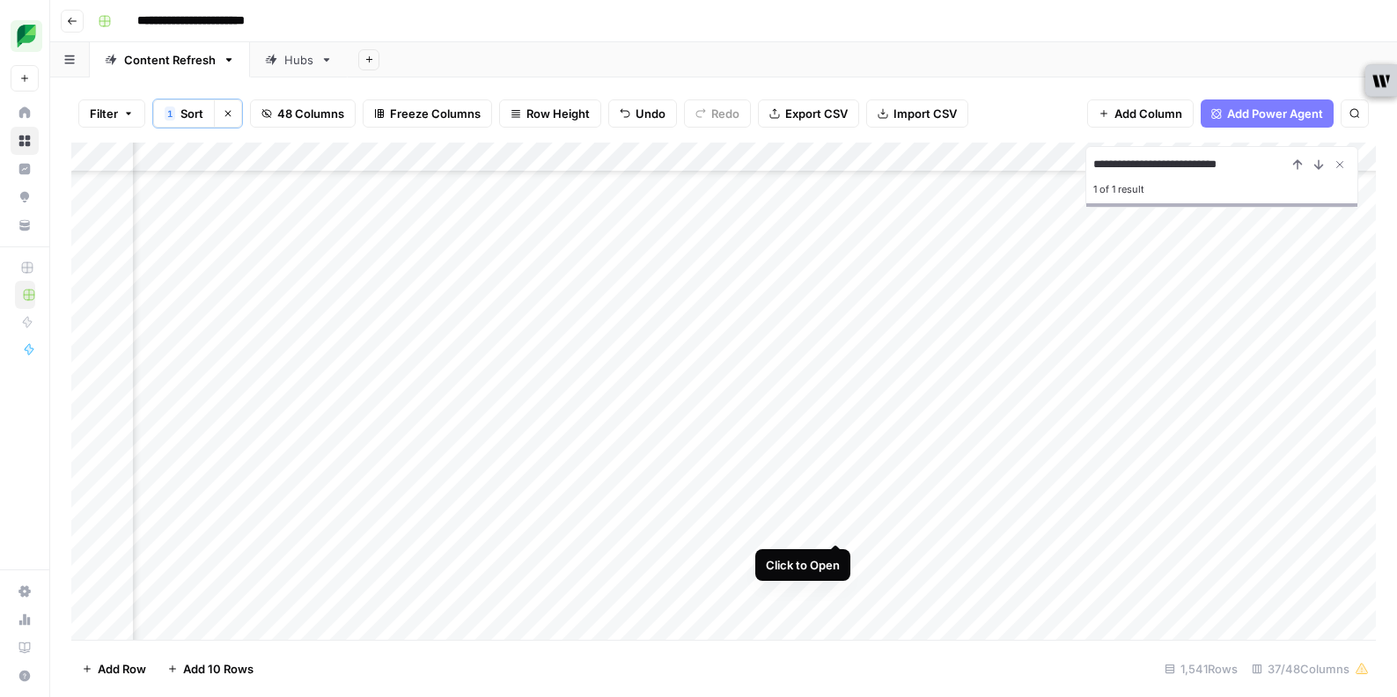
click at [836, 522] on div "Add Column" at bounding box center [723, 391] width 1305 height 497
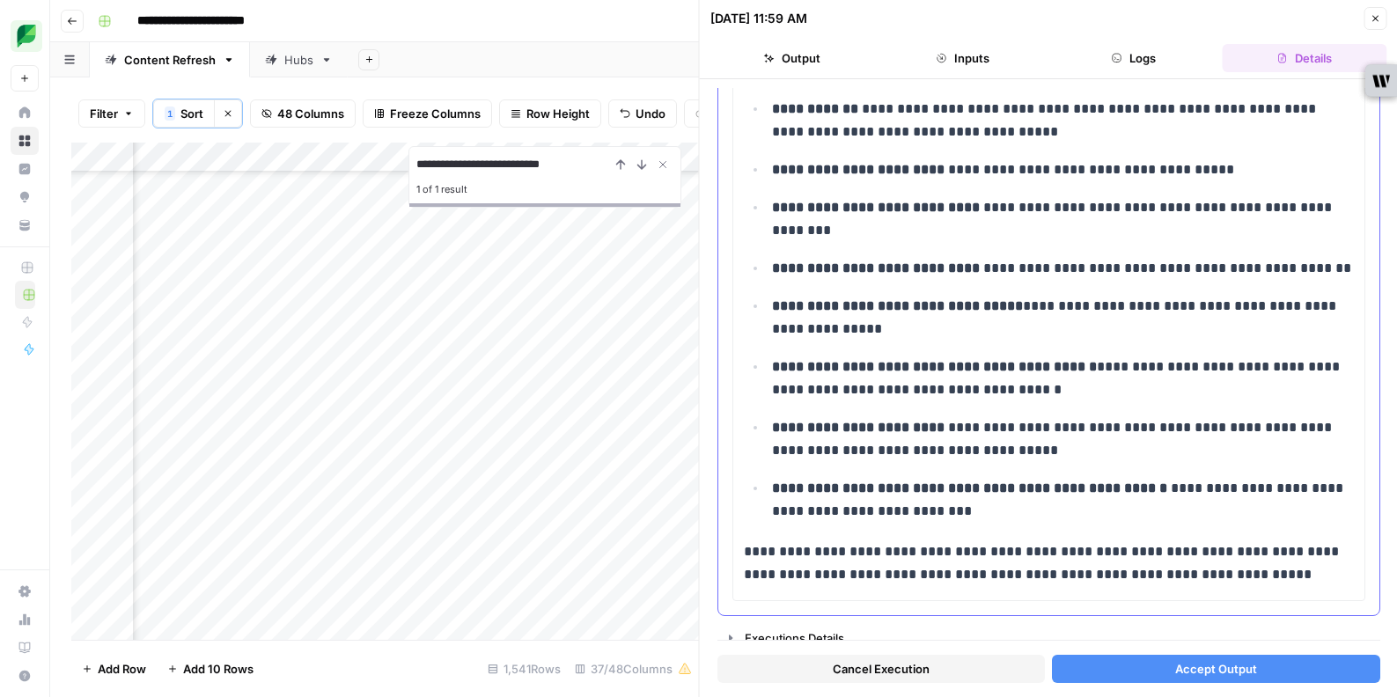
scroll to position [524, 0]
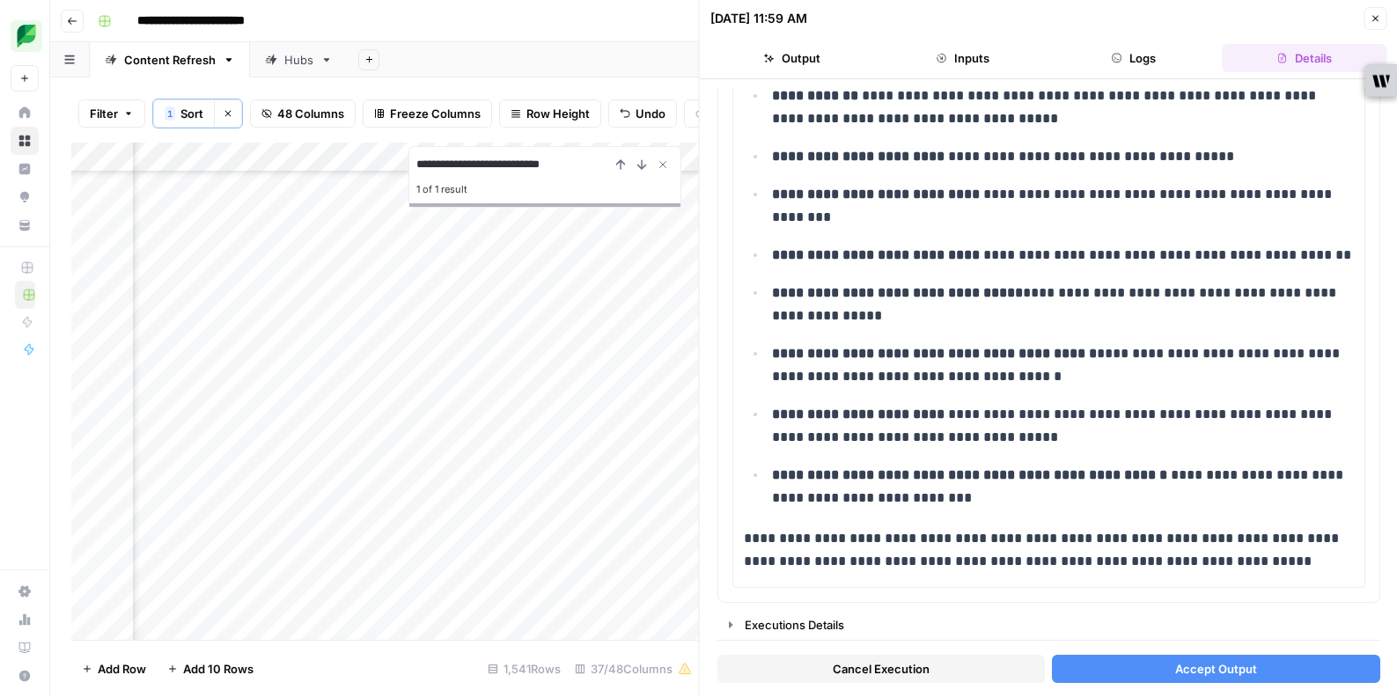
click at [1130, 673] on button "Accept Output" at bounding box center [1216, 669] width 328 height 28
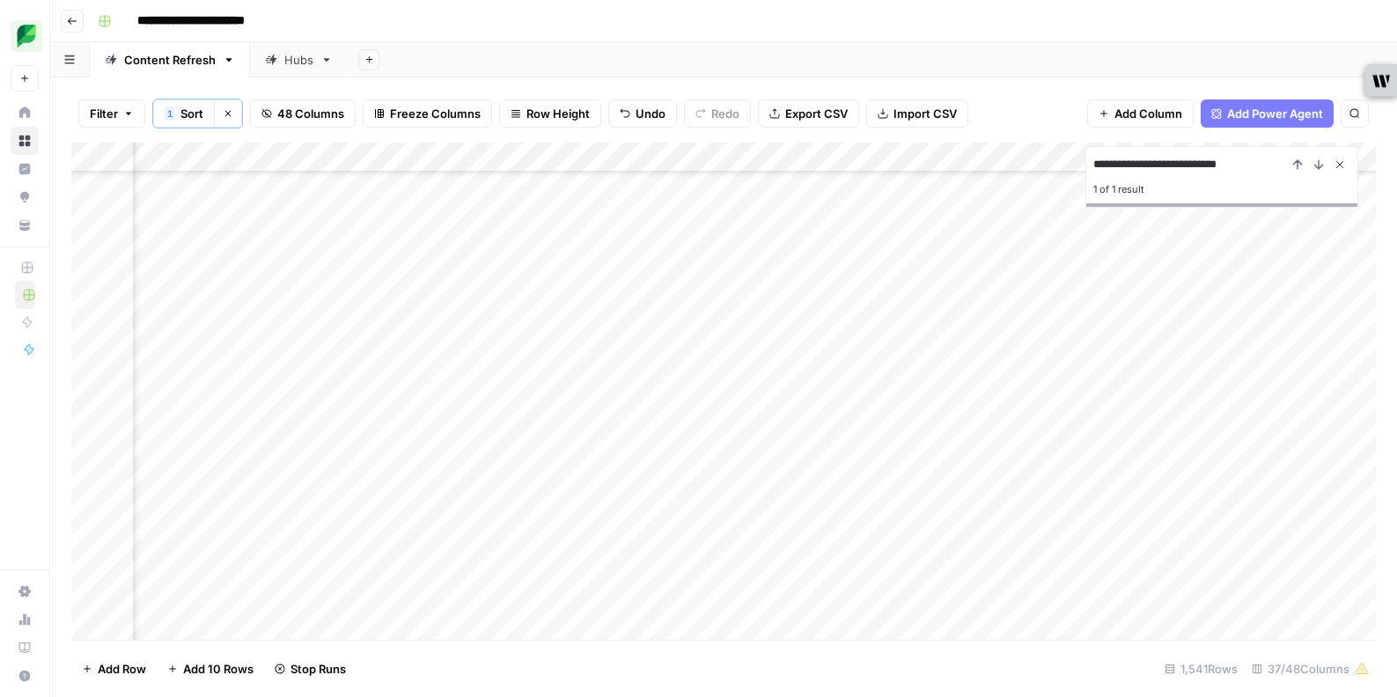
click at [1344, 167] on icon "Close Search" at bounding box center [1340, 165] width 14 height 14
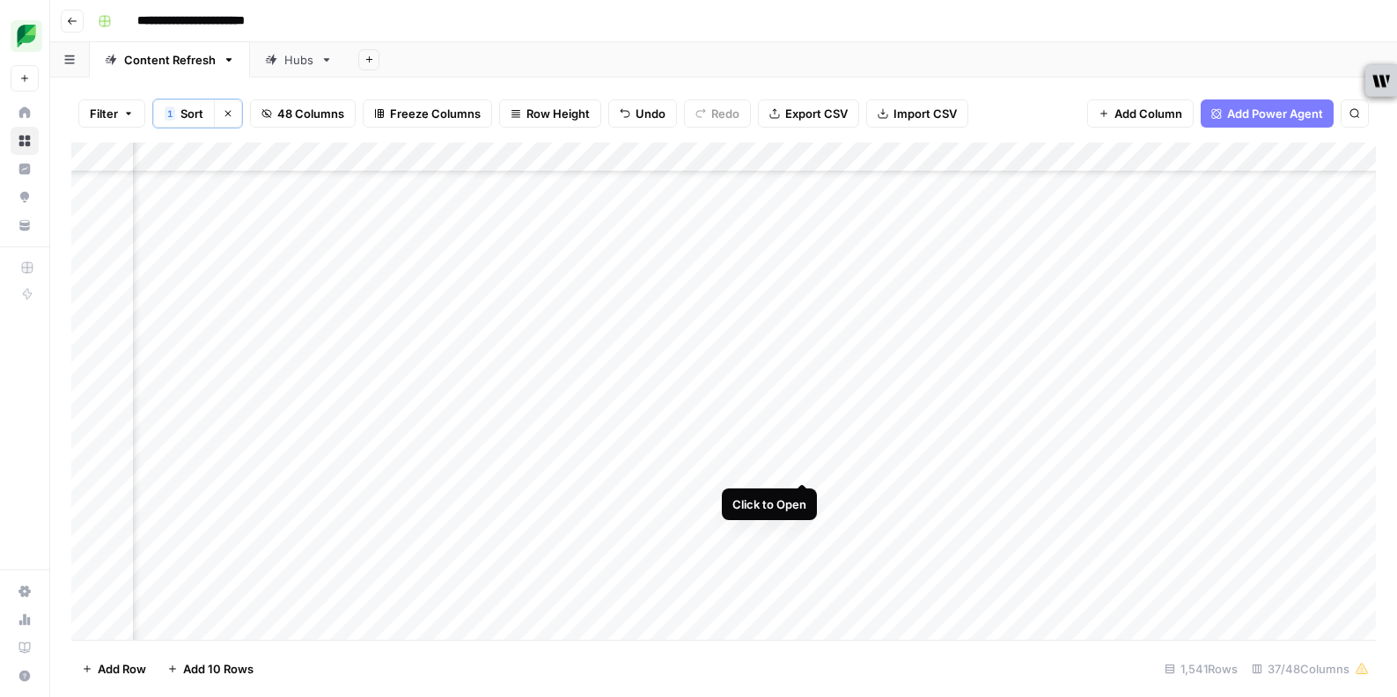
click at [804, 468] on div "Add Column" at bounding box center [723, 391] width 1305 height 497
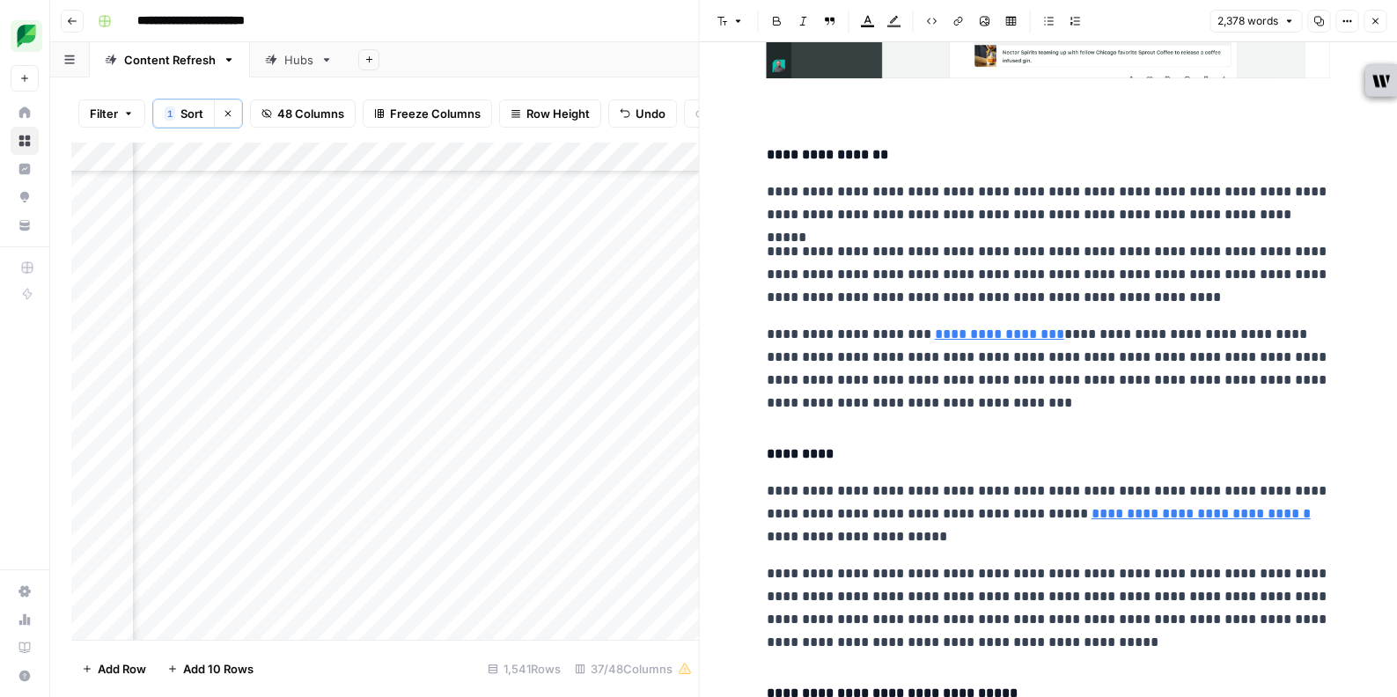
scroll to position [6852, 0]
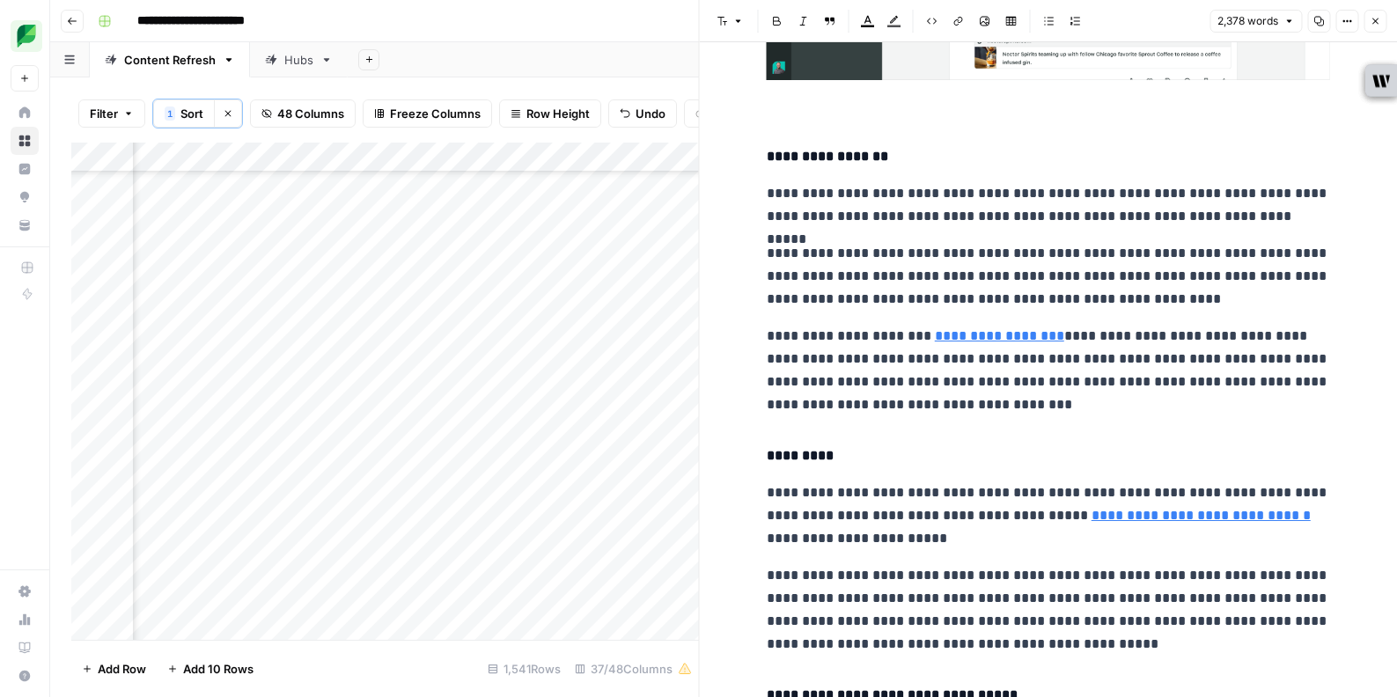
click at [1374, 23] on icon "button" at bounding box center [1375, 21] width 11 height 11
